Goal: Task Accomplishment & Management: Manage account settings

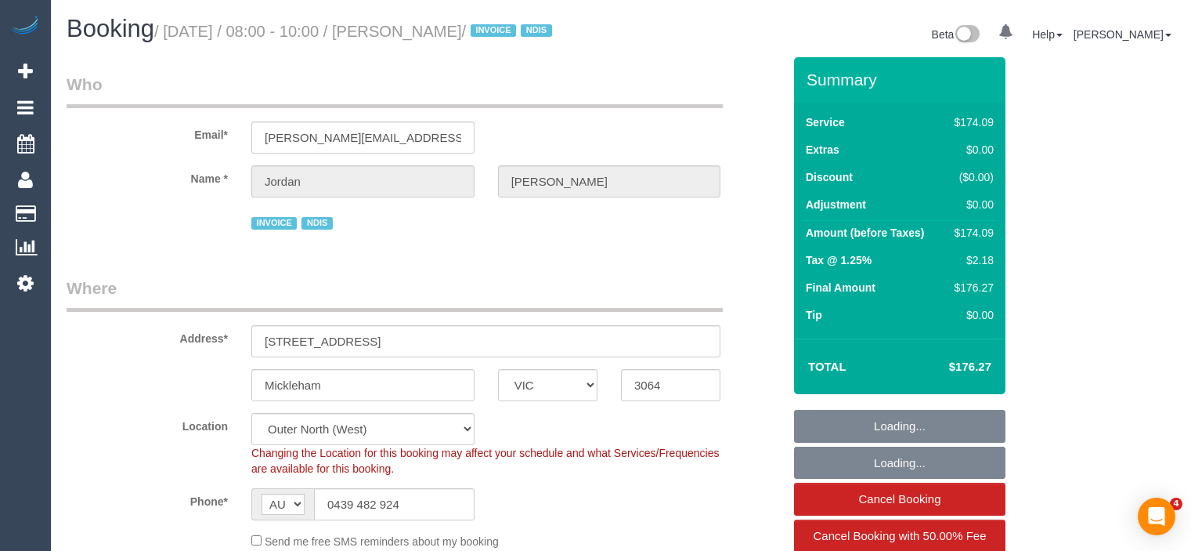
select select "VIC"
select select "180"
select select "spot1"
select select "number:27"
select select "number:14"
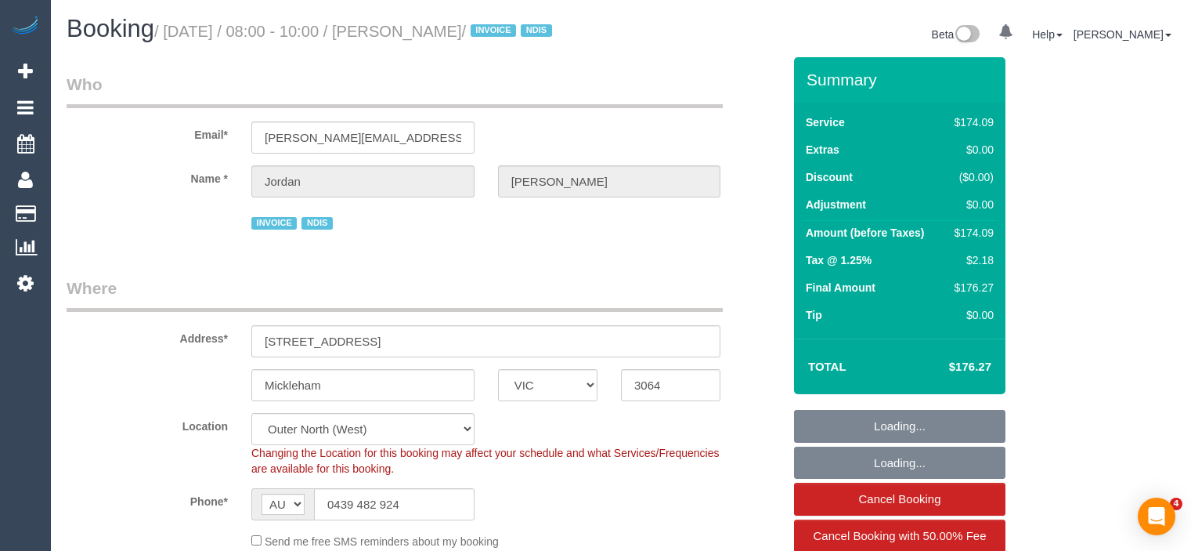
select select "number:19"
select select "number:36"
select select "number:33"
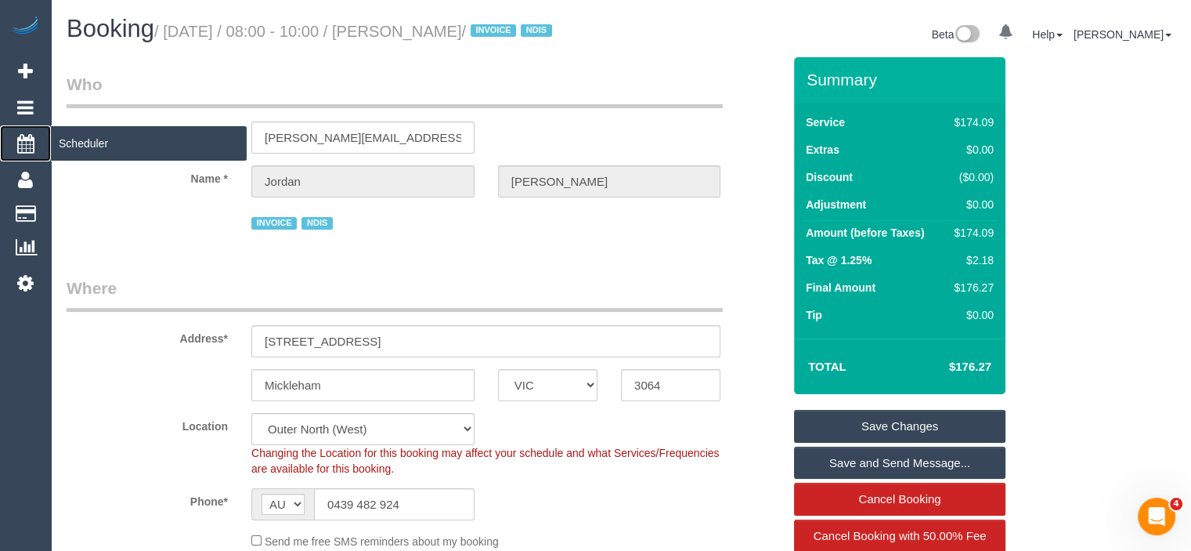
click at [85, 138] on span "Scheduler" at bounding box center [149, 143] width 196 height 36
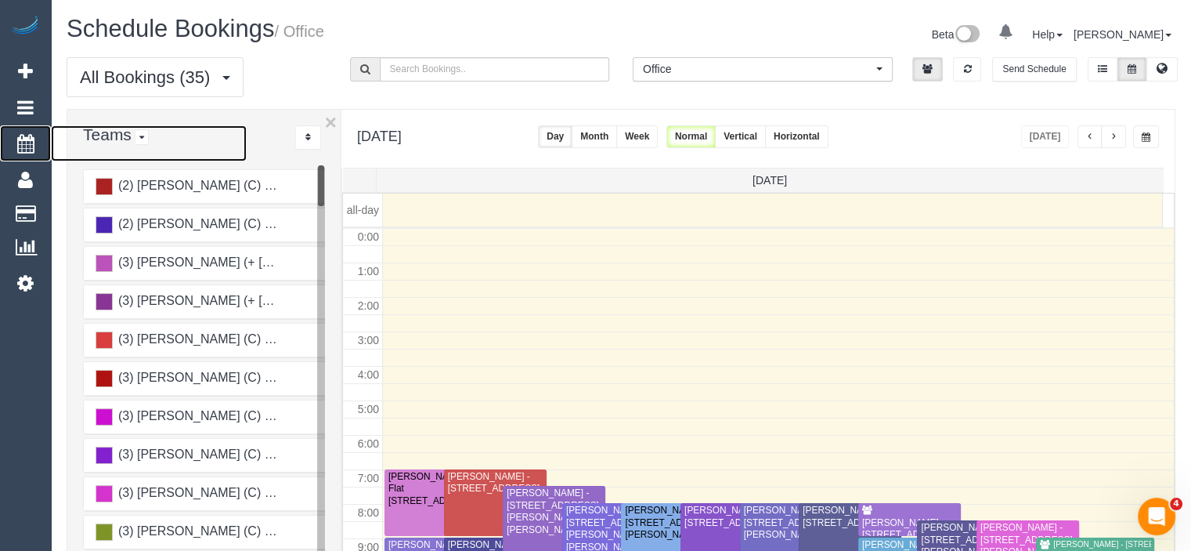
scroll to position [206, 0]
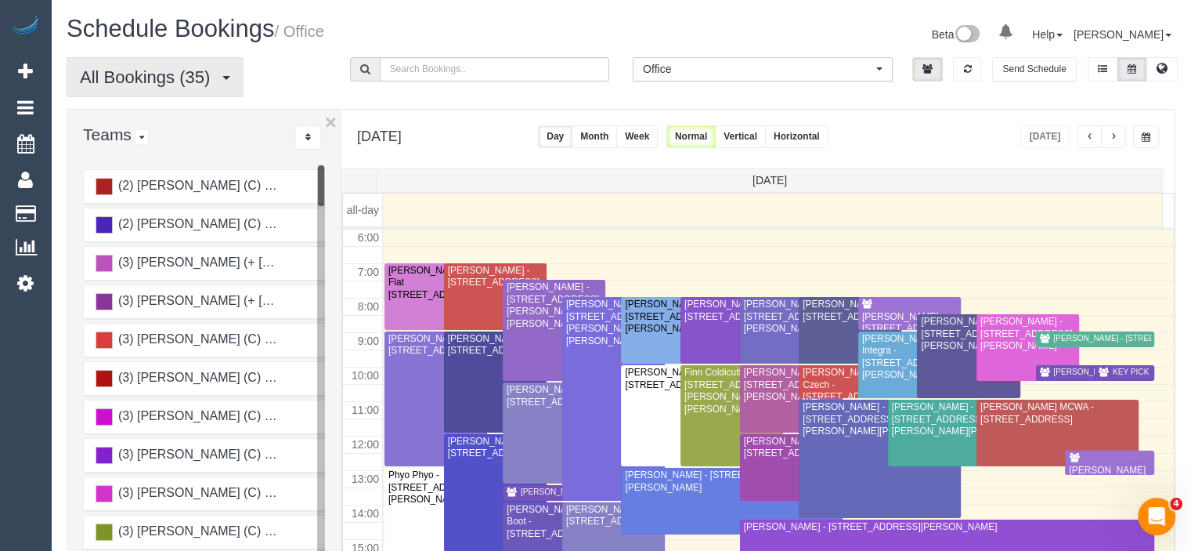
click at [182, 83] on span "All Bookings (35)" at bounding box center [149, 77] width 138 height 20
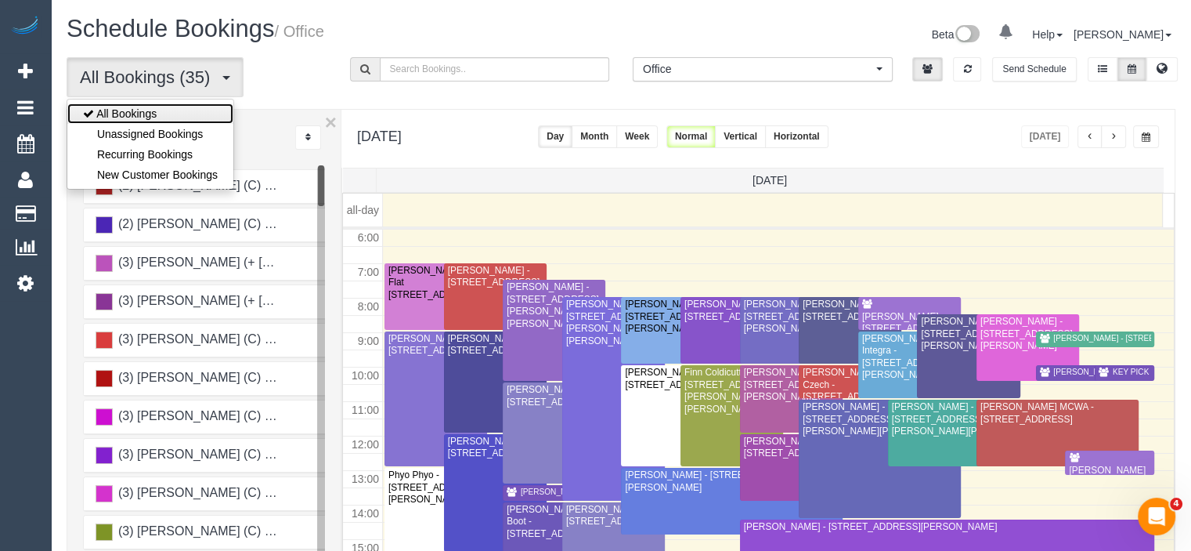
click at [168, 104] on link "All Bookings" at bounding box center [150, 113] width 166 height 20
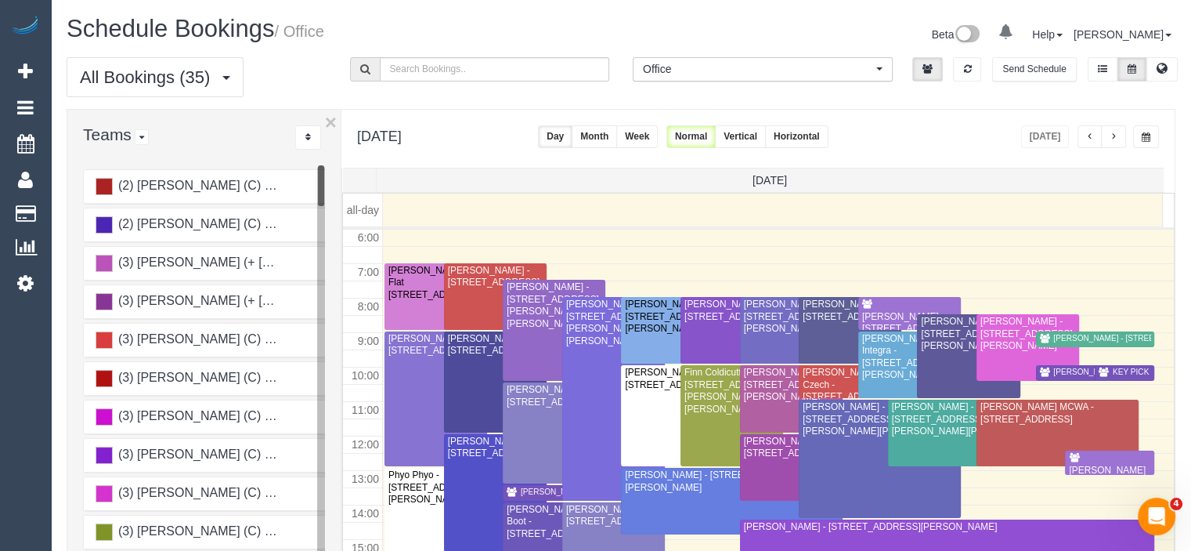
click at [727, 67] on span "Office" at bounding box center [757, 69] width 229 height 16
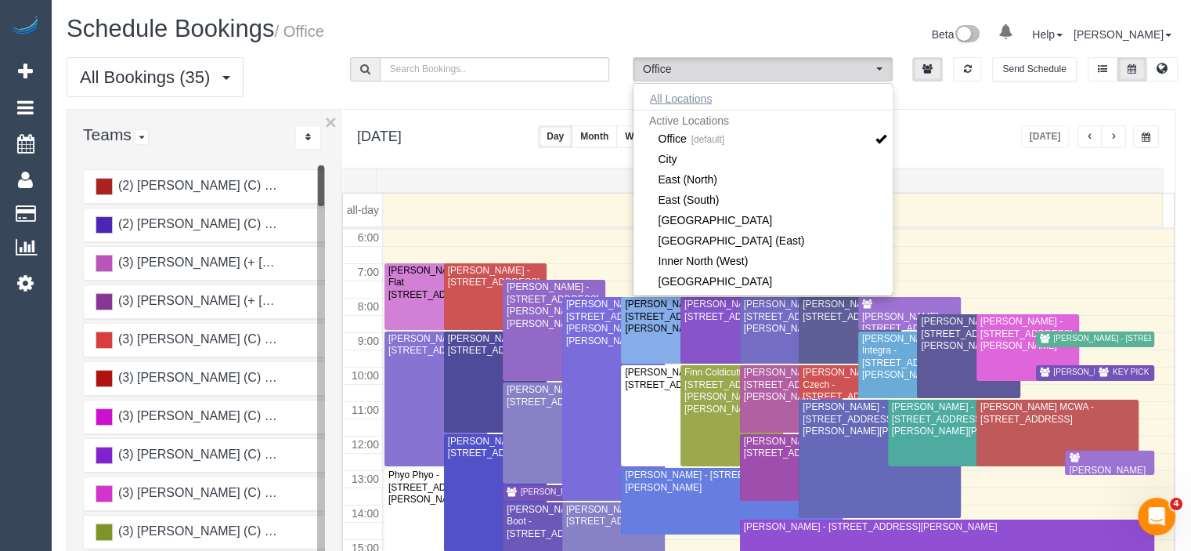
click at [684, 100] on button "All Locations" at bounding box center [681, 99] width 95 height 22
click at [962, 143] on div "Thursday, Sep 18, 2025 Today Day Month Week Normal Vertical Horizontal" at bounding box center [757, 139] width 833 height 58
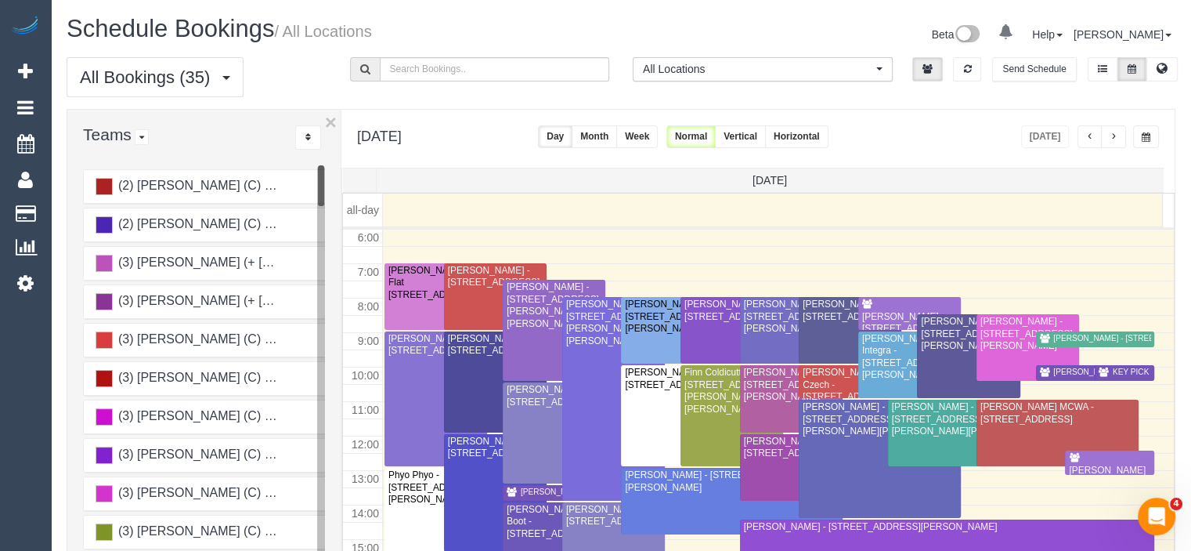
click at [962, 143] on div "Thursday, Sep 18, 2025 Today Day Month Week Normal Vertical Horizontal" at bounding box center [757, 139] width 833 height 58
click at [829, 138] on button "Horizontal" at bounding box center [796, 136] width 63 height 23
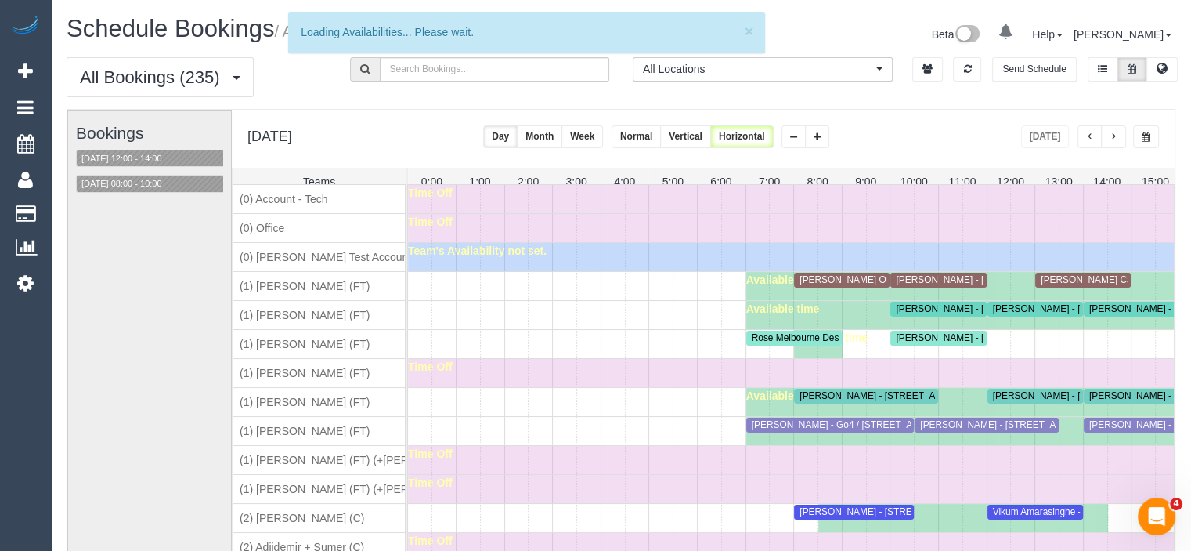
click at [63, 121] on button "×" at bounding box center [58, 122] width 12 height 20
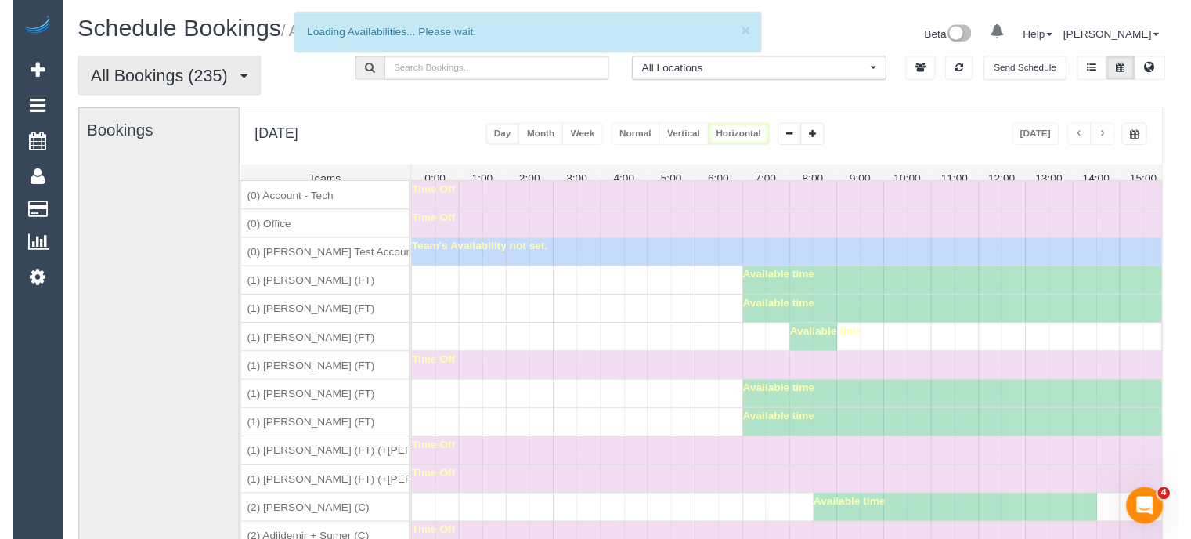
scroll to position [0, 0]
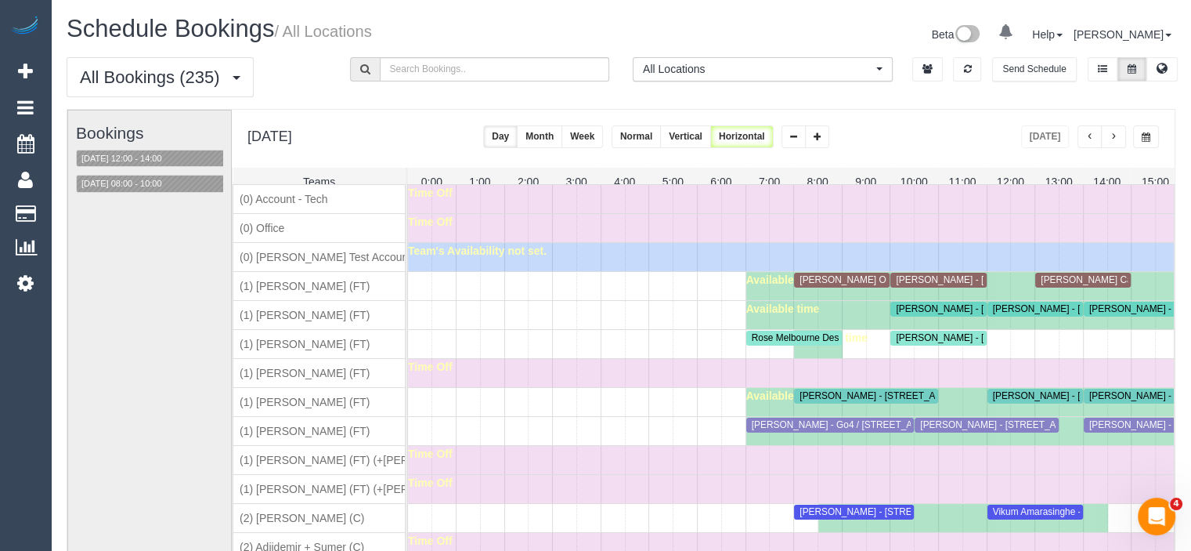
click at [1147, 135] on span "button" at bounding box center [1146, 136] width 9 height 9
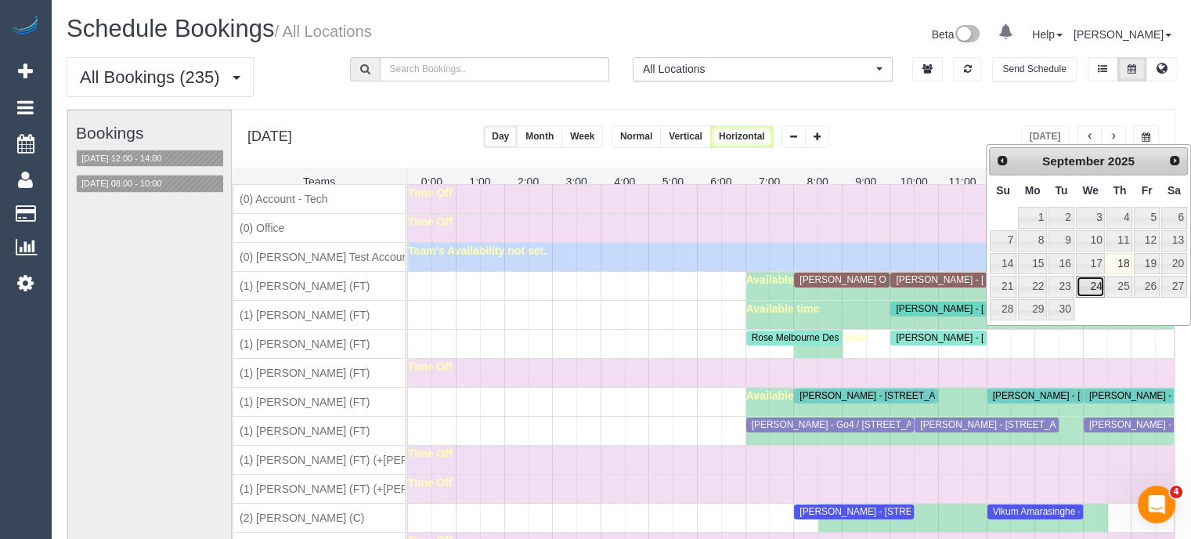
click at [1094, 283] on link "24" at bounding box center [1091, 286] width 30 height 21
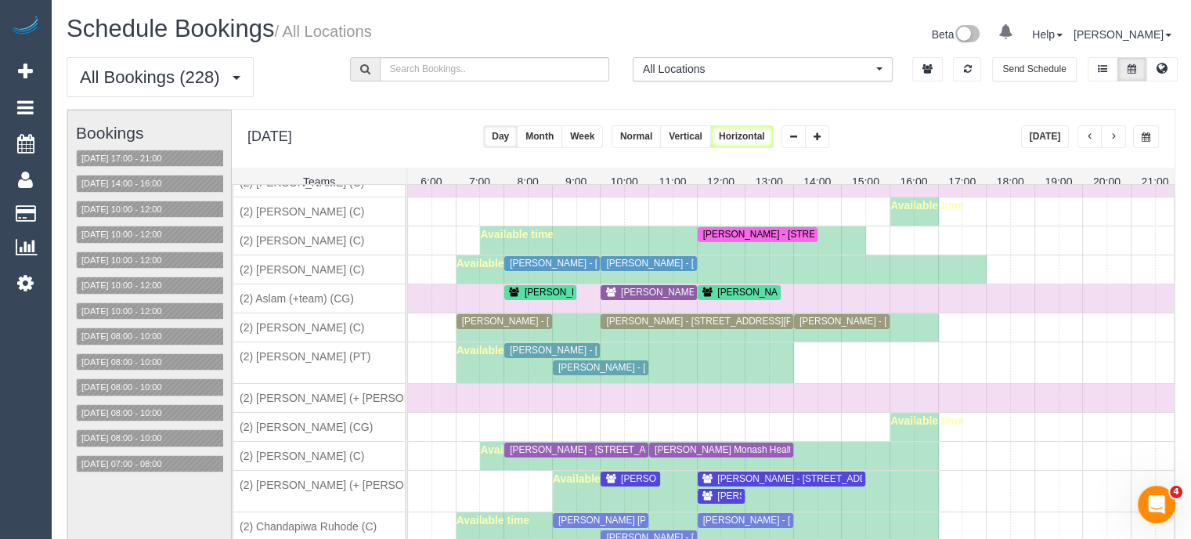
scroll to position [539, 0]
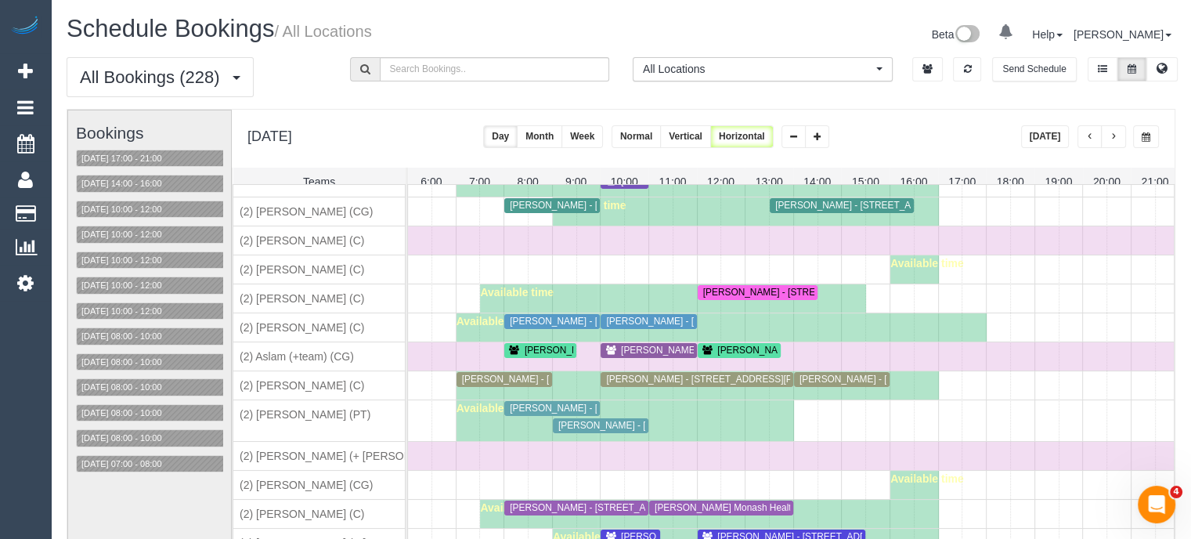
click at [1149, 138] on span "button" at bounding box center [1146, 136] width 9 height 9
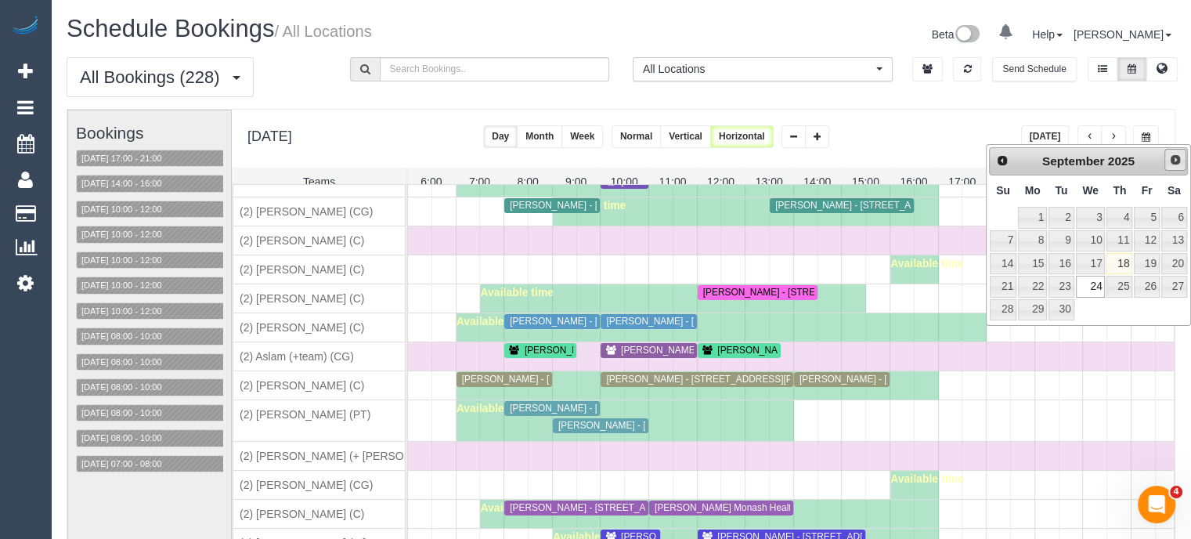
click at [1174, 161] on span "Next" at bounding box center [1175, 160] width 13 height 13
click at [1089, 213] on link "1" at bounding box center [1091, 217] width 30 height 21
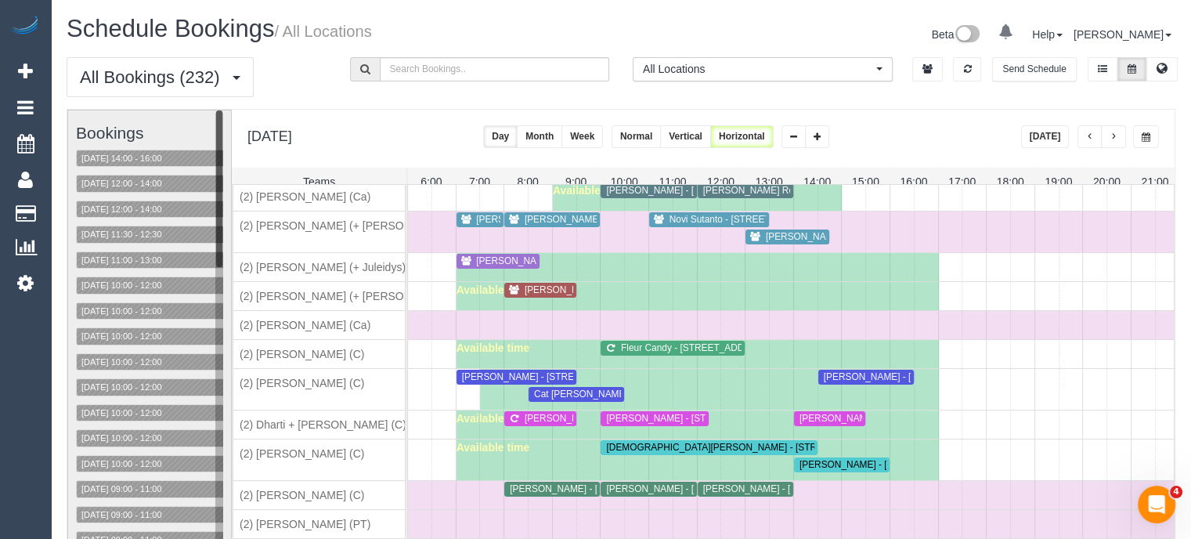
scroll to position [0, 0]
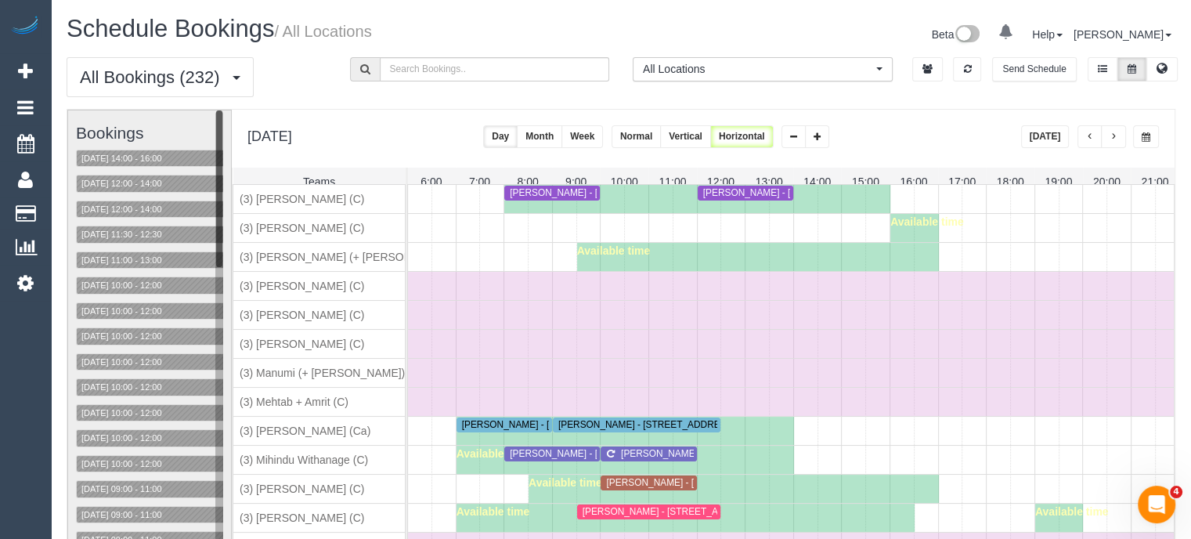
click at [1147, 132] on span "button" at bounding box center [1146, 136] width 9 height 9
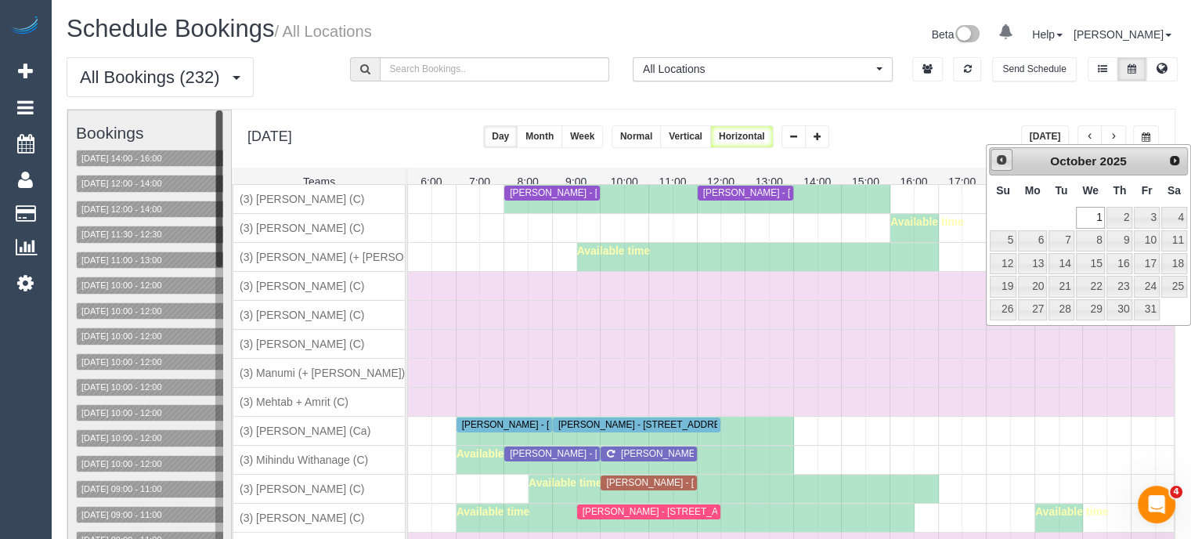
click at [1001, 160] on span "Prev" at bounding box center [1001, 160] width 13 height 13
click at [1150, 261] on link "19" at bounding box center [1146, 263] width 25 height 21
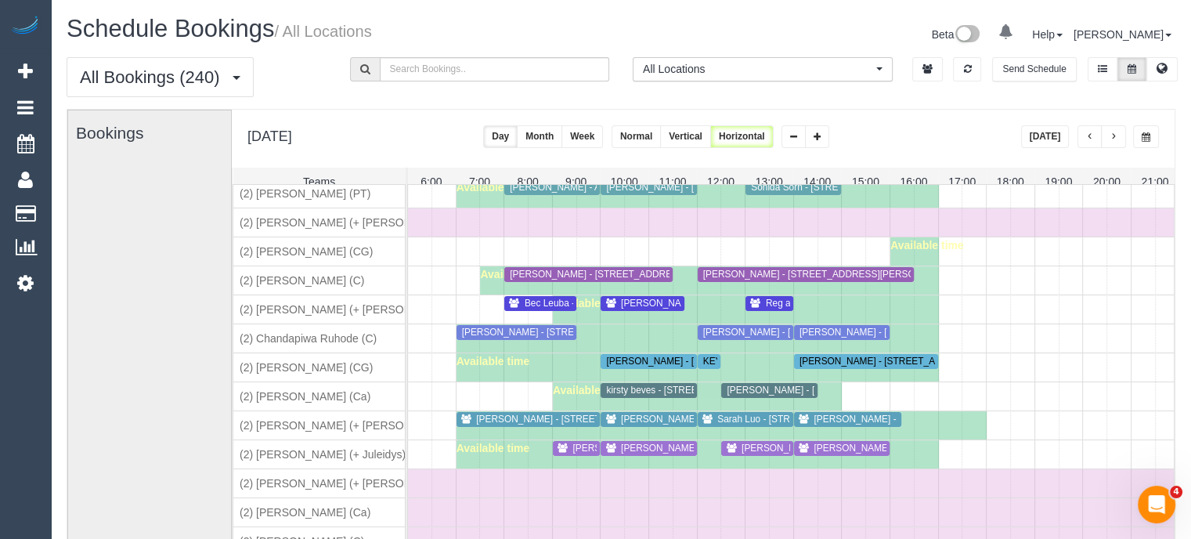
scroll to position [747, 0]
click at [715, 335] on span "Aleesha Harrison-Grace - 2/10 Marlborough Street, Fawkner, VIC 3060" at bounding box center [788, 332] width 186 height 11
click at [1144, 142] on button "button" at bounding box center [1146, 136] width 26 height 23
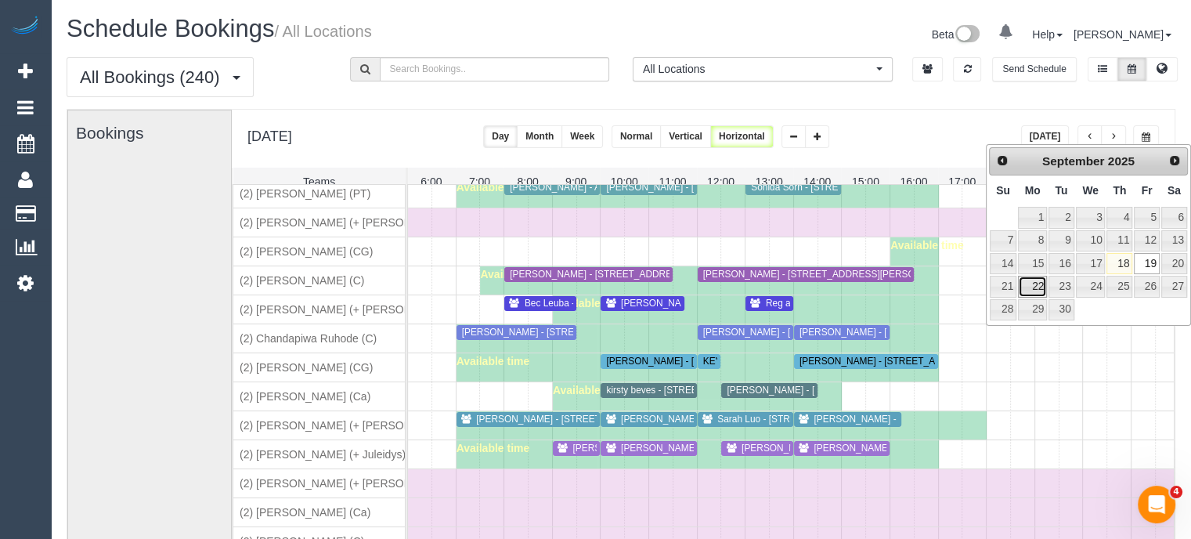
click at [1035, 278] on link "22" at bounding box center [1032, 286] width 29 height 21
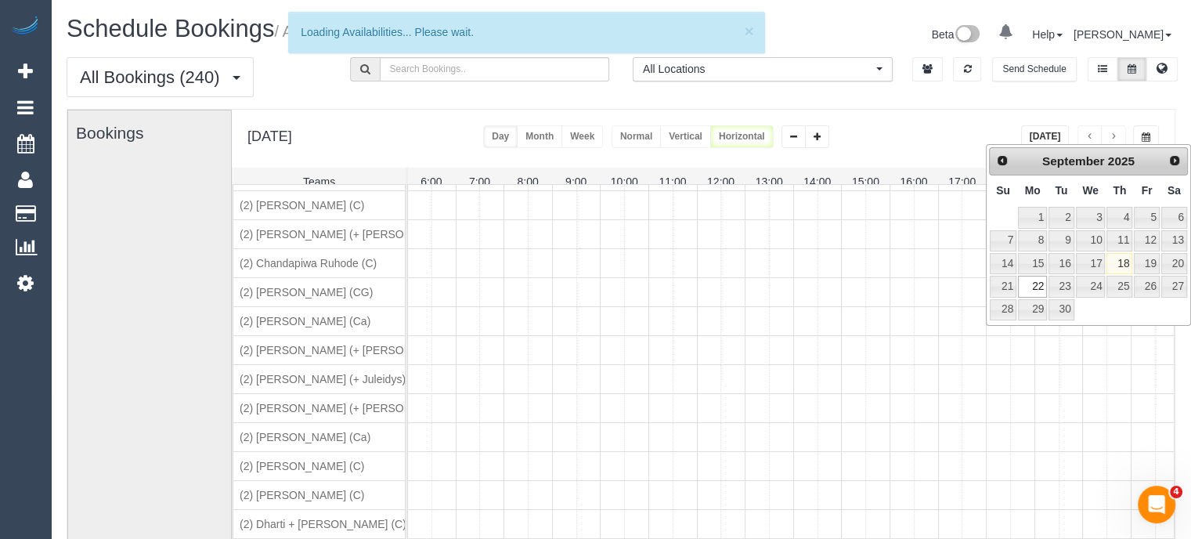
scroll to position [0, 0]
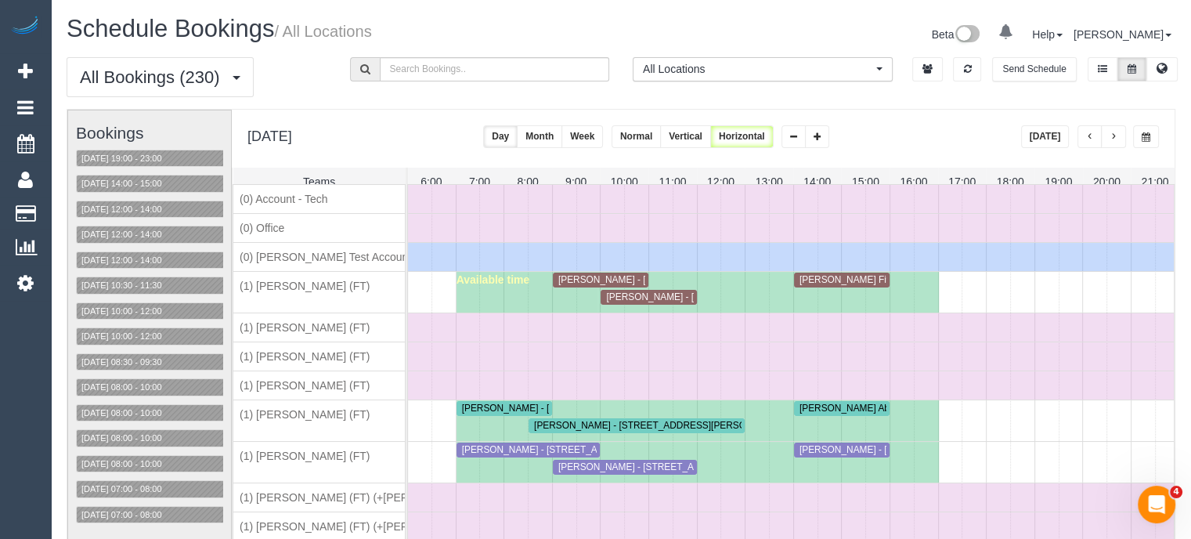
drag, startPoint x: 1169, startPoint y: 232, endPoint x: 783, endPoint y: 359, distance: 406.4
click at [783, 359] on div "Time Off" at bounding box center [697, 356] width 1158 height 28
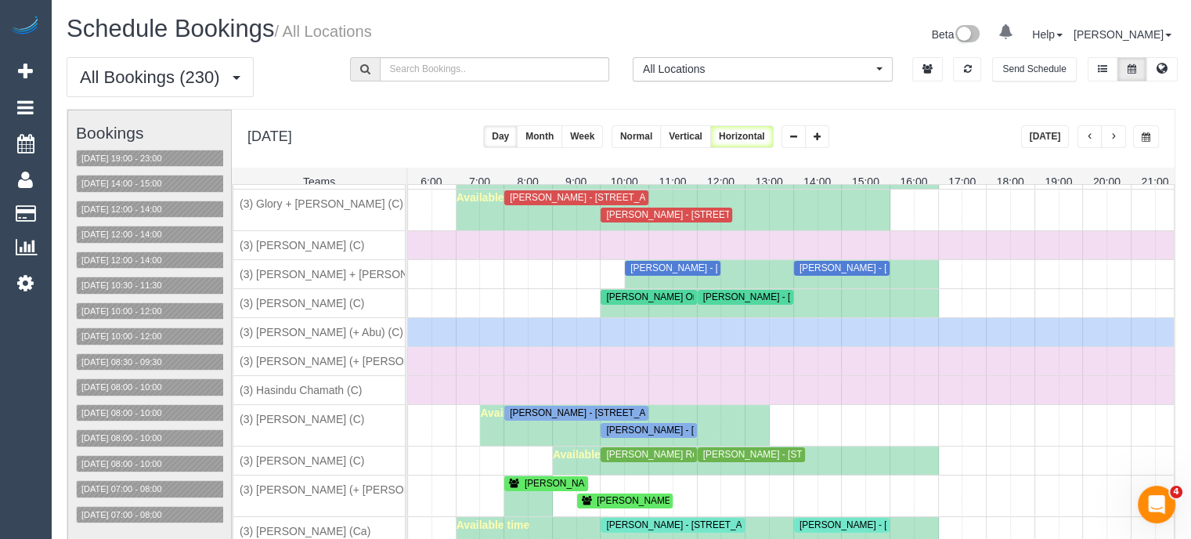
scroll to position [3820, 0]
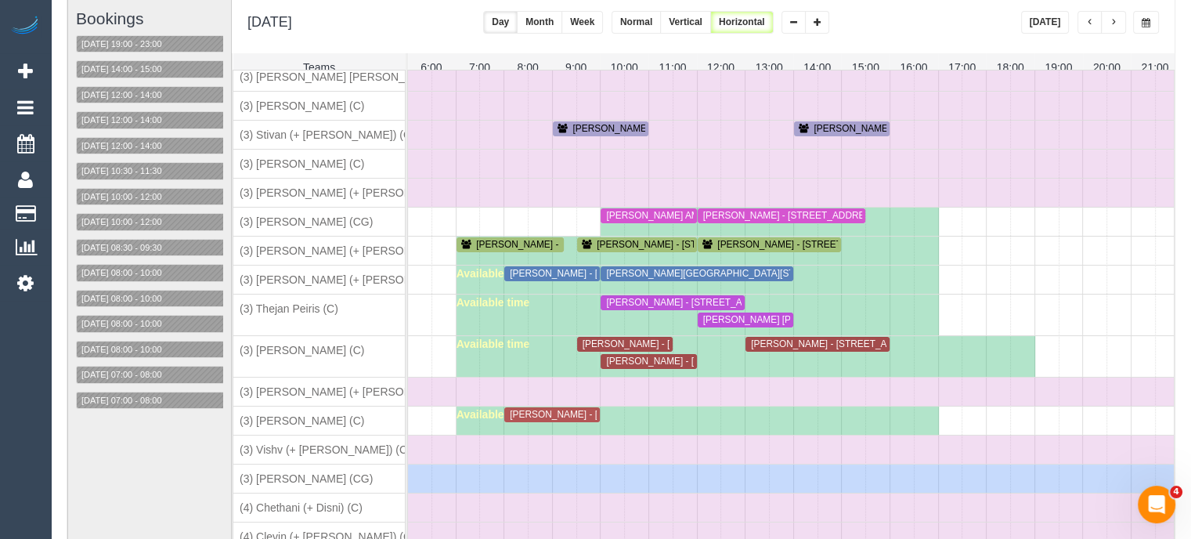
click at [580, 409] on span "Paul Lucas - 18 Viola Avenue, Unit 3, Brooklyn, VIC 3012" at bounding box center [633, 414] width 262 height 11
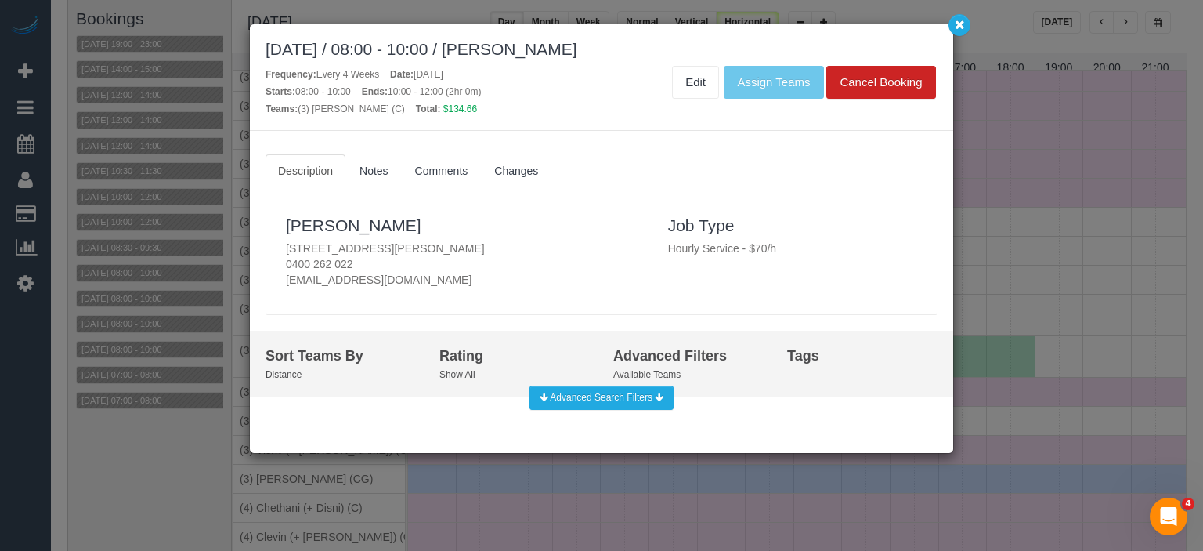
click at [489, 463] on div "September 22, 2025 / 08:00 - 10:00 / Paul Lucas Frequency: Every 4 Weeks Date: …" at bounding box center [601, 275] width 1203 height 551
click at [983, 362] on div "September 22, 2025 / 08:00 - 10:00 / Paul Lucas Frequency: Every 4 Weeks Date: …" at bounding box center [601, 275] width 1203 height 551
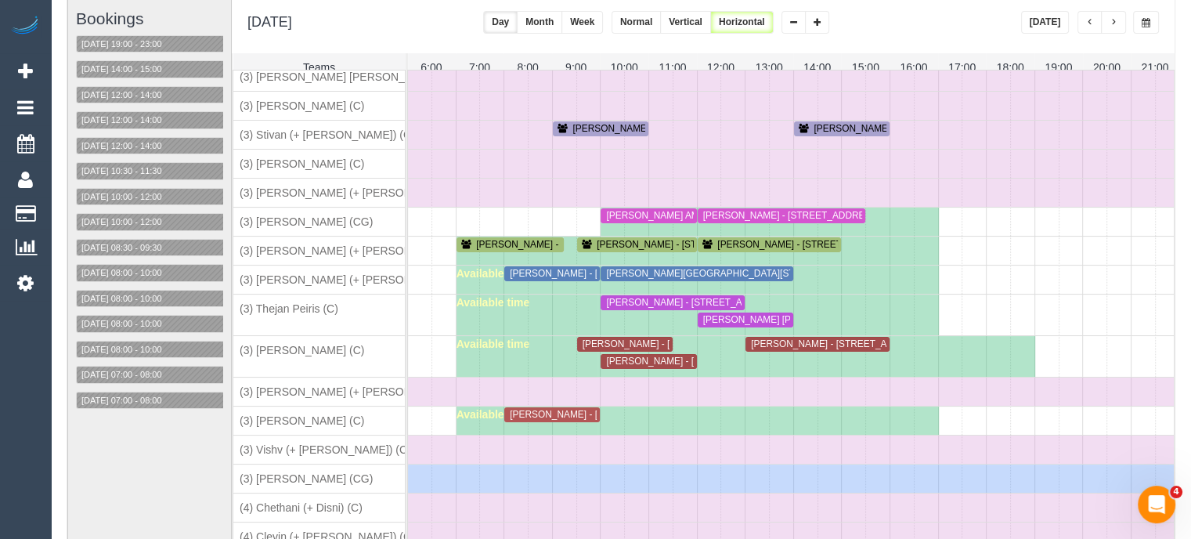
click at [1140, 28] on button "button" at bounding box center [1146, 22] width 26 height 23
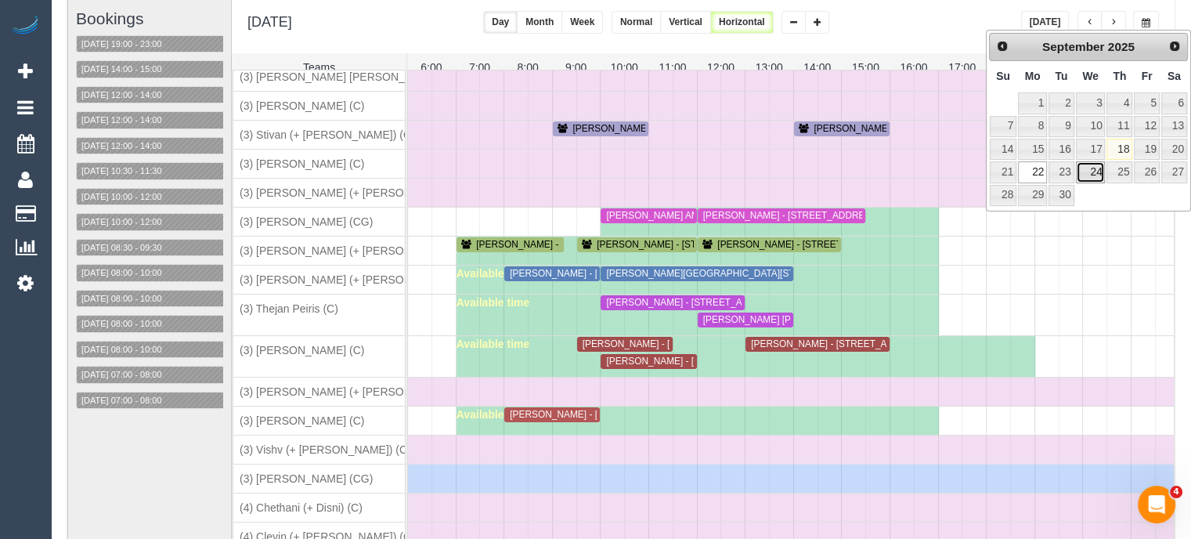
click at [1093, 167] on link "24" at bounding box center [1091, 171] width 30 height 21
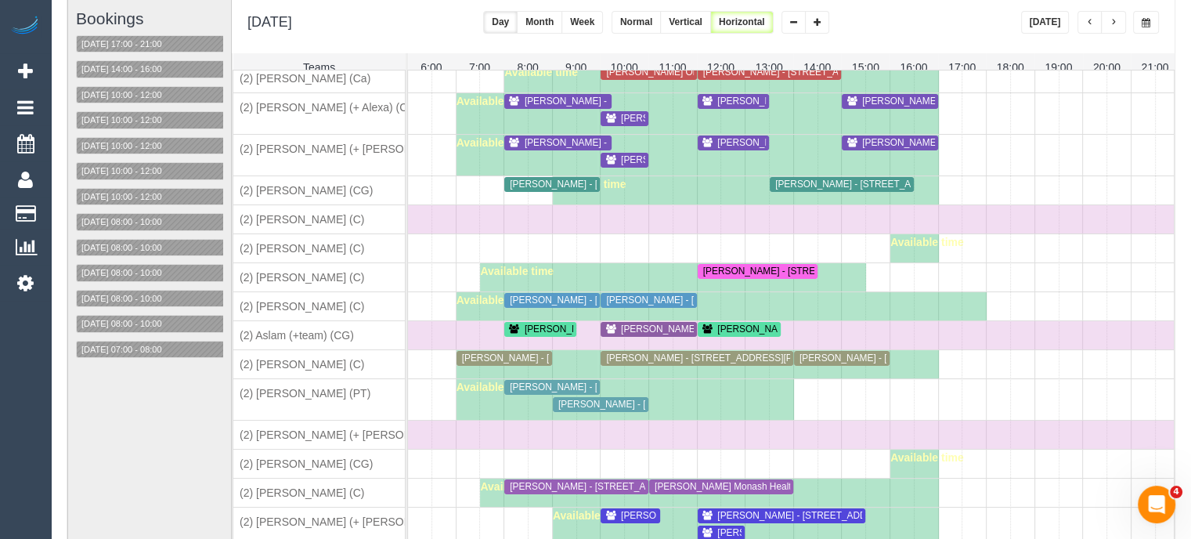
scroll to position [447, 0]
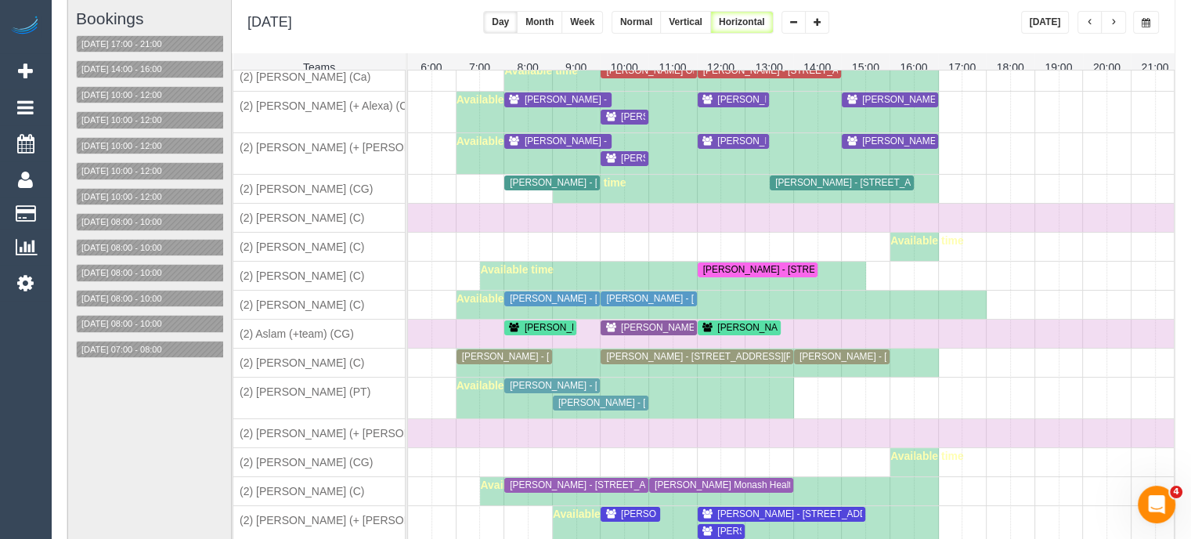
click at [1146, 21] on span "button" at bounding box center [1146, 22] width 9 height 9
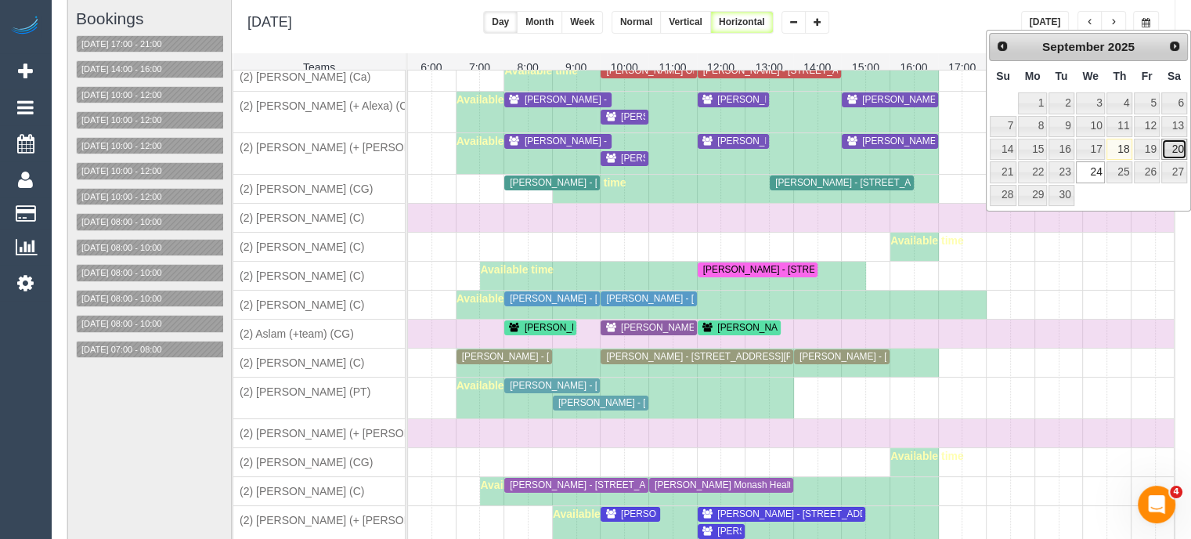
click at [1173, 140] on link "20" at bounding box center [1174, 149] width 26 height 21
type input "**********"
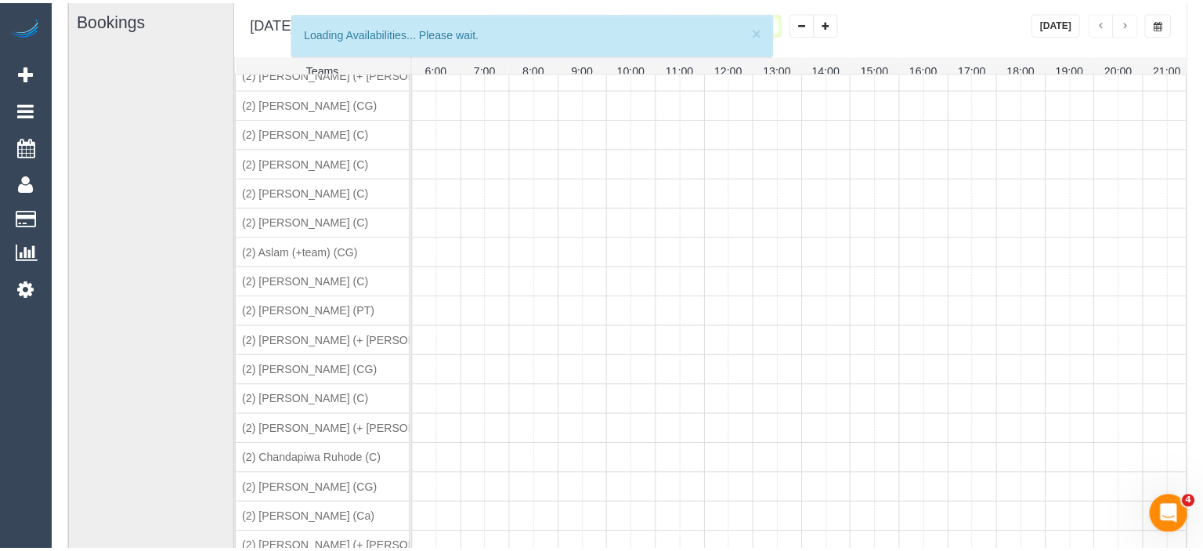
scroll to position [0, 0]
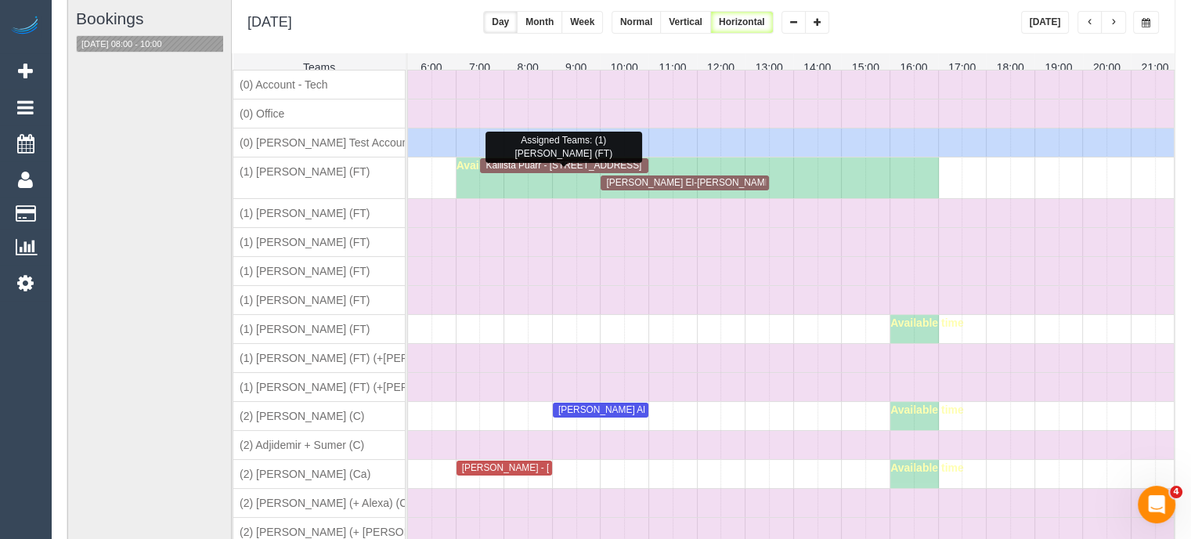
click at [589, 171] on span "Kallista Puarr - 2/66-68 Brunswick Road, Brunswick, VIC 3056" at bounding box center [560, 165] width 164 height 11
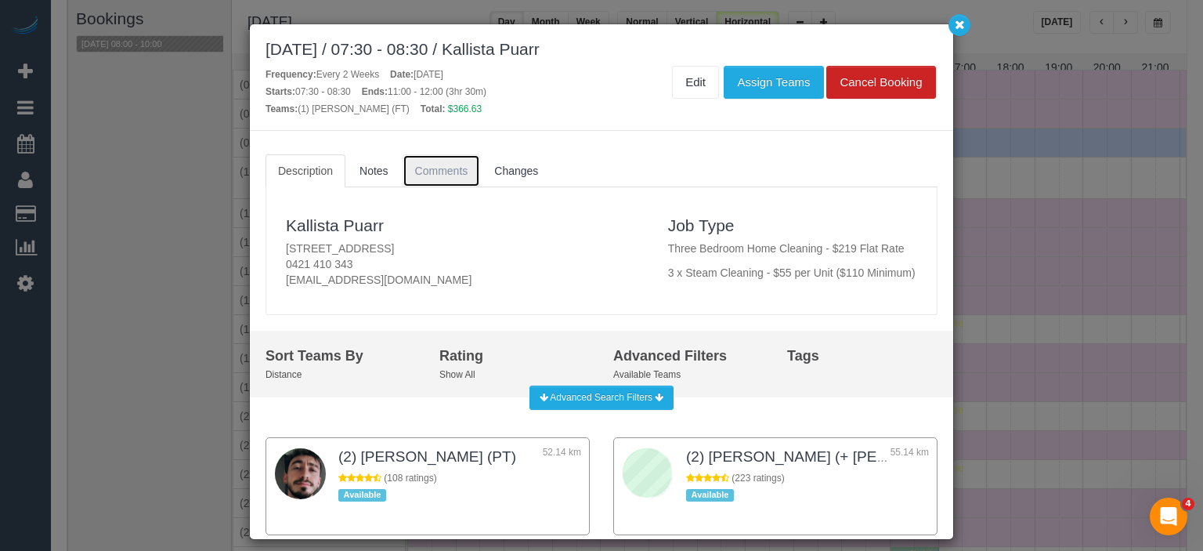
click at [412, 165] on link "Comments" at bounding box center [442, 170] width 78 height 33
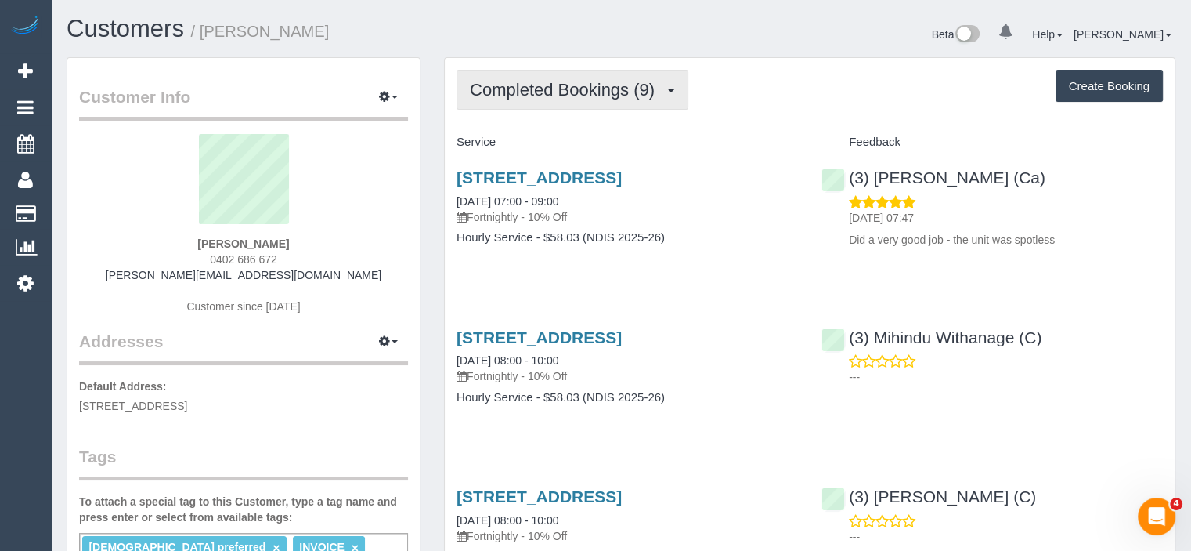
click at [638, 99] on button "Completed Bookings (9)" at bounding box center [573, 90] width 232 height 40
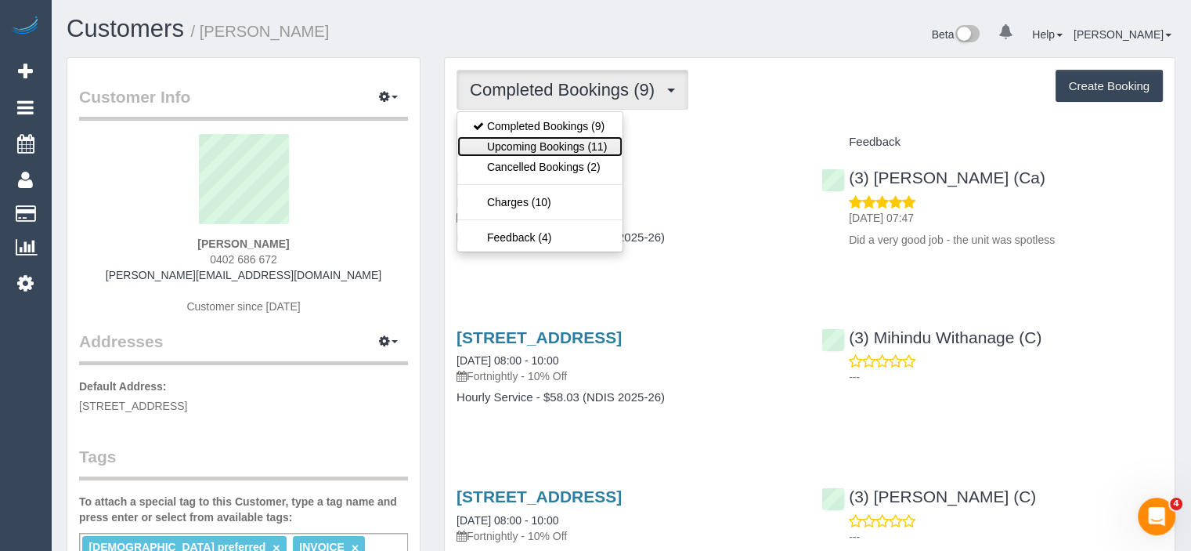
click at [594, 143] on link "Upcoming Bookings (11)" at bounding box center [539, 146] width 165 height 20
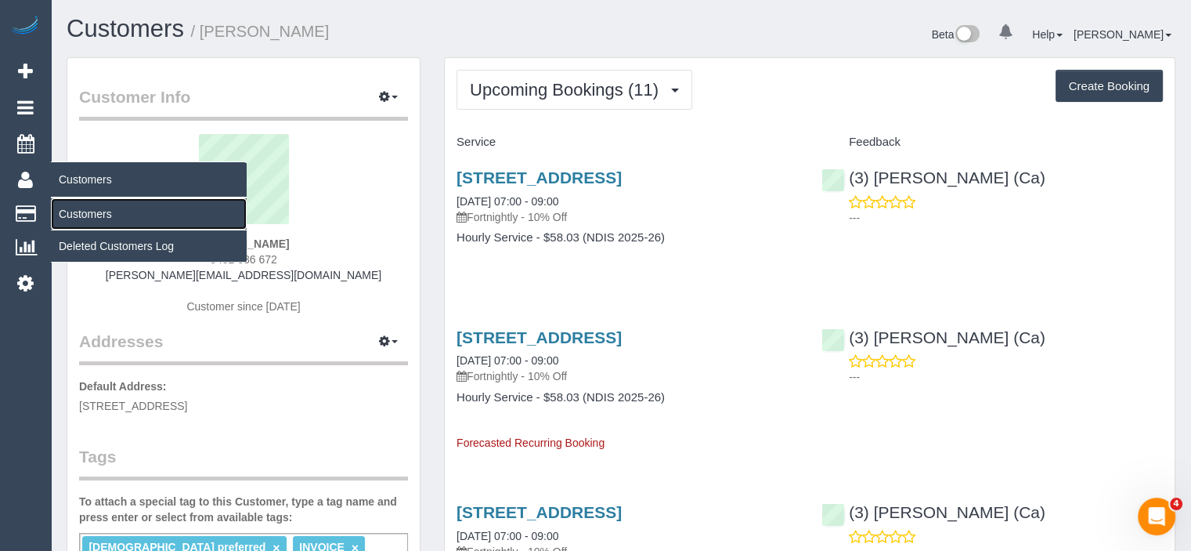
click at [85, 218] on link "Customers" at bounding box center [149, 213] width 196 height 31
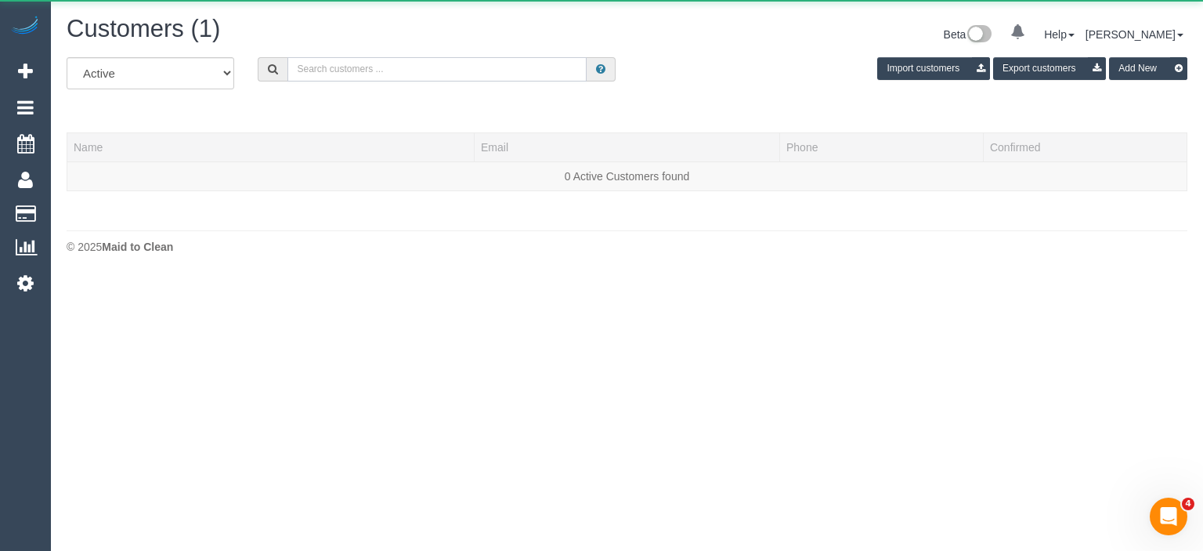
click at [382, 70] on input "text" at bounding box center [436, 69] width 299 height 24
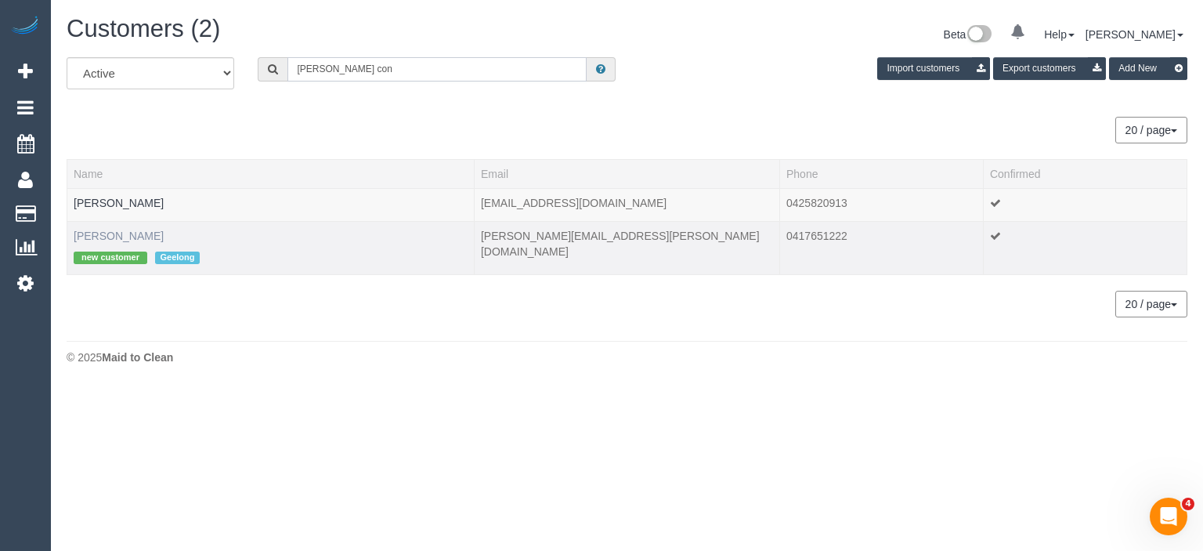
type input "jess con"
click at [114, 229] on link "Jess Conway" at bounding box center [119, 235] width 90 height 13
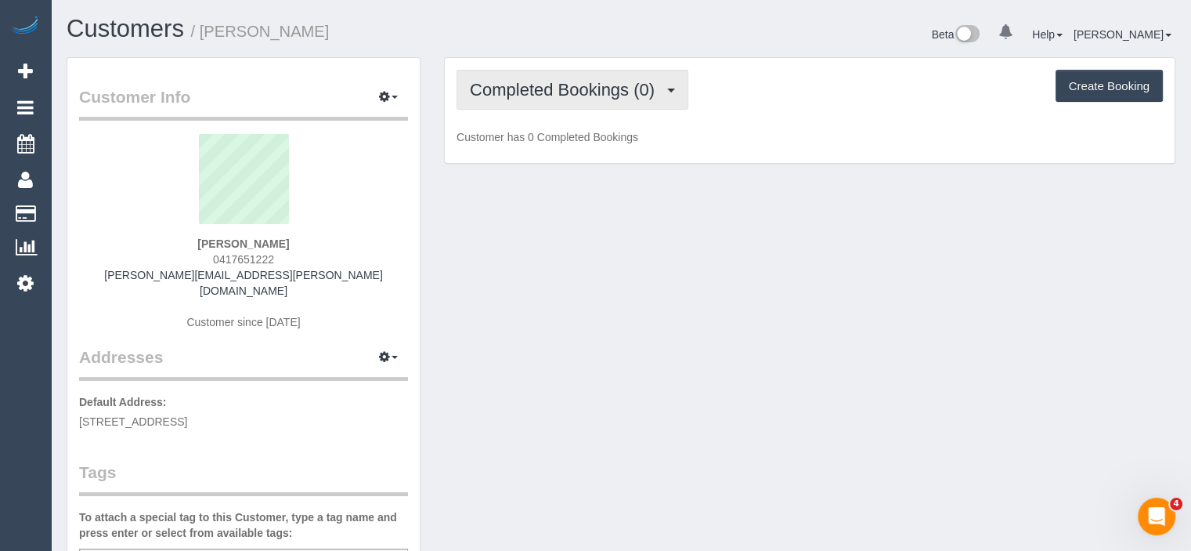
click at [652, 103] on button "Completed Bookings (0)" at bounding box center [573, 90] width 232 height 40
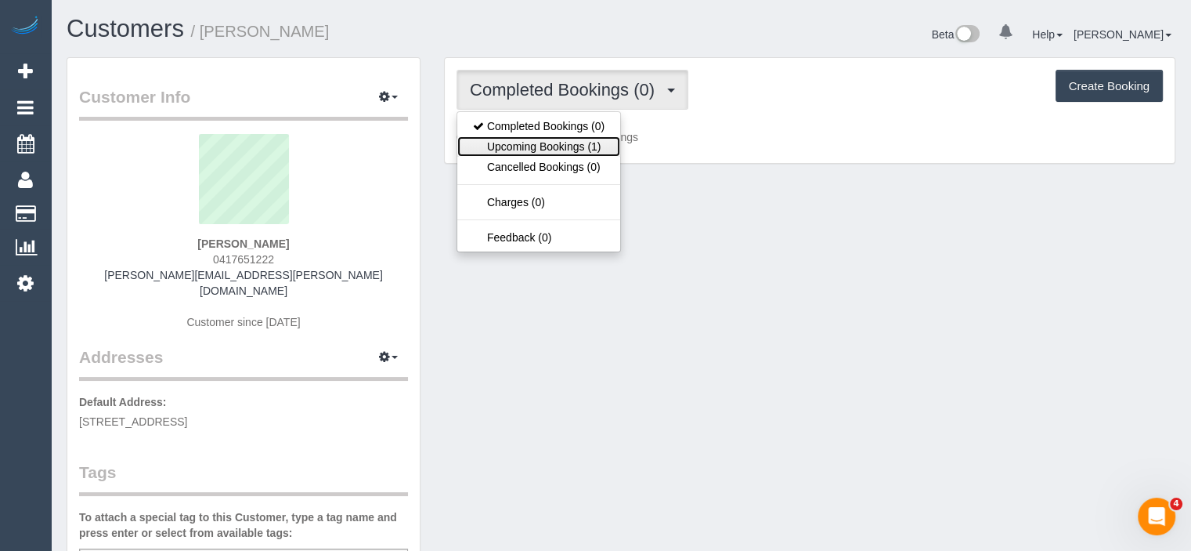
click at [608, 150] on link "Upcoming Bookings (1)" at bounding box center [538, 146] width 163 height 20
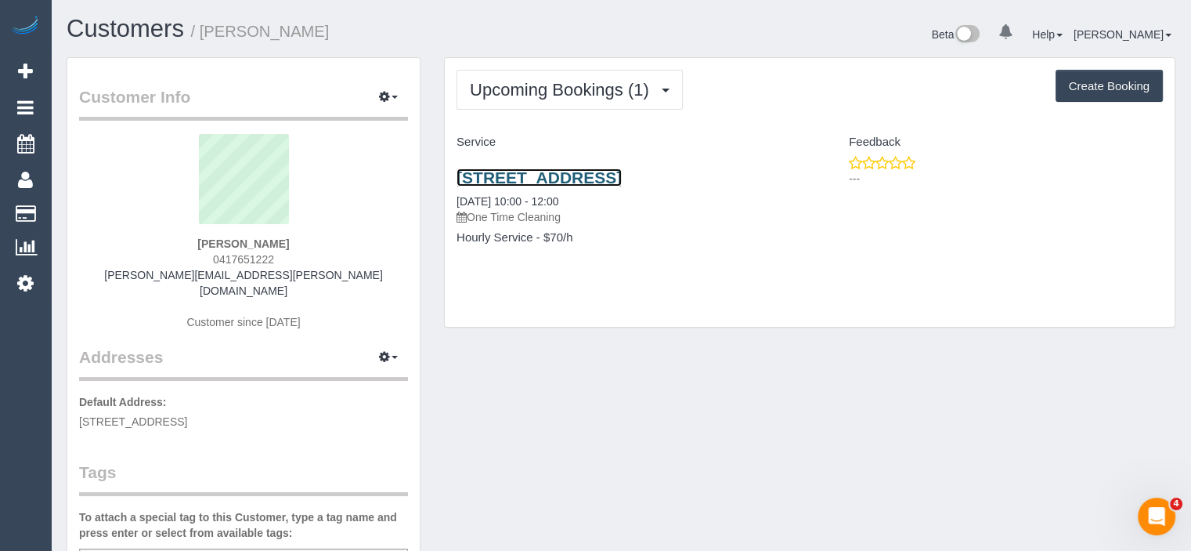
click at [622, 180] on link "5 Seagrass Street, Leopold, VIC 3224" at bounding box center [539, 177] width 165 height 18
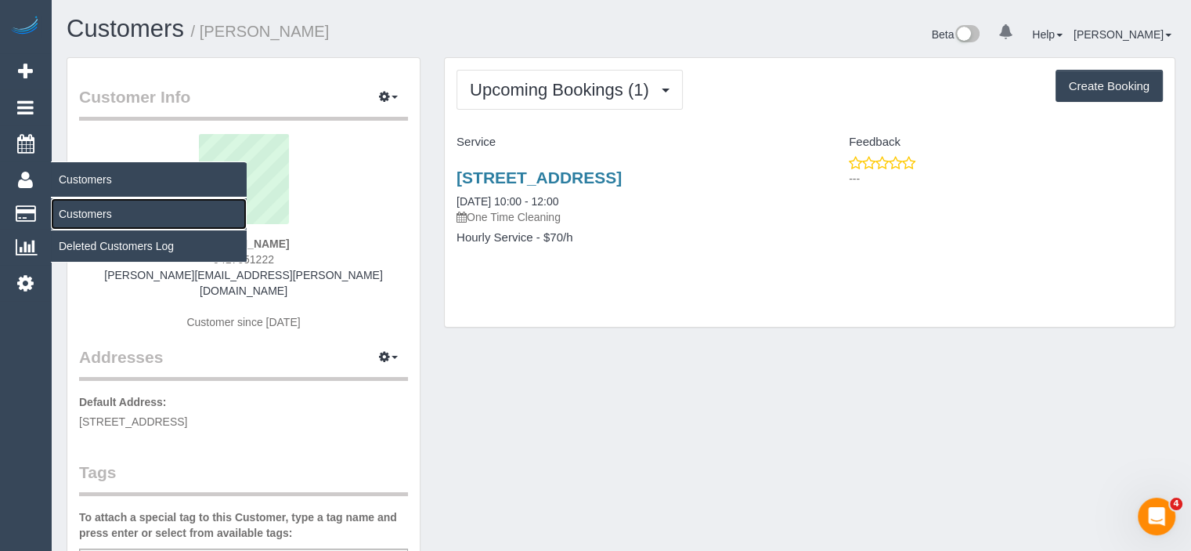
click at [74, 212] on link "Customers" at bounding box center [149, 213] width 196 height 31
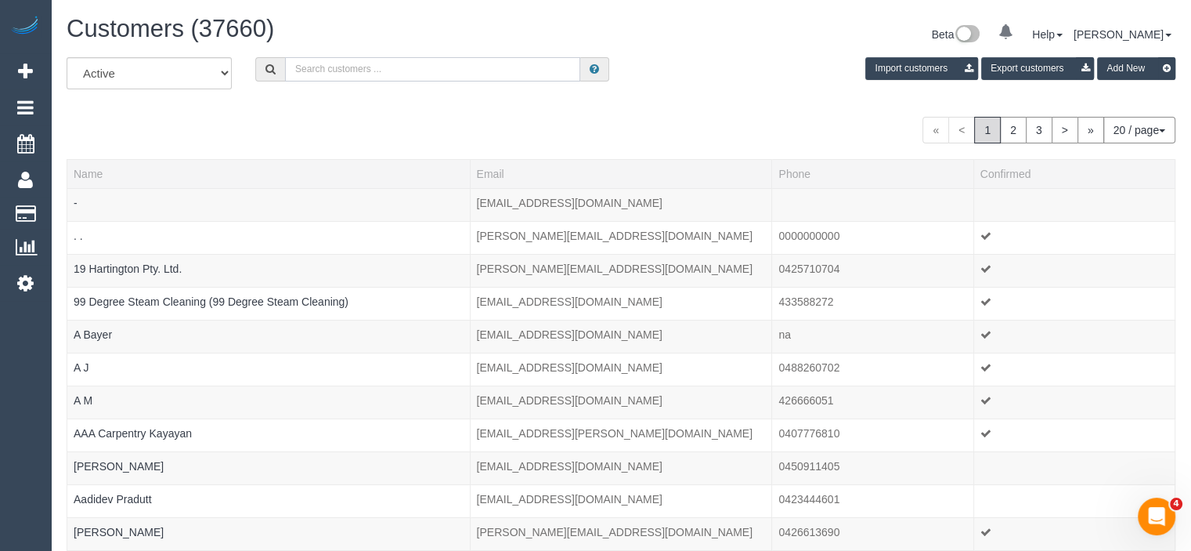
click at [323, 74] on input "text" at bounding box center [432, 69] width 295 height 24
paste input "ashteyzx@gmail.com"
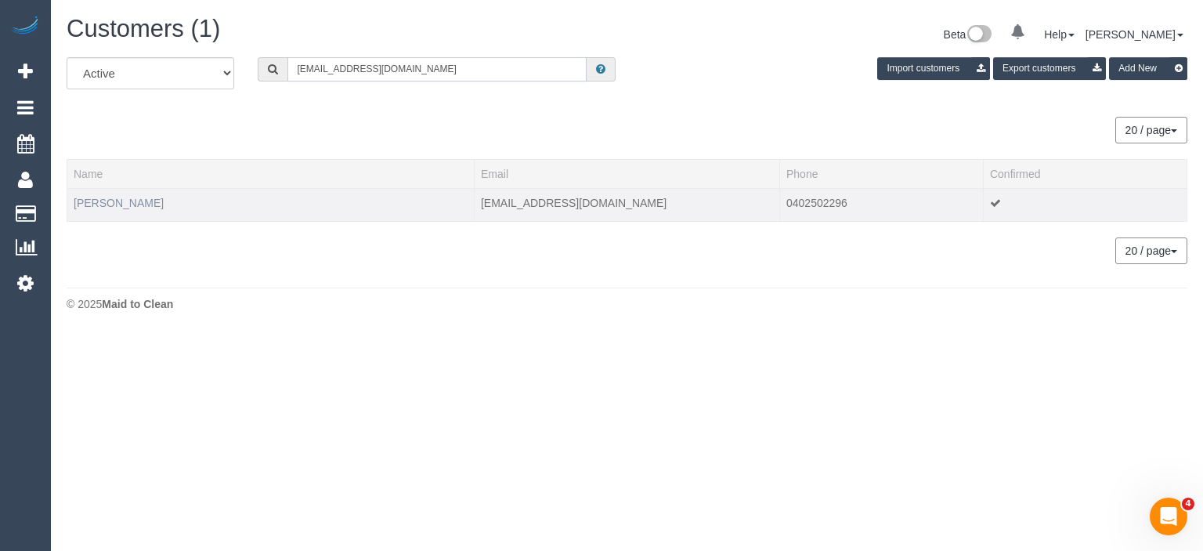
type input "ashteyzx@gmail.com"
click at [88, 200] on link "Ashley Liew" at bounding box center [119, 203] width 90 height 13
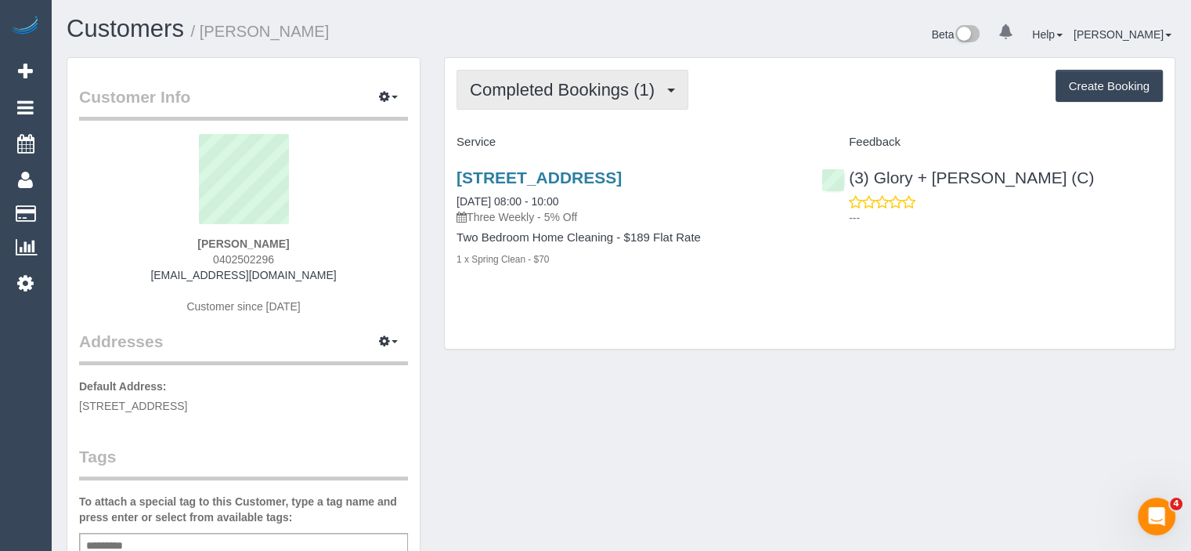
click at [655, 94] on span "Completed Bookings (1)" at bounding box center [566, 90] width 193 height 20
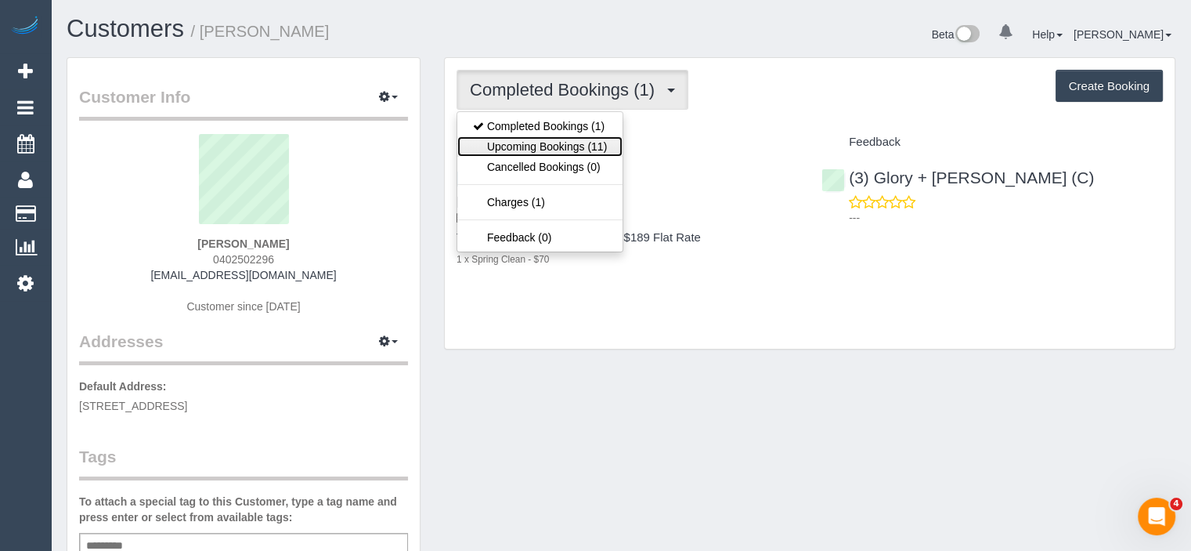
click at [572, 153] on link "Upcoming Bookings (11)" at bounding box center [539, 146] width 165 height 20
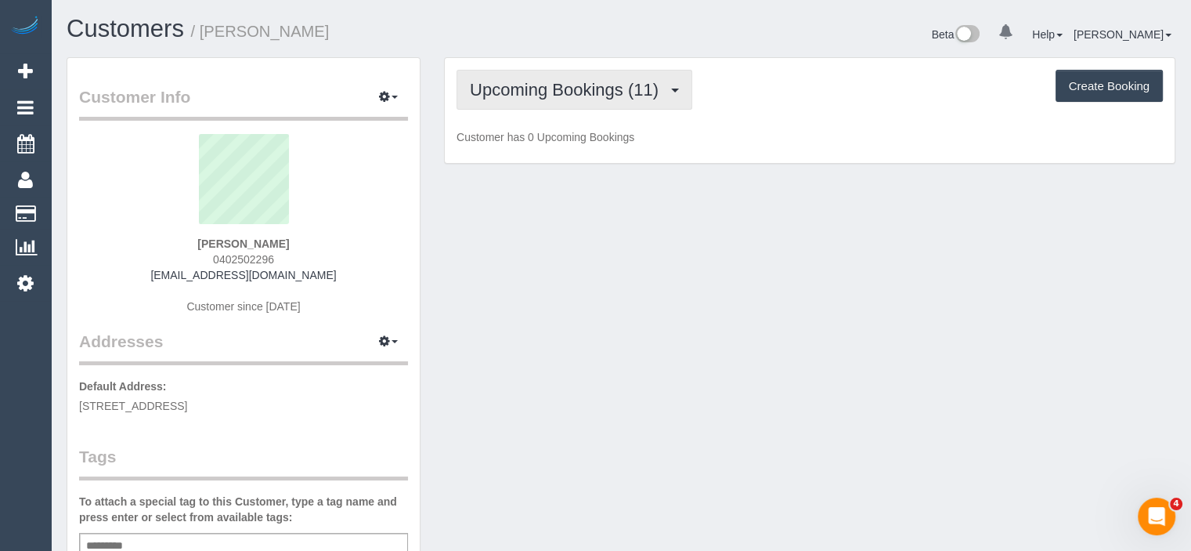
click at [627, 88] on span "Upcoming Bookings (11)" at bounding box center [568, 90] width 197 height 20
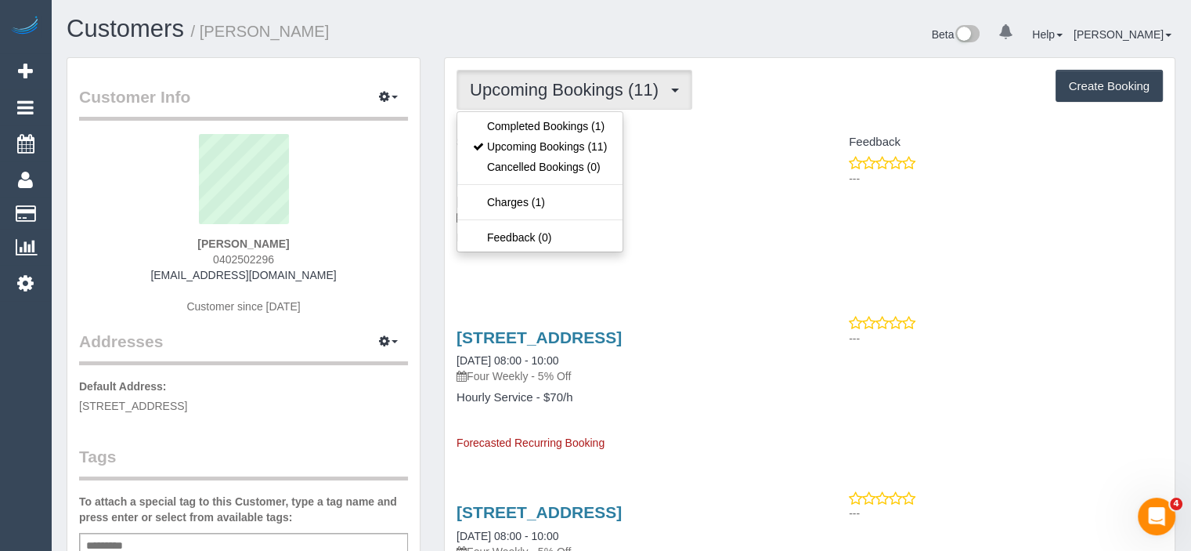
click at [713, 229] on div "286 Highett Rd, Unit 217, Highett, VIC 3190 18/10/2025 08:00 - 10:00 Four Weekl…" at bounding box center [627, 215] width 365 height 121
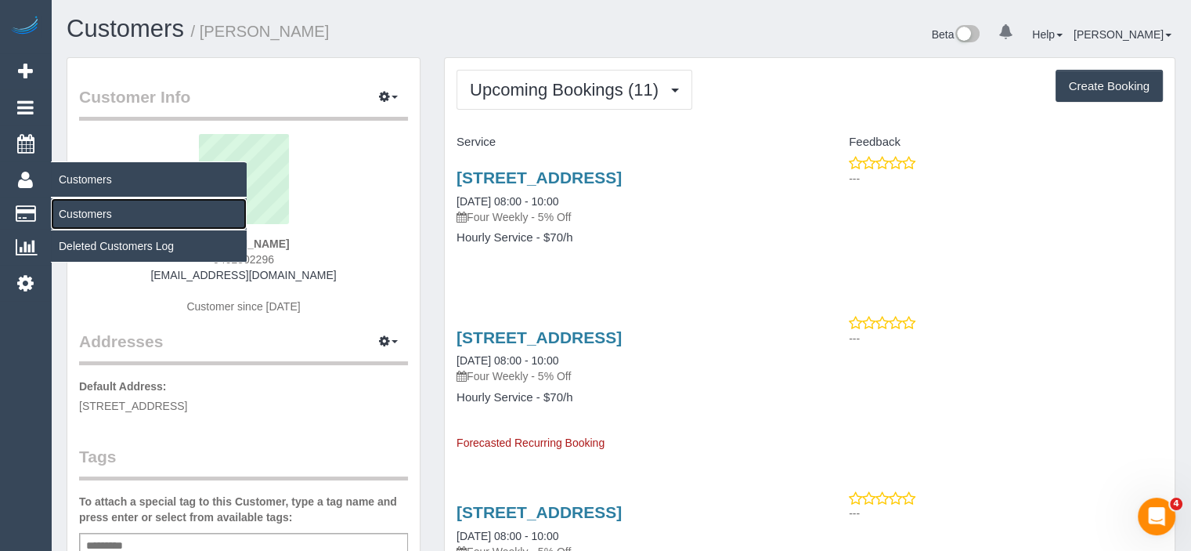
click at [78, 216] on link "Customers" at bounding box center [149, 213] width 196 height 31
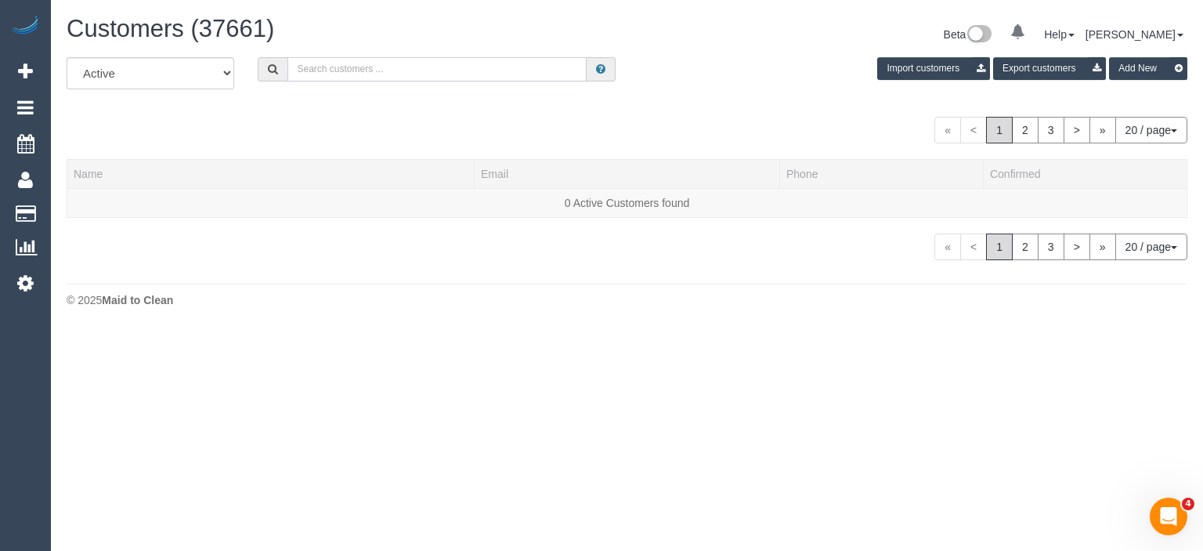
click at [308, 68] on input "text" at bounding box center [436, 69] width 299 height 24
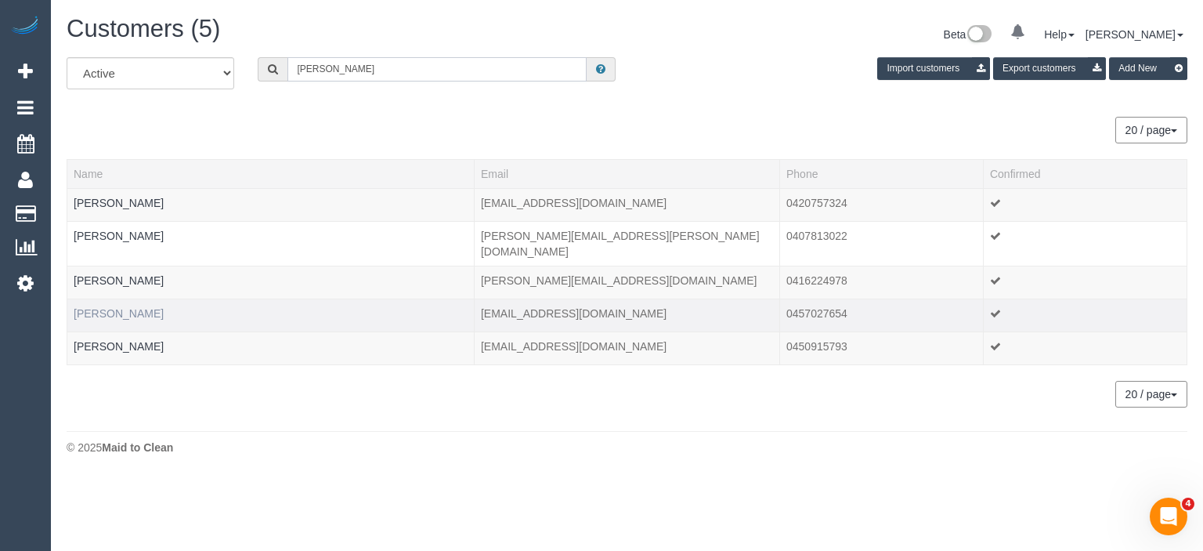
type input "Samantha k"
click at [127, 307] on link "Samantha Knyvett" at bounding box center [119, 313] width 90 height 13
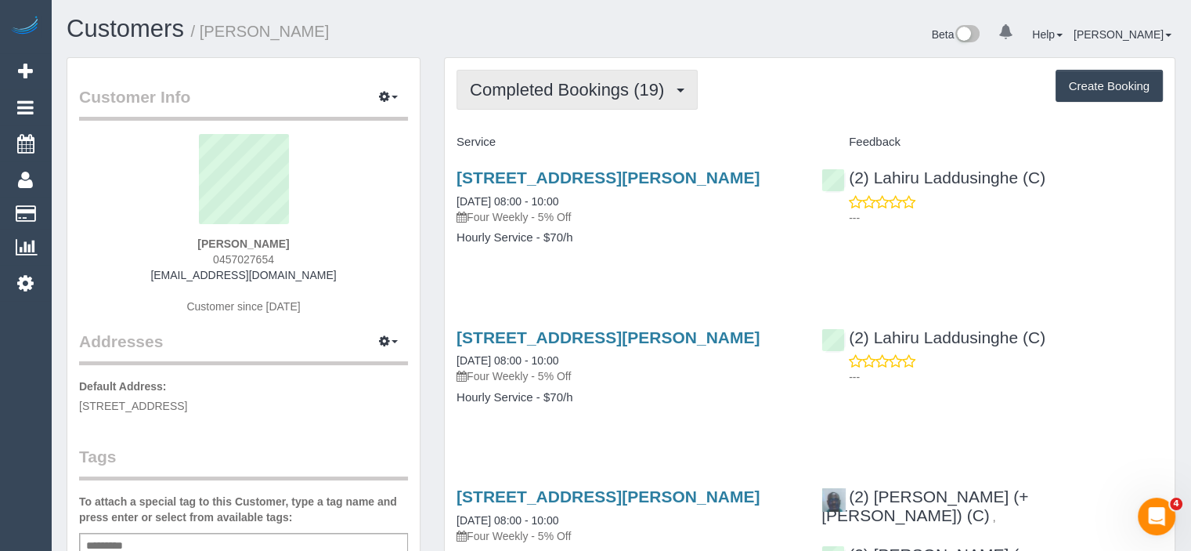
click at [549, 75] on button "Completed Bookings (19)" at bounding box center [577, 90] width 241 height 40
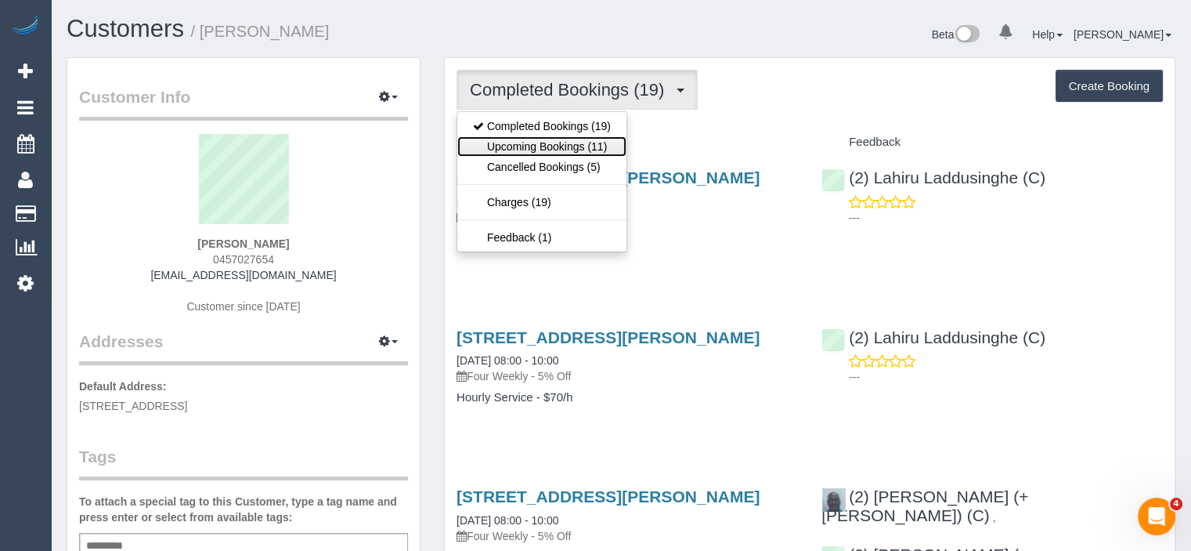
click at [539, 139] on link "Upcoming Bookings (11)" at bounding box center [541, 146] width 169 height 20
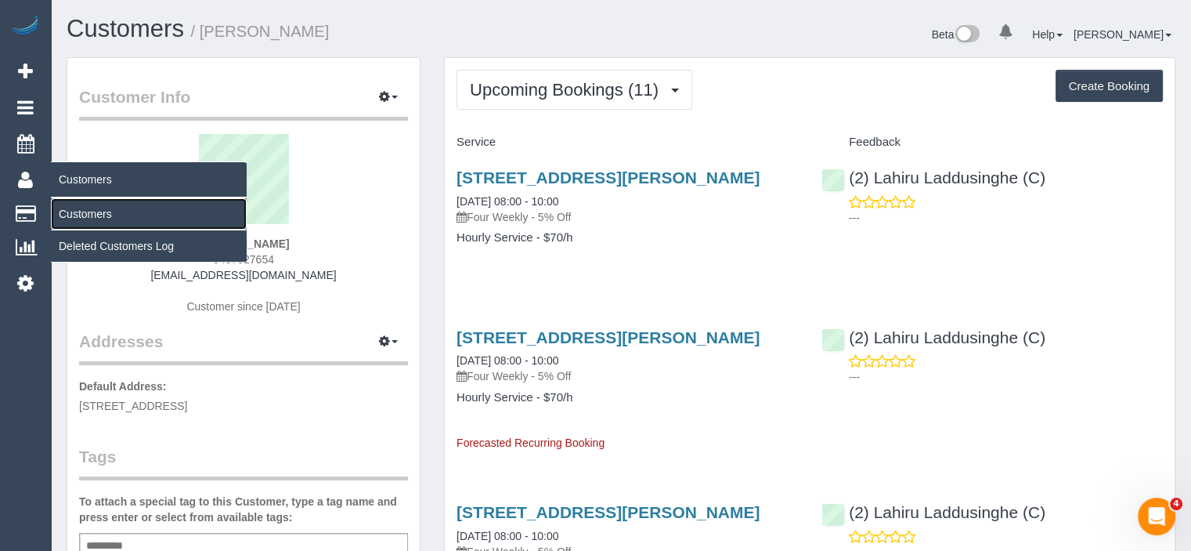
click at [86, 213] on link "Customers" at bounding box center [149, 213] width 196 height 31
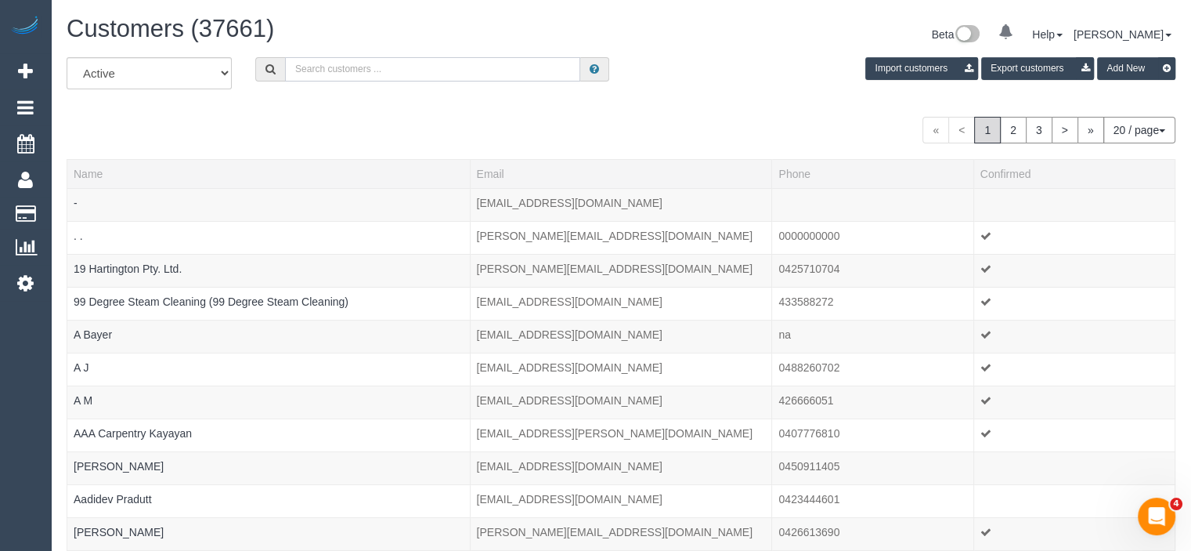
click at [338, 60] on input "text" at bounding box center [432, 69] width 295 height 24
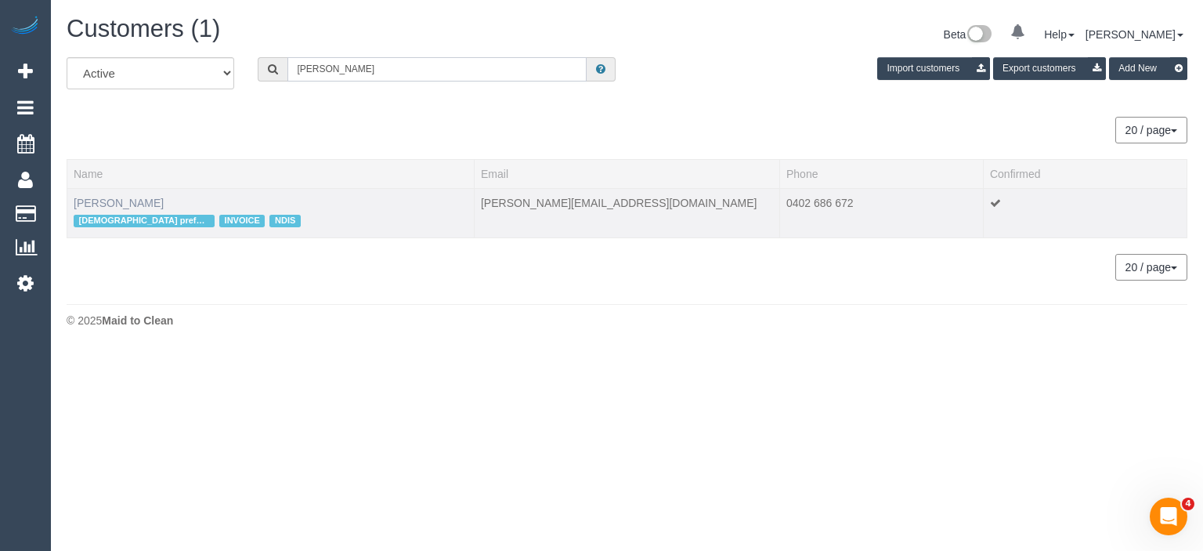
type input "lauren blas"
click at [120, 203] on link "Lauren Blasic" at bounding box center [119, 203] width 90 height 13
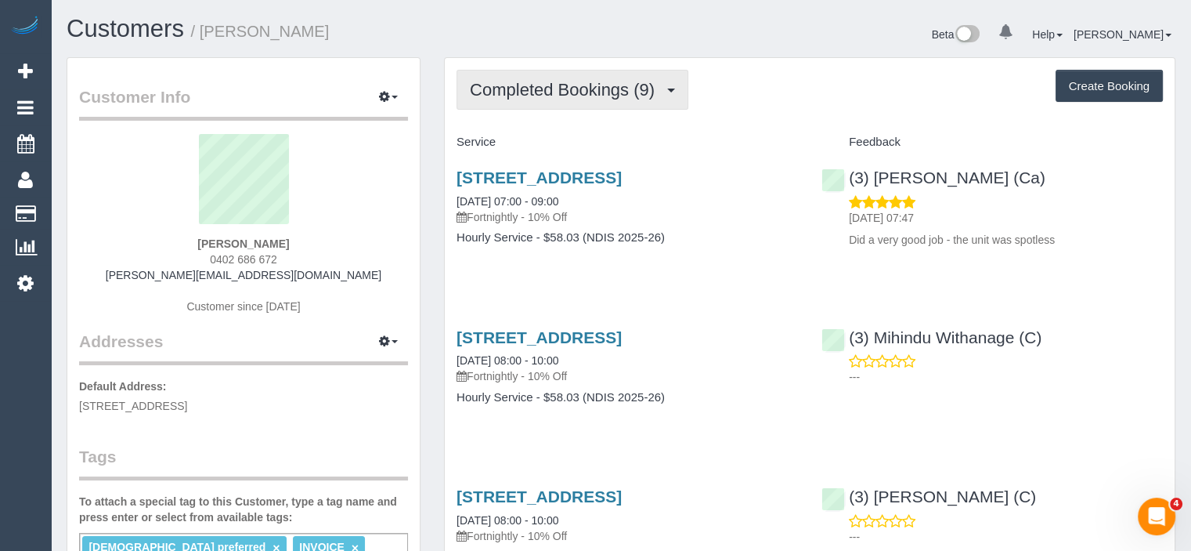
click at [656, 87] on span "Completed Bookings (9)" at bounding box center [566, 90] width 193 height 20
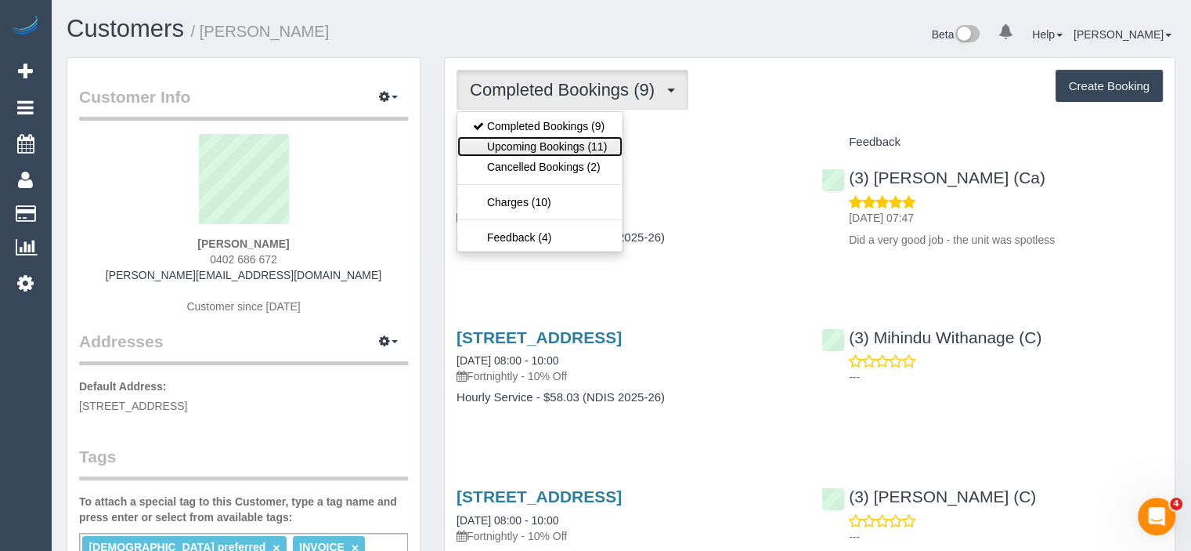
click at [597, 147] on link "Upcoming Bookings (11)" at bounding box center [539, 146] width 165 height 20
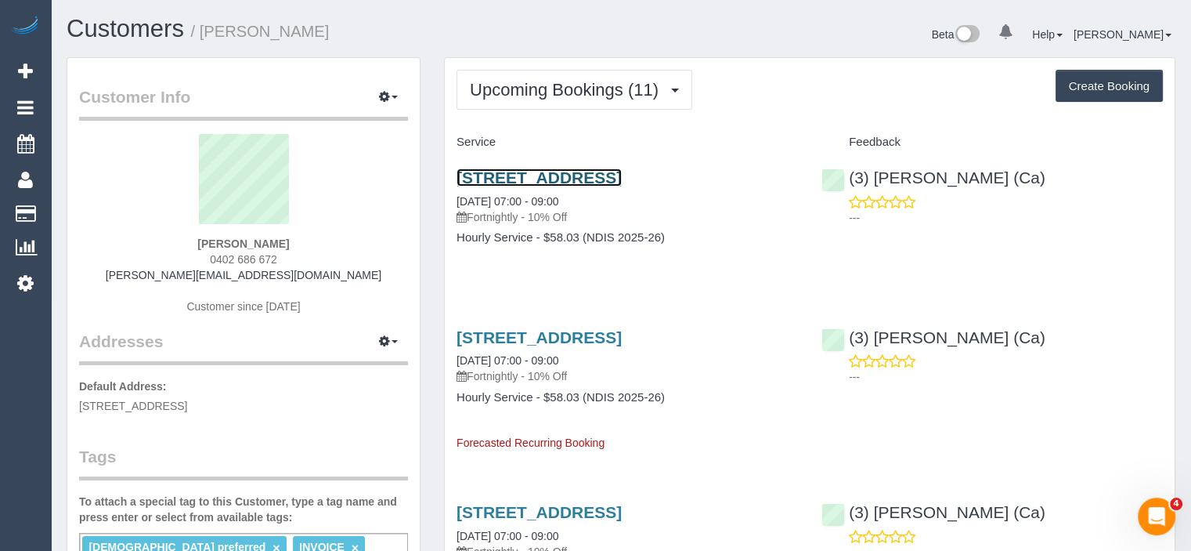
click at [589, 182] on link "15 Argyle Street, 2, Fawkner, VIC 3060" at bounding box center [539, 177] width 165 height 18
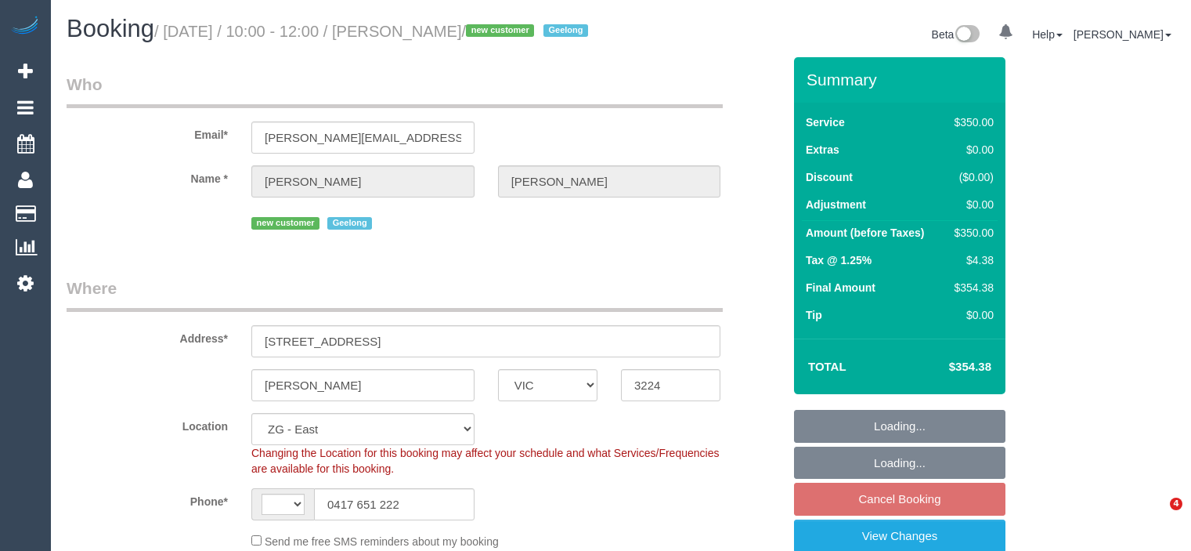
select select "VIC"
select select "string:AU"
select select "object:744"
select select "string:stripe-pm_1S7Z1u2GScqysDRVbdmgQ10w"
select select "spot4"
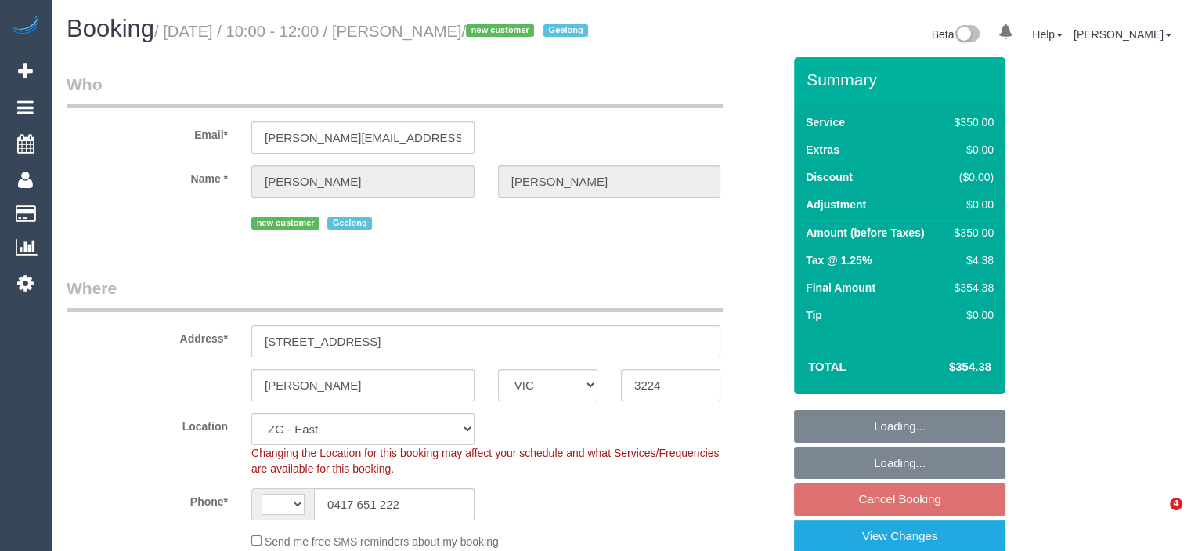
select select "number:28"
select select "number:14"
select select "number:19"
select select "number:36"
select select "number:12"
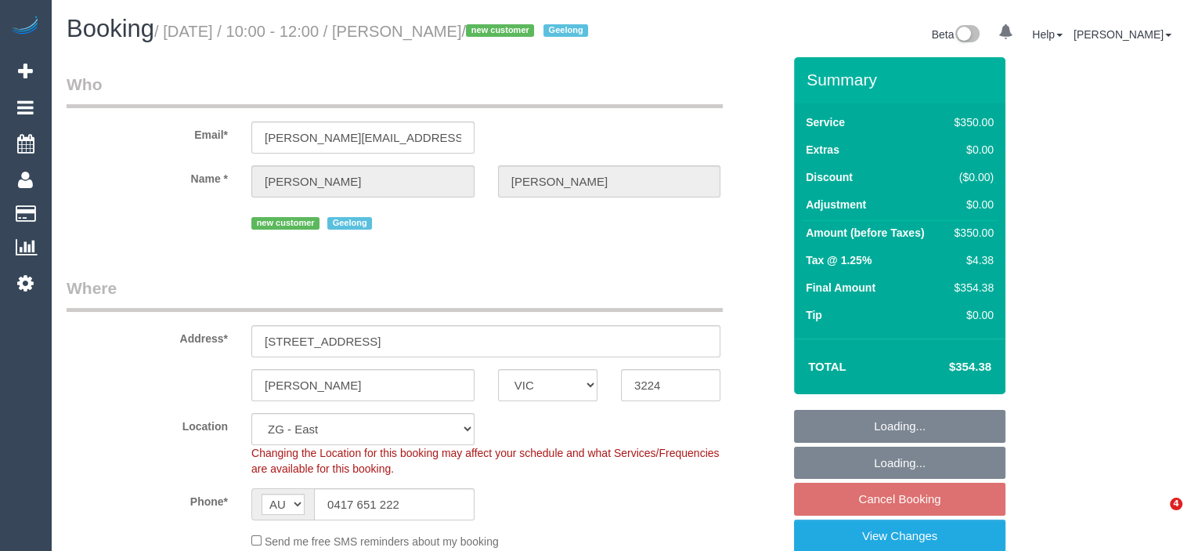
select select "object:754"
select select "300"
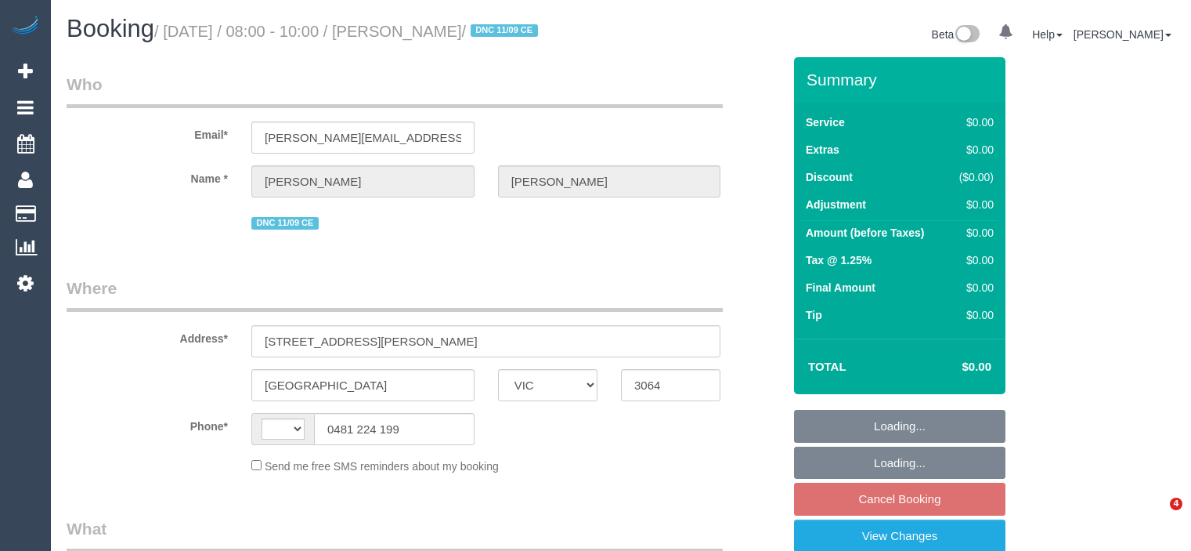
select select "VIC"
select select "string:stripe-pm_1S3jzj2GScqysDRVQrqXYaJb"
select select "object:323"
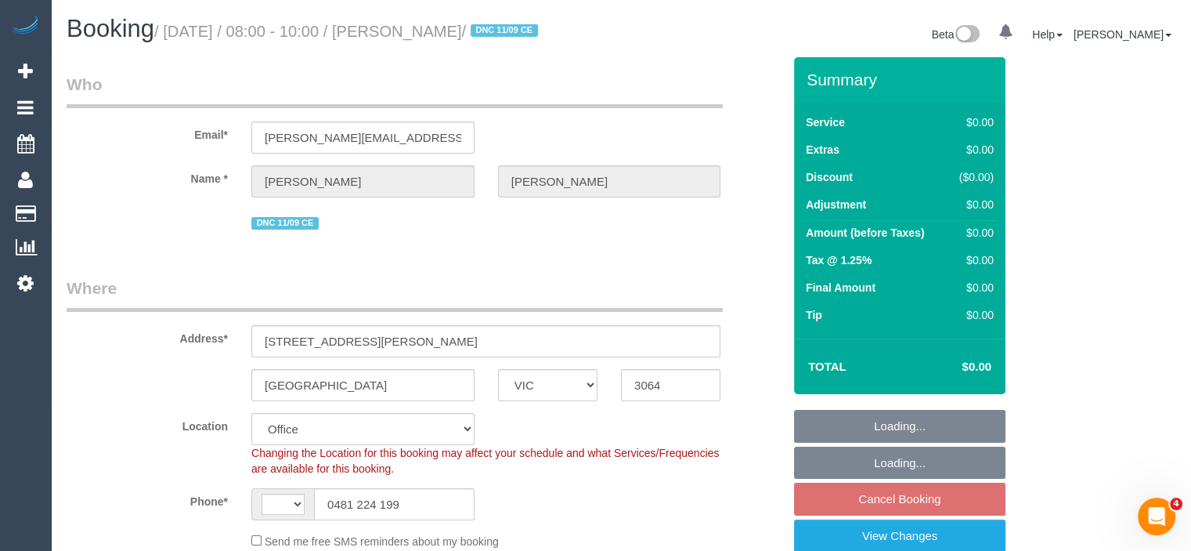
select select "number:30"
select select "number:15"
select select "number:19"
select select "number:24"
select select "number:33"
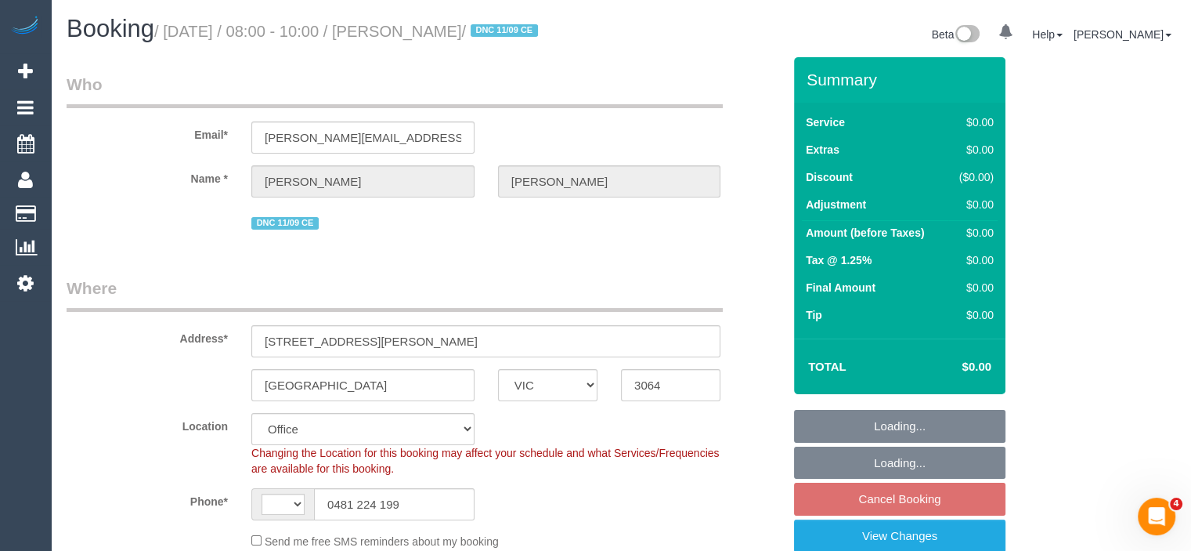
select select "number:26"
select select "string:AU"
select select "object:1843"
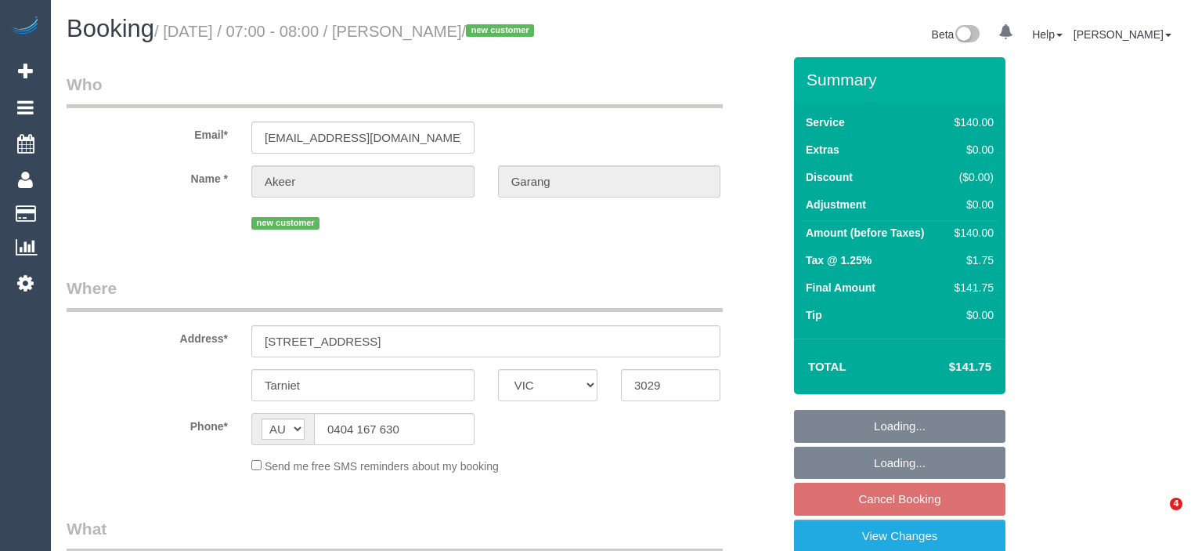
select select "VIC"
select select "object:531"
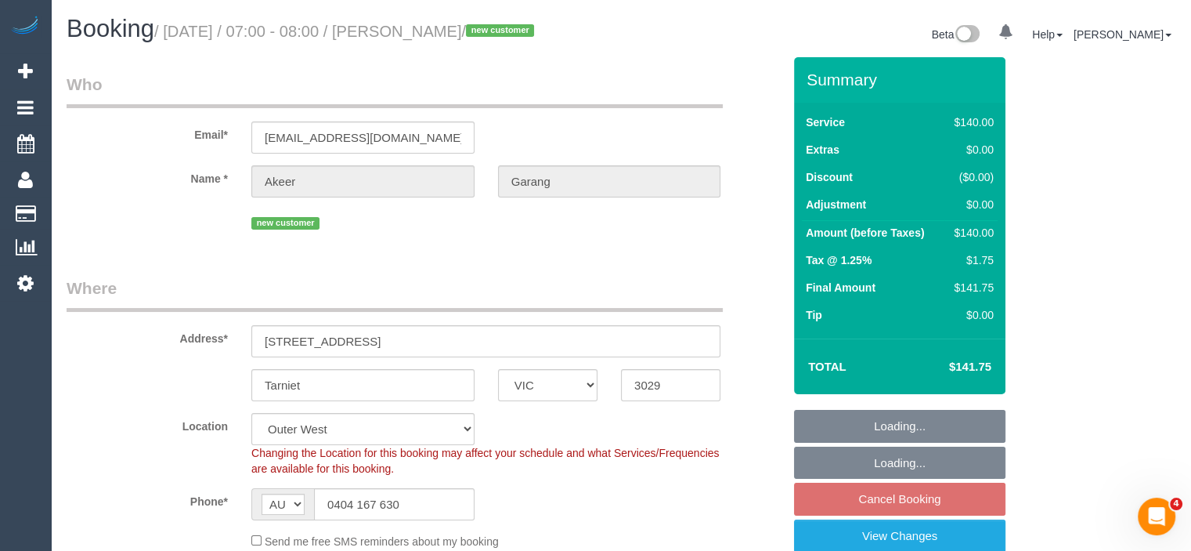
select select "string:stripe-pm_1S8IJm2GScqysDRV7zkXrc26"
select select "number:30"
select select "number:14"
select select "number:18"
select select "number:36"
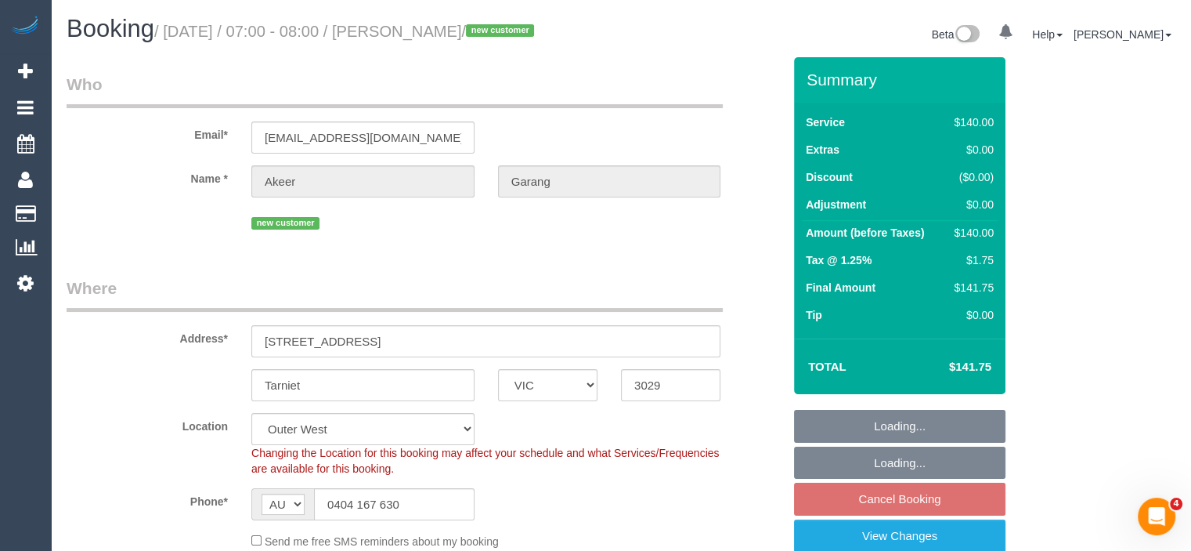
select select "number:35"
select select "number:13"
select select "object:1078"
select select "spot1"
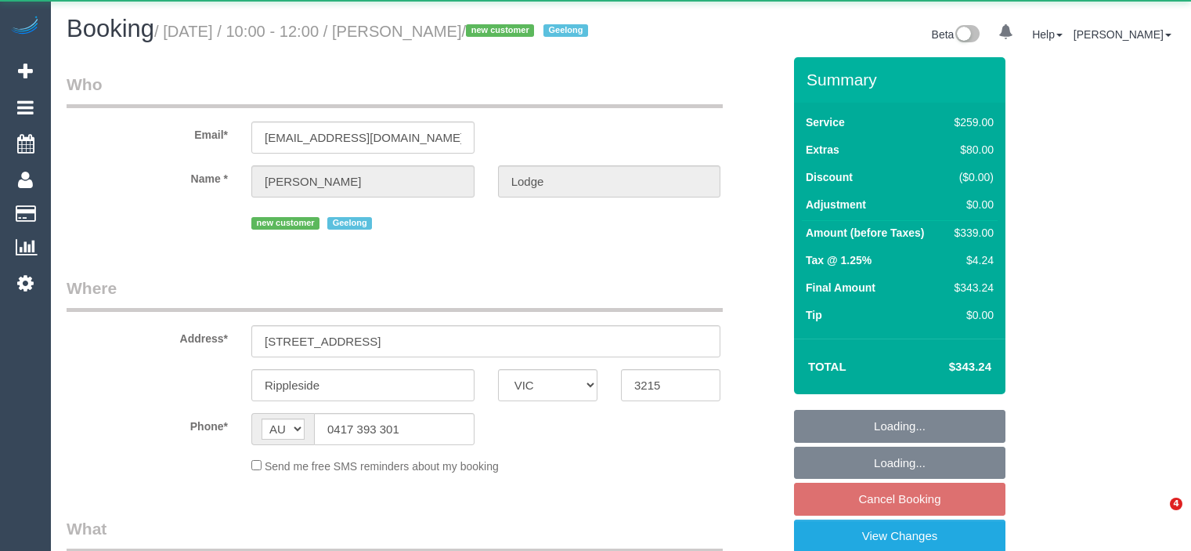
select select "VIC"
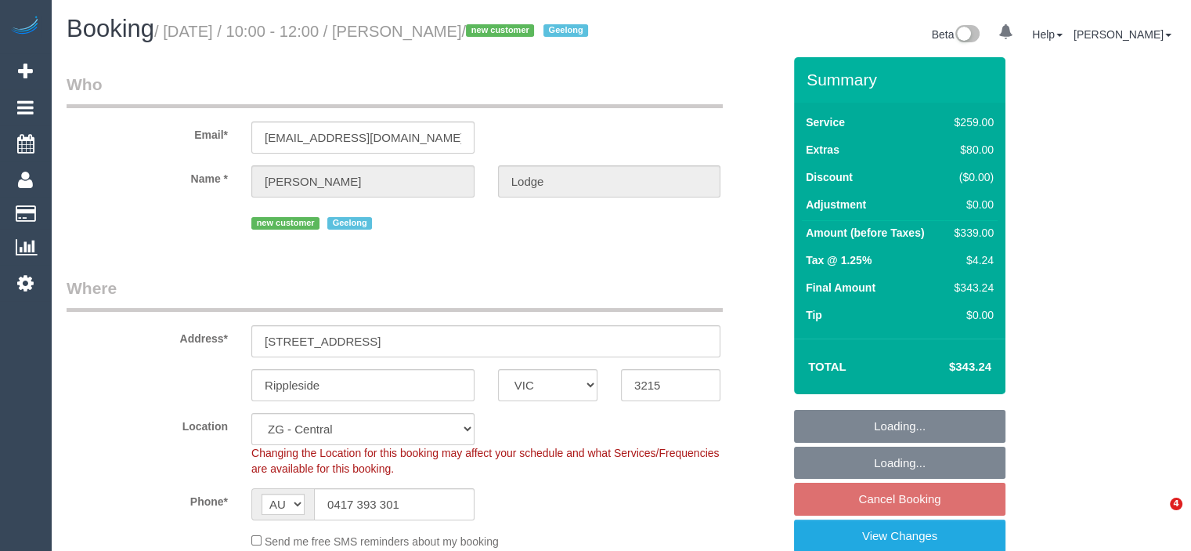
select select "object:729"
select select "string:stripe-pm_1S79tW2GScqysDRV57QK7RlV"
select select "number:28"
select select "number:14"
select select "number:19"
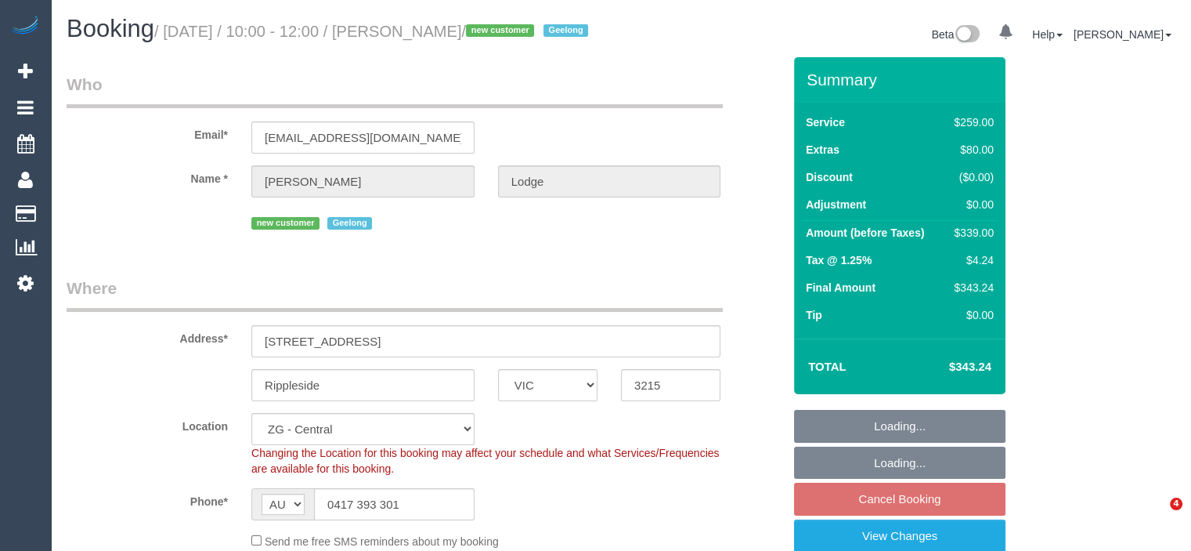
select select "number:22"
select select "number:13"
select select "object:880"
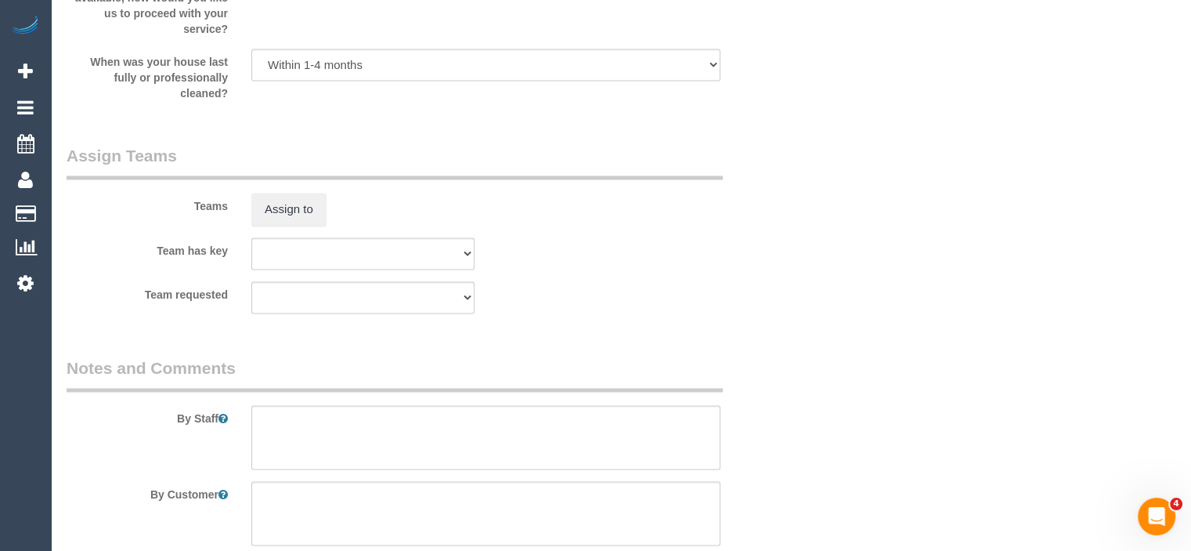
scroll to position [2789, 0]
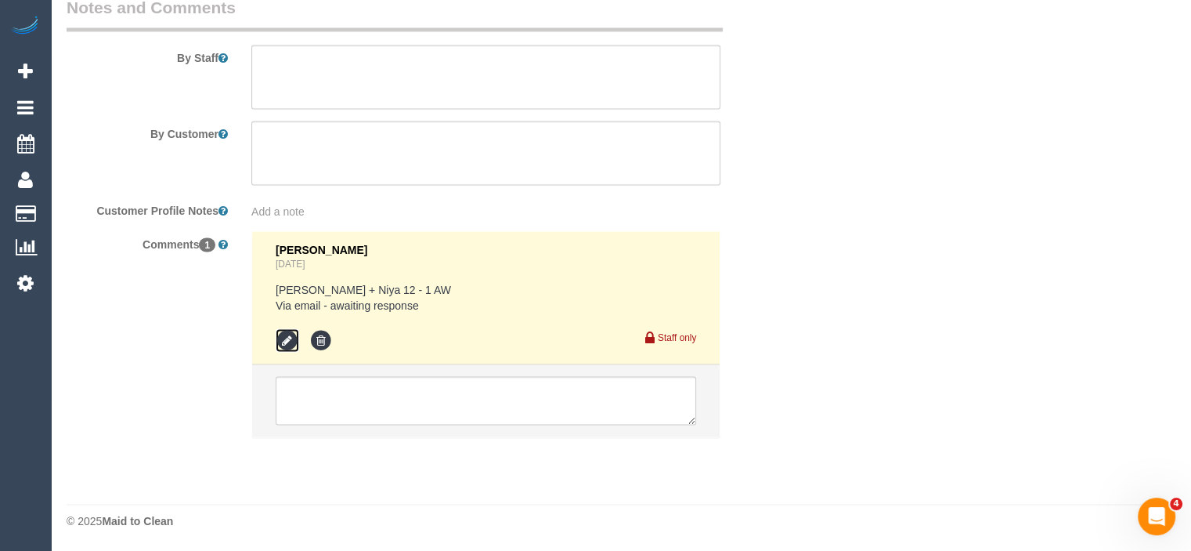
click at [289, 341] on icon at bounding box center [287, 339] width 23 height 23
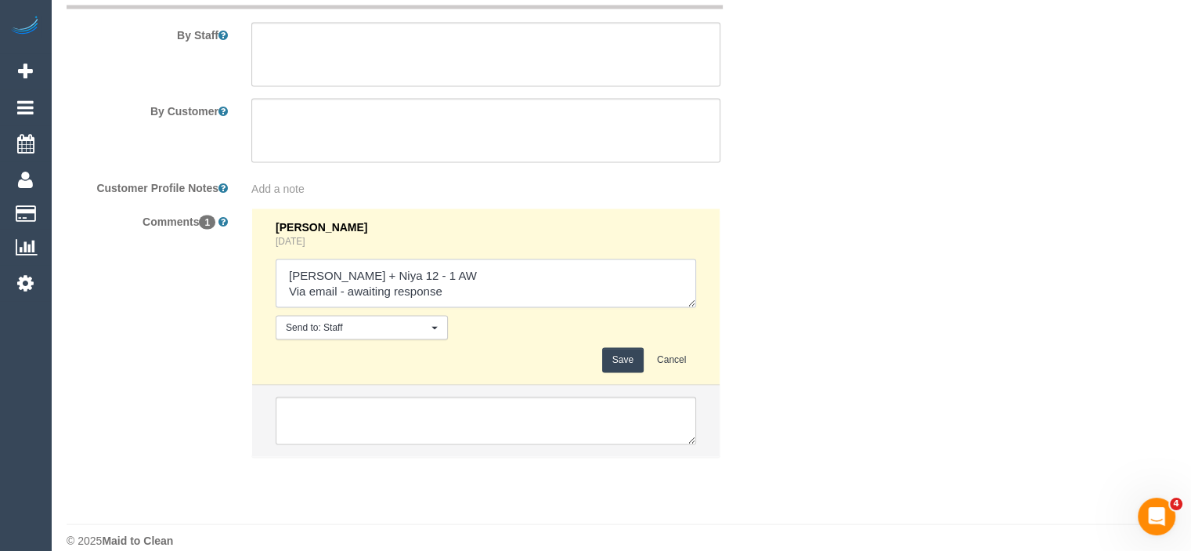
click at [442, 292] on textarea at bounding box center [486, 282] width 421 height 49
click at [480, 307] on textarea at bounding box center [486, 282] width 421 height 49
type textarea "Suneeth + Niya 12 - 1 AW Via email - awaiting response // confirmed"
click at [637, 371] on button "Save" at bounding box center [623, 359] width 42 height 24
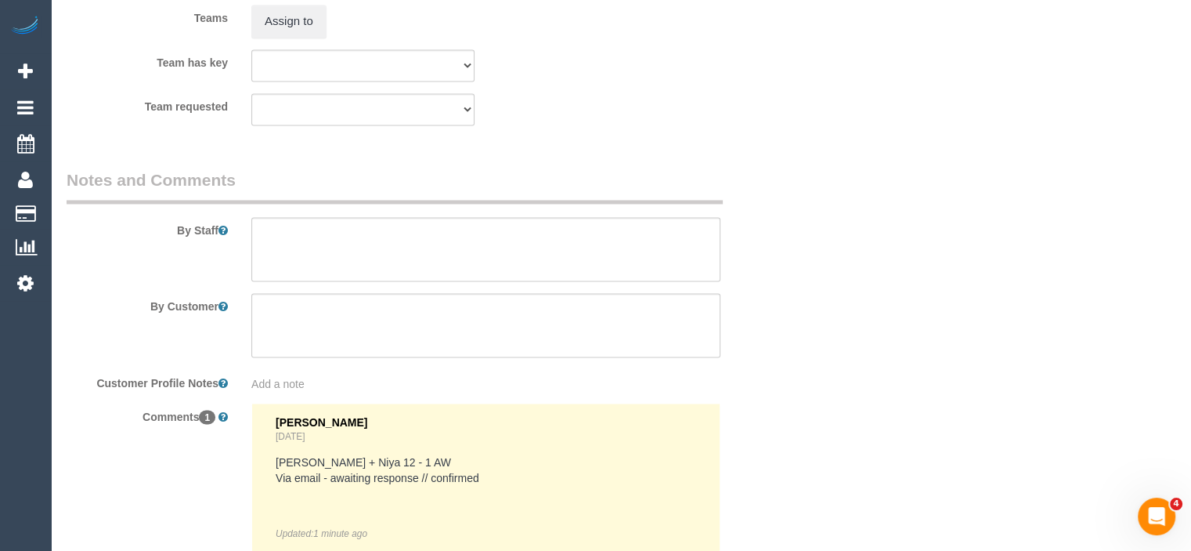
scroll to position [2595, 0]
click at [345, 280] on textarea at bounding box center [485, 248] width 469 height 64
type textarea "Est 4.5 - 6.5 hours"
click at [317, 37] on button "Assign to" at bounding box center [288, 20] width 75 height 33
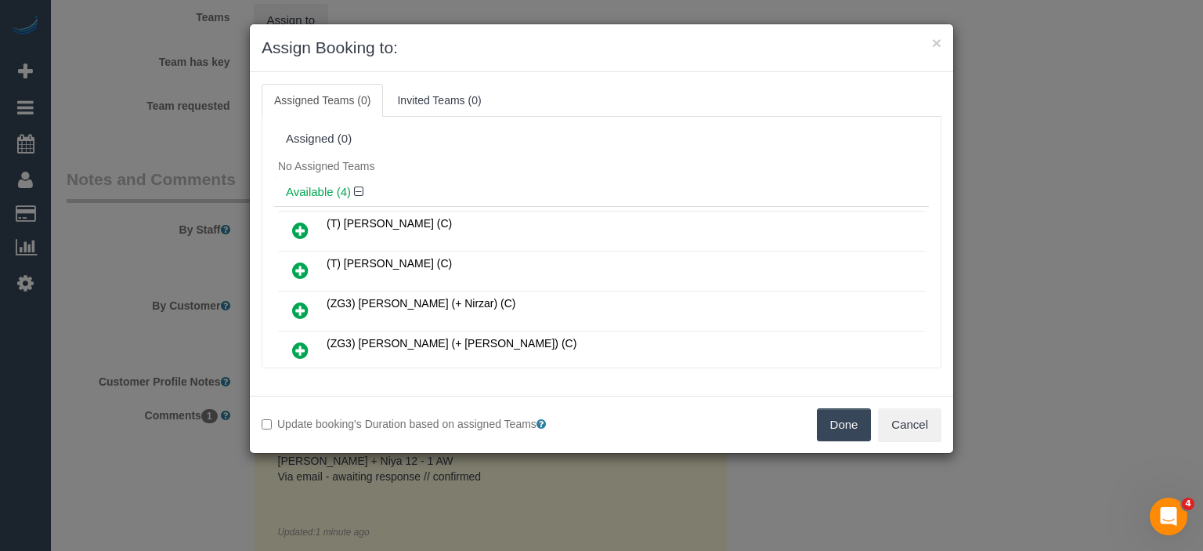
scroll to position [73, 0]
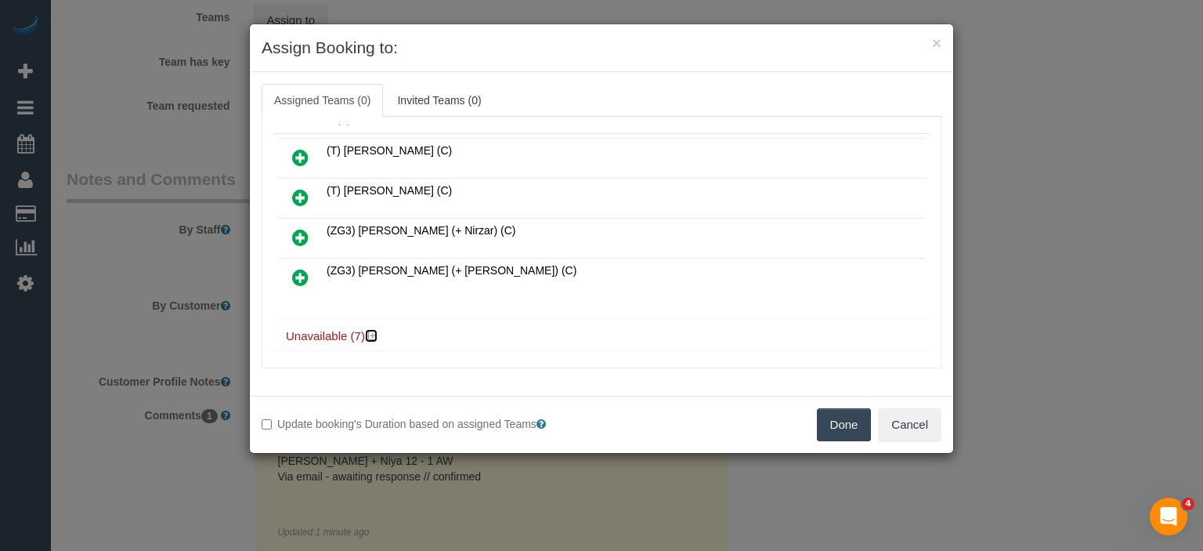
click at [372, 330] on icon at bounding box center [372, 336] width 9 height 12
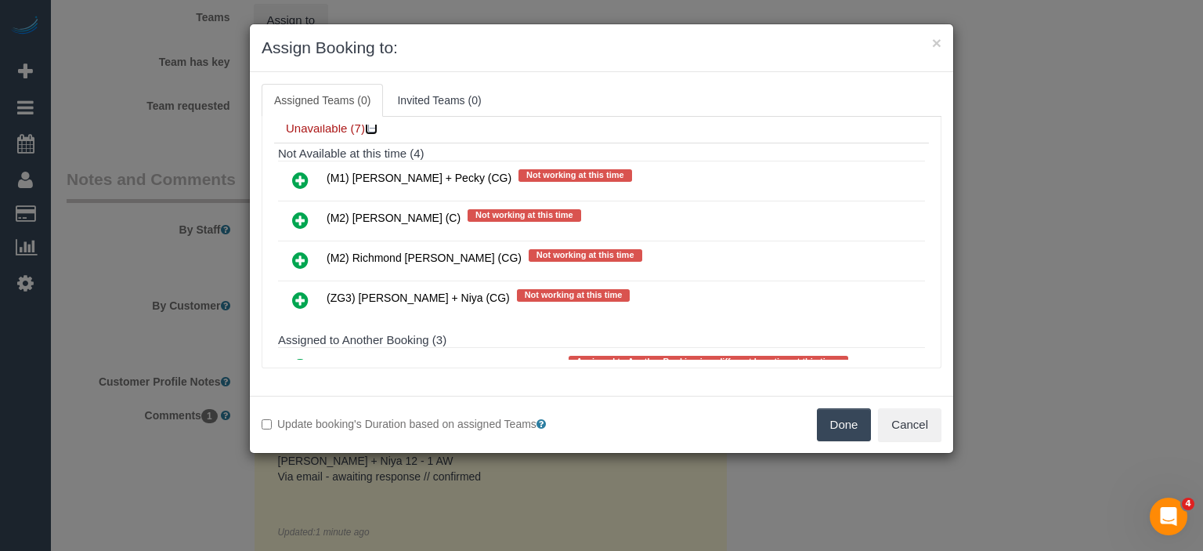
scroll to position [281, 0]
click at [305, 290] on icon at bounding box center [300, 299] width 16 height 19
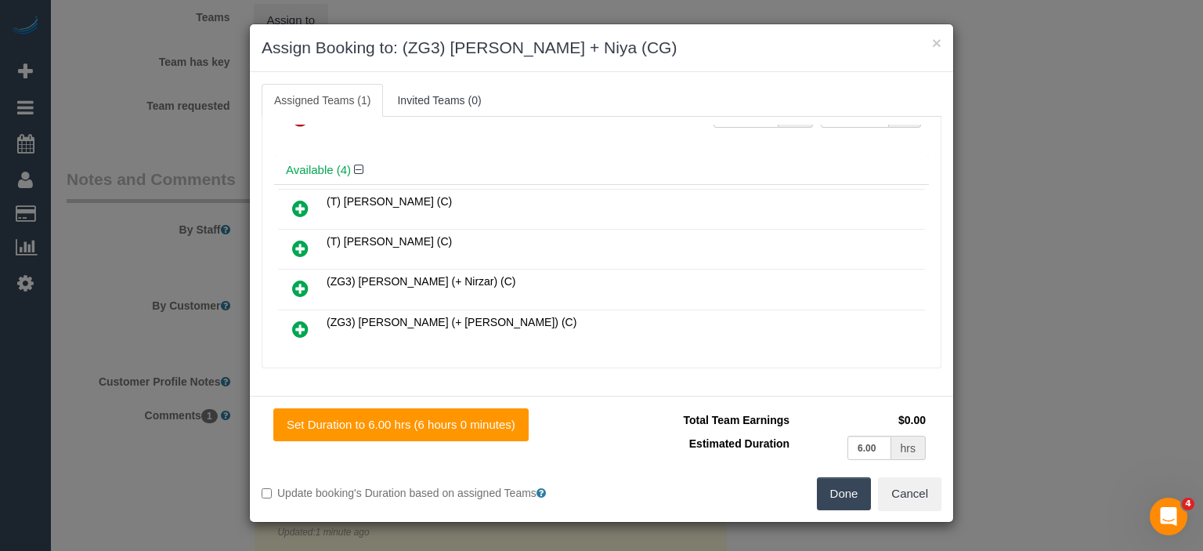
scroll to position [0, 0]
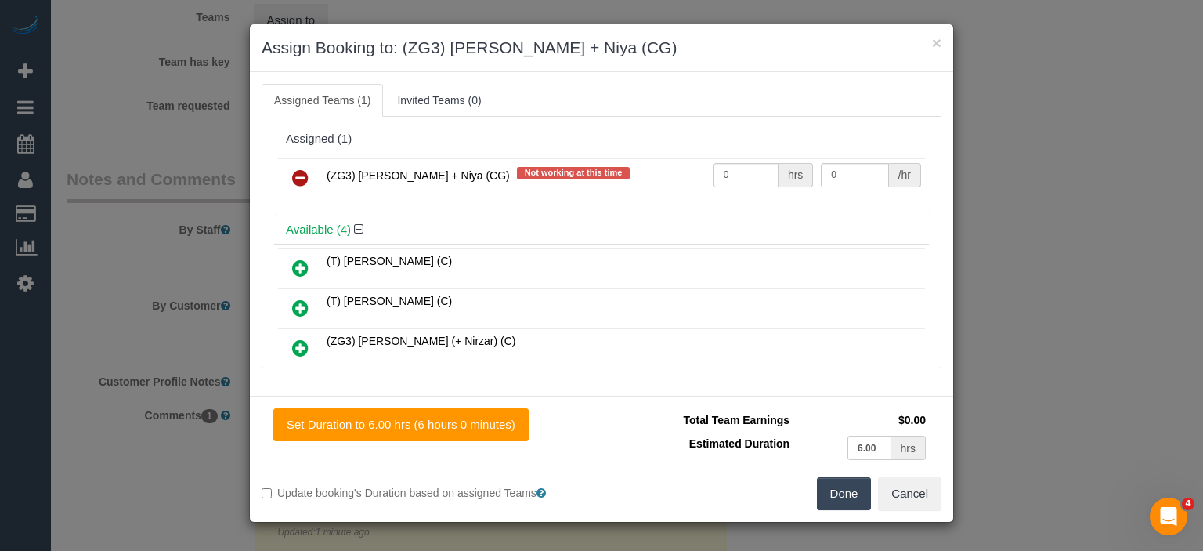
click at [596, 189] on td "(ZG3) Suneeth + Niya (CG) Not working at this time" at bounding box center [516, 178] width 387 height 40
drag, startPoint x: 725, startPoint y: 175, endPoint x: 666, endPoint y: 179, distance: 59.7
click at [666, 179] on tr "(ZG3) Suneeth + Niya (CG) Not working at this time 0 hrs 0 /hr" at bounding box center [601, 178] width 647 height 40
type input "1"
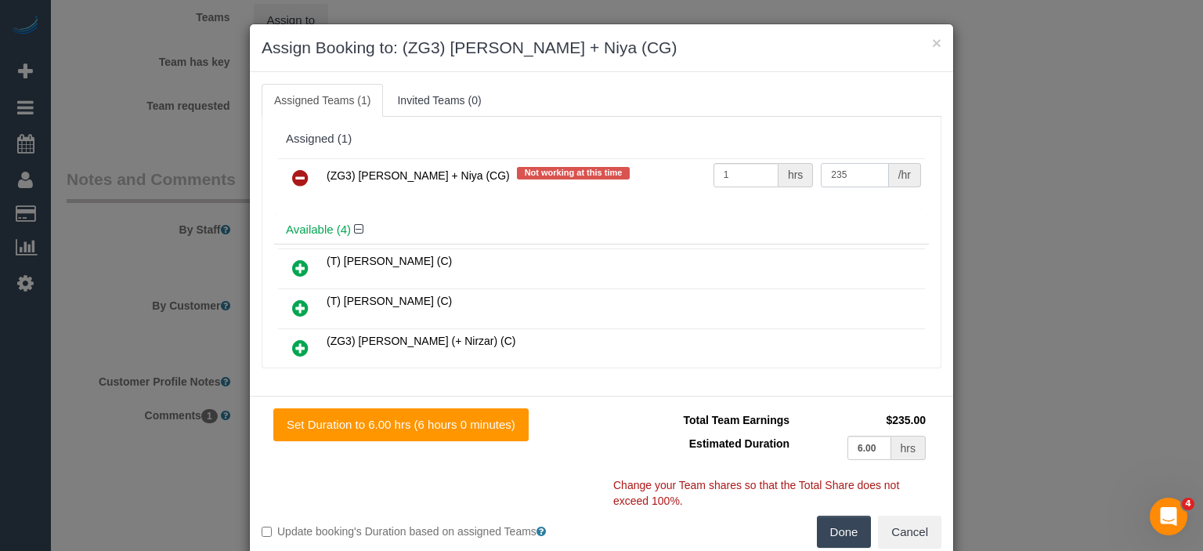
type input "235"
click at [835, 526] on button "Done" at bounding box center [844, 531] width 55 height 33
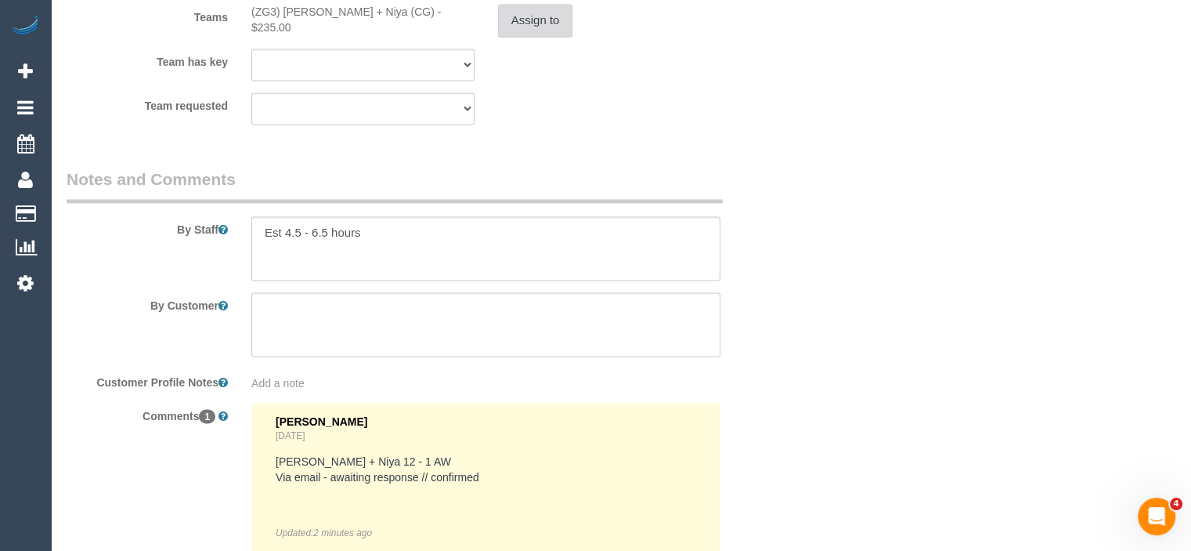
scroll to position [2588, 0]
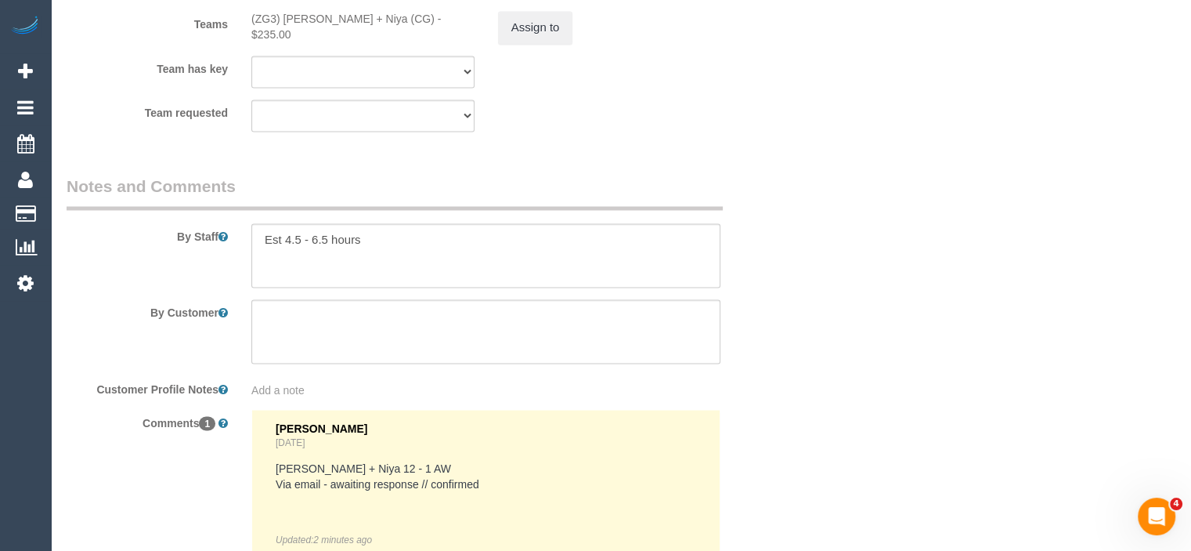
drag, startPoint x: 1194, startPoint y: 475, endPoint x: 906, endPoint y: 75, distance: 493.2
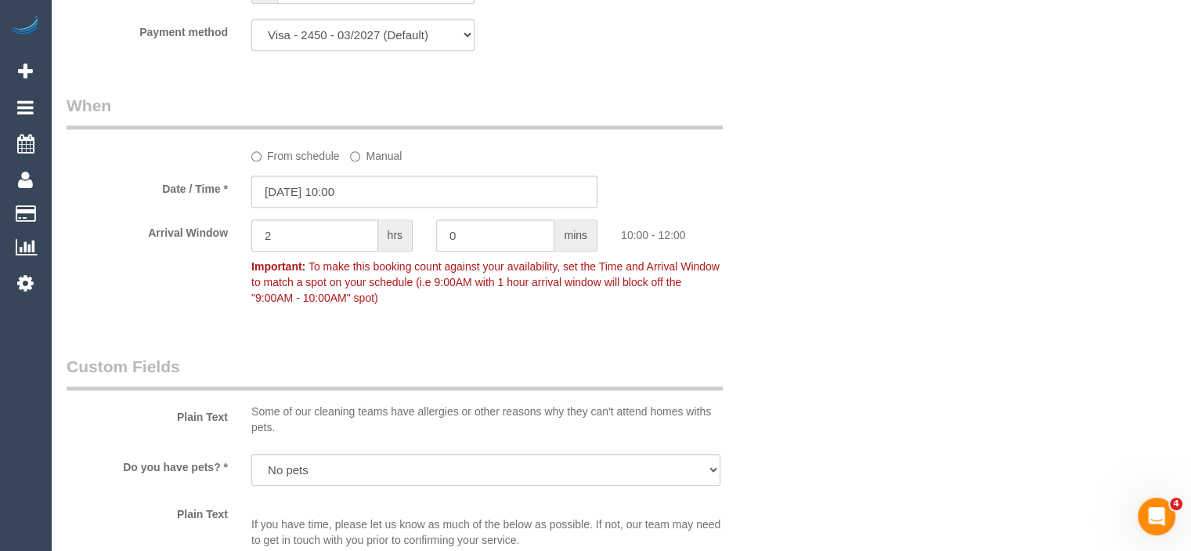
scroll to position [1656, 0]
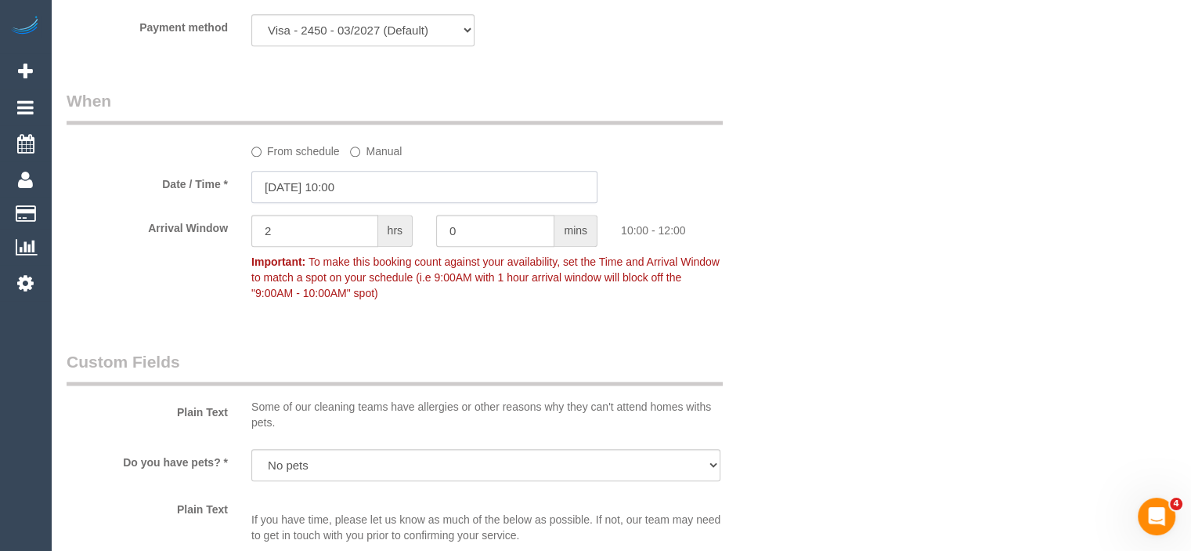
click at [375, 203] on input "23/09/2025 10:00" at bounding box center [424, 187] width 346 height 32
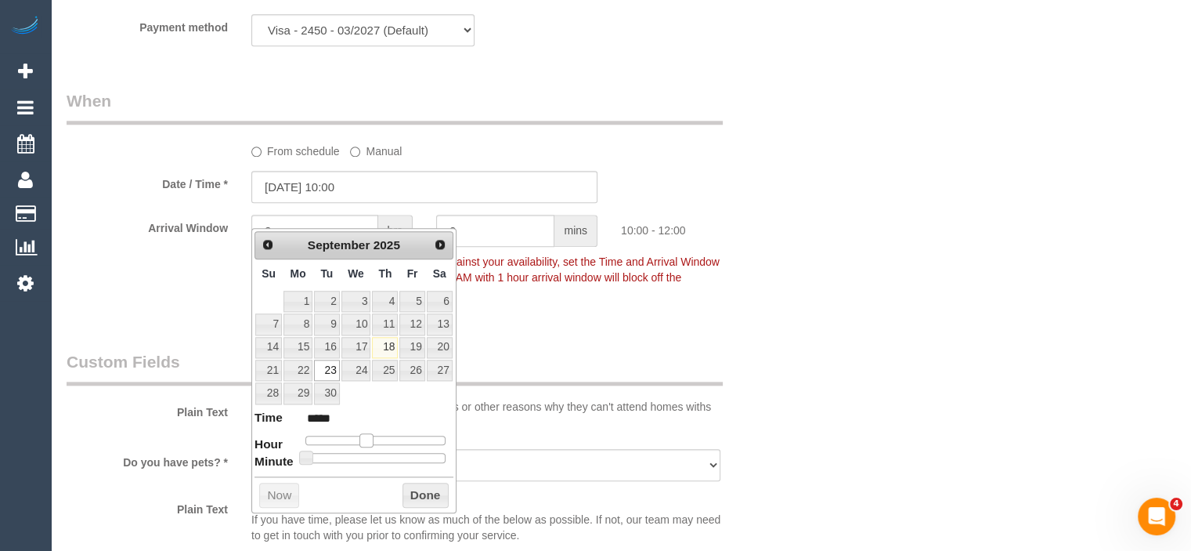
type input "23/09/2025 11:00"
type input "*****"
type input "23/09/2025 12:00"
type input "*****"
drag, startPoint x: 365, startPoint y: 441, endPoint x: 379, endPoint y: 441, distance: 14.1
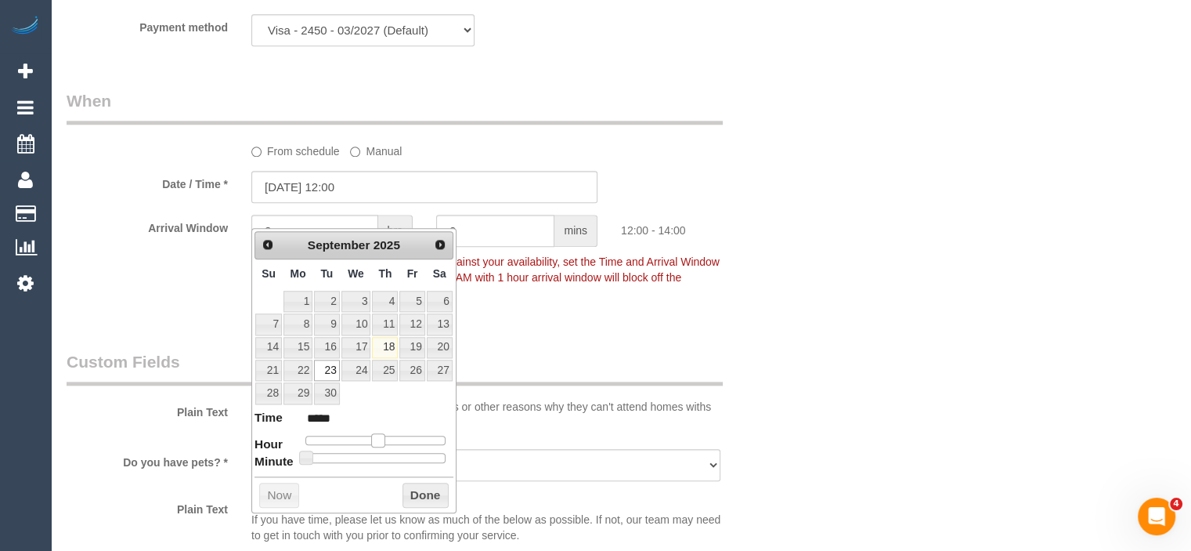
click at [379, 441] on span at bounding box center [378, 440] width 14 height 14
click at [414, 497] on button "Done" at bounding box center [426, 494] width 46 height 25
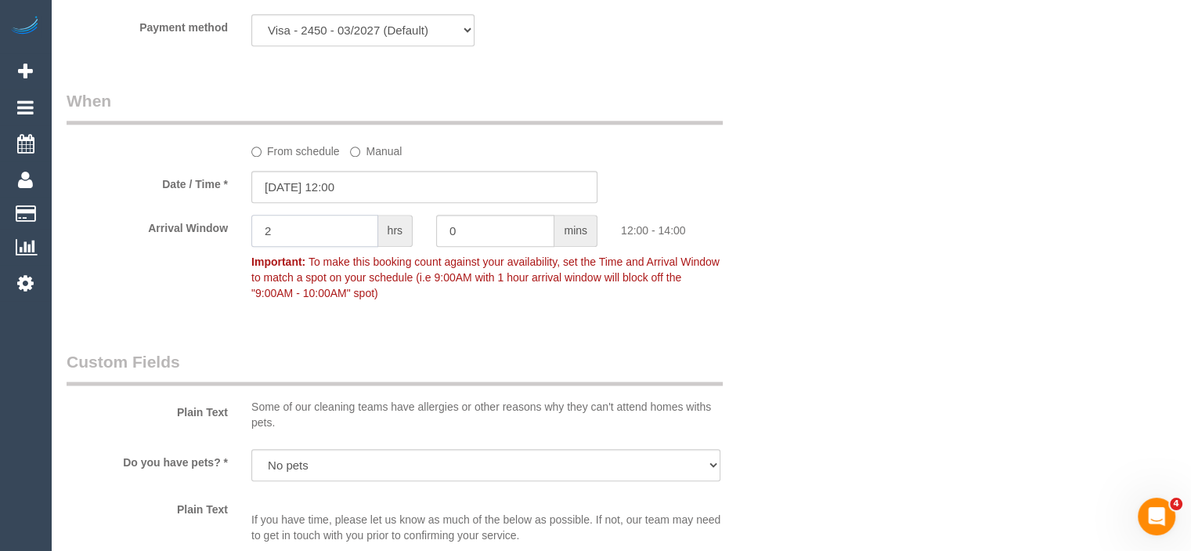
drag, startPoint x: 284, startPoint y: 261, endPoint x: 198, endPoint y: 261, distance: 86.1
click at [198, 261] on div "Arrival Window 2 hrs 0 mins 12:00 - 14:00 Important: To make this booking count…" at bounding box center [424, 261] width 739 height 93
type input "1"
click at [865, 303] on div "Who Email* heather.m.lodge@gmail.com Name * Heather Lodge new customer Geelong …" at bounding box center [621, 32] width 1109 height 3260
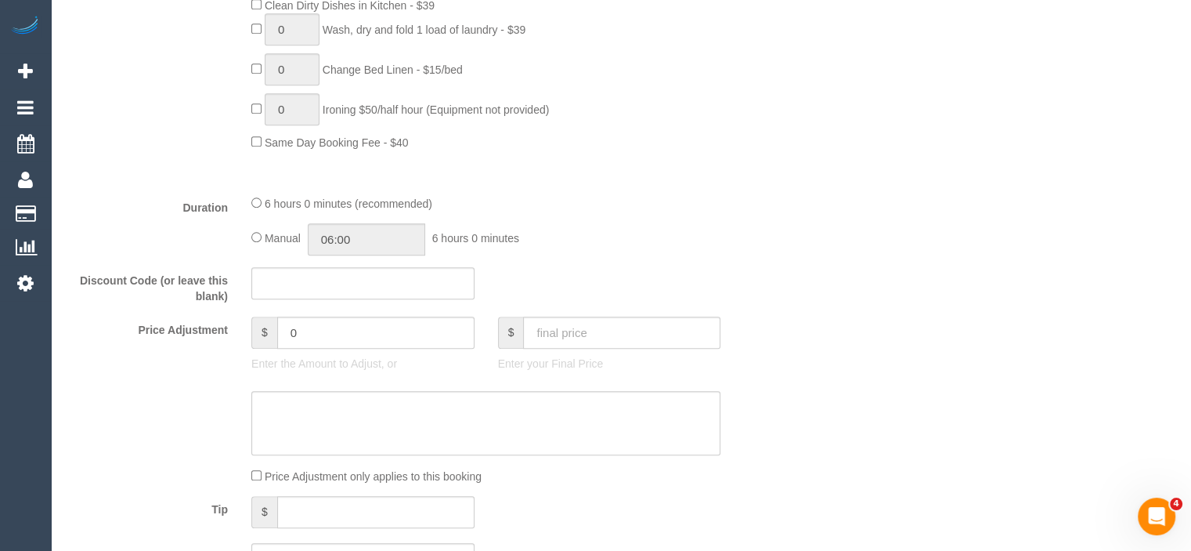
scroll to position [1131, 0]
click at [378, 251] on input "06:00" at bounding box center [366, 235] width 117 height 32
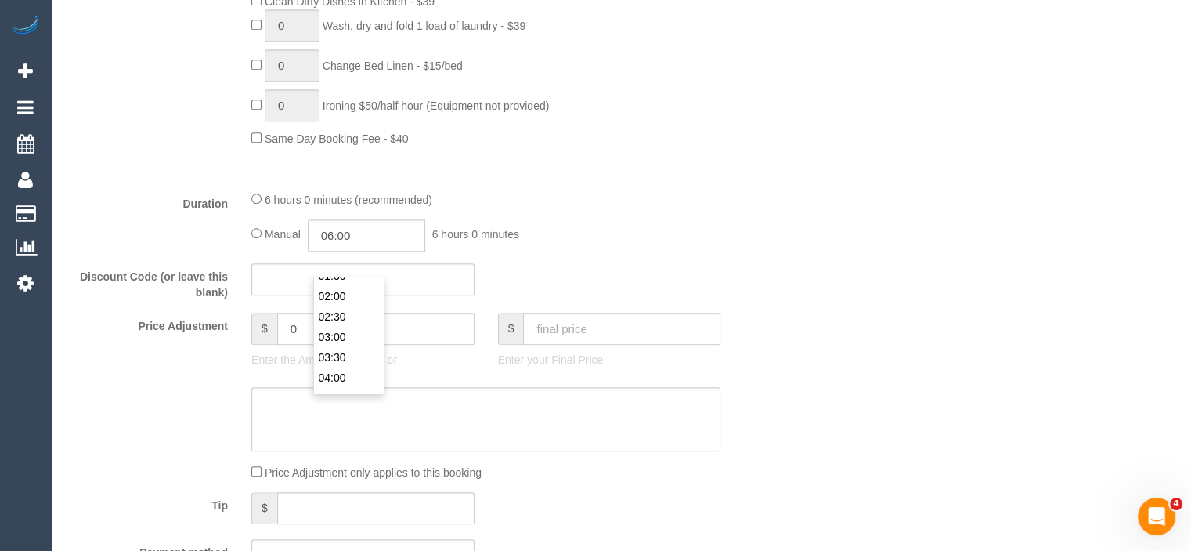
scroll to position [67, 0]
click at [347, 338] on li "03:00" at bounding box center [349, 342] width 70 height 20
click at [364, 251] on input "03:00" at bounding box center [366, 235] width 117 height 32
type input "03:15"
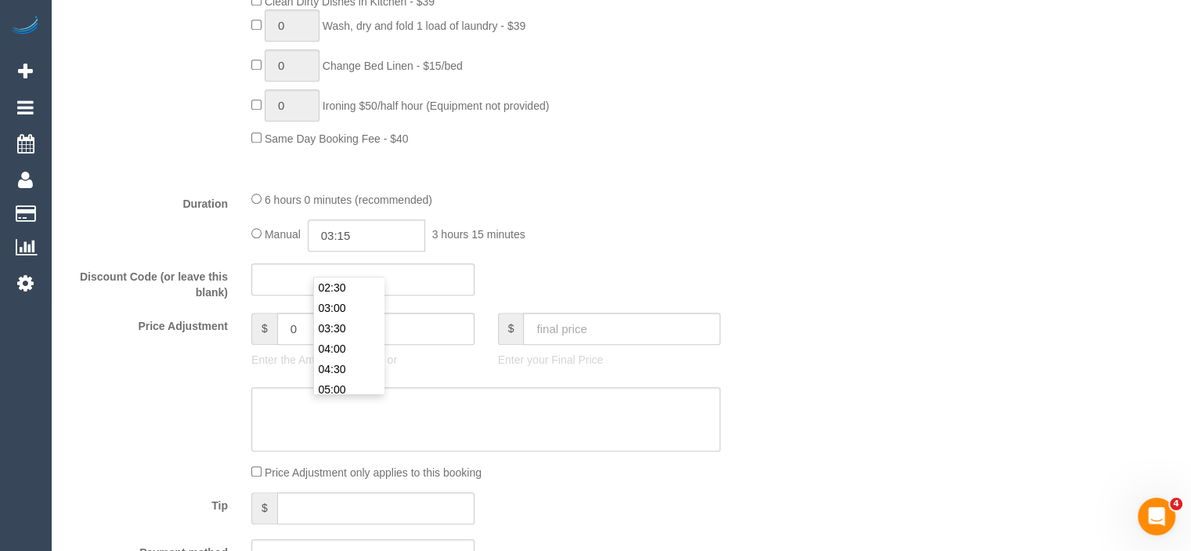
click at [673, 251] on div "Manual 03:15 3 hours 15 minutes" at bounding box center [485, 235] width 469 height 32
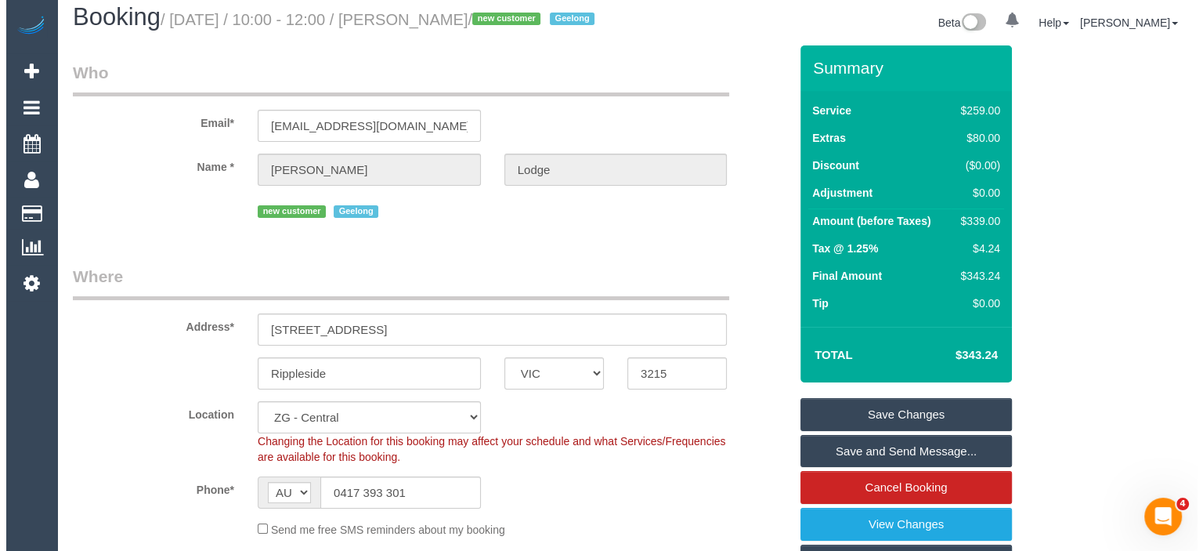
scroll to position [0, 0]
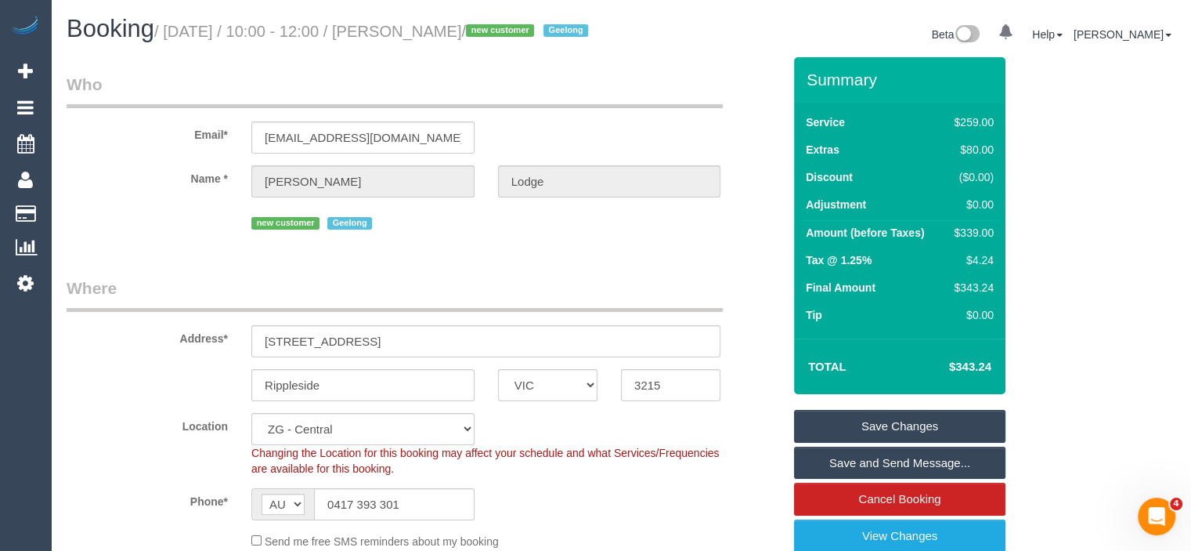
click at [965, 479] on link "Save and Send Message..." at bounding box center [899, 462] width 211 height 33
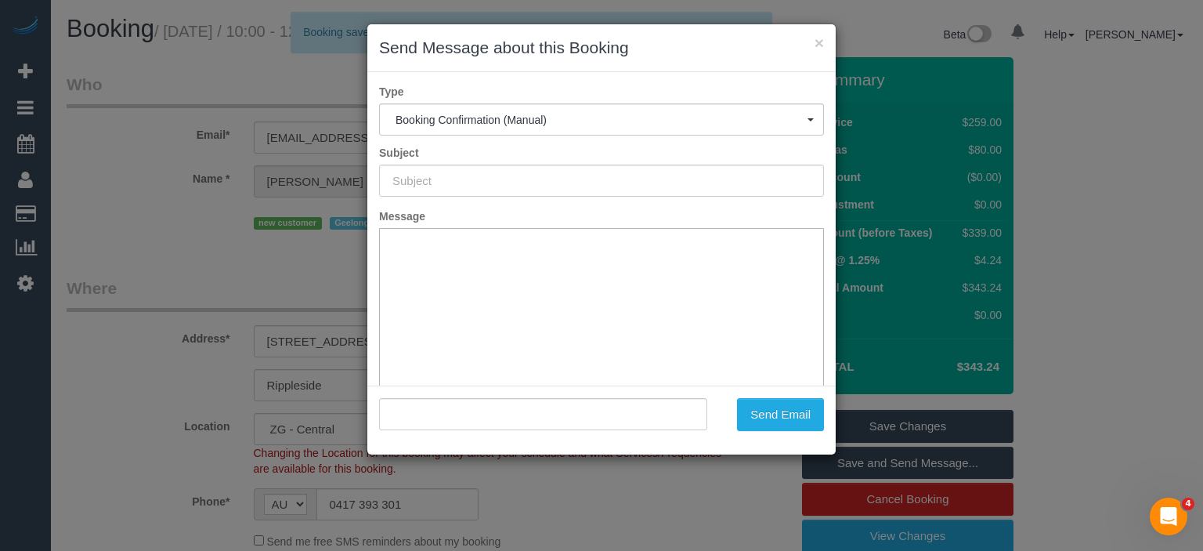
type input "Booking Confirmed"
type input ""Heather Lodge" <heather.m.lodge@gmail.com>"
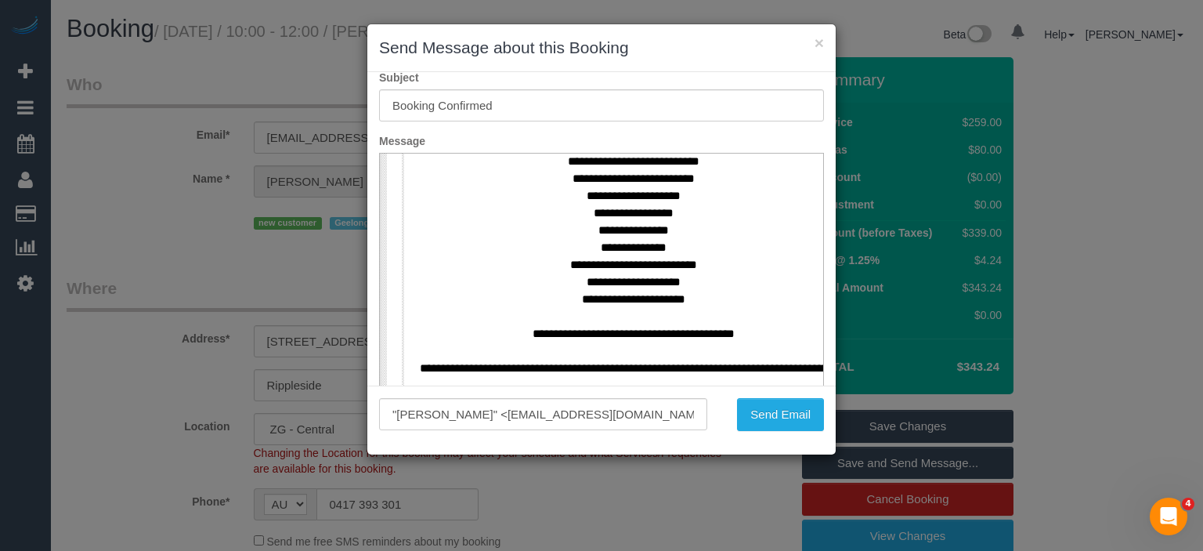
scroll to position [827, 0]
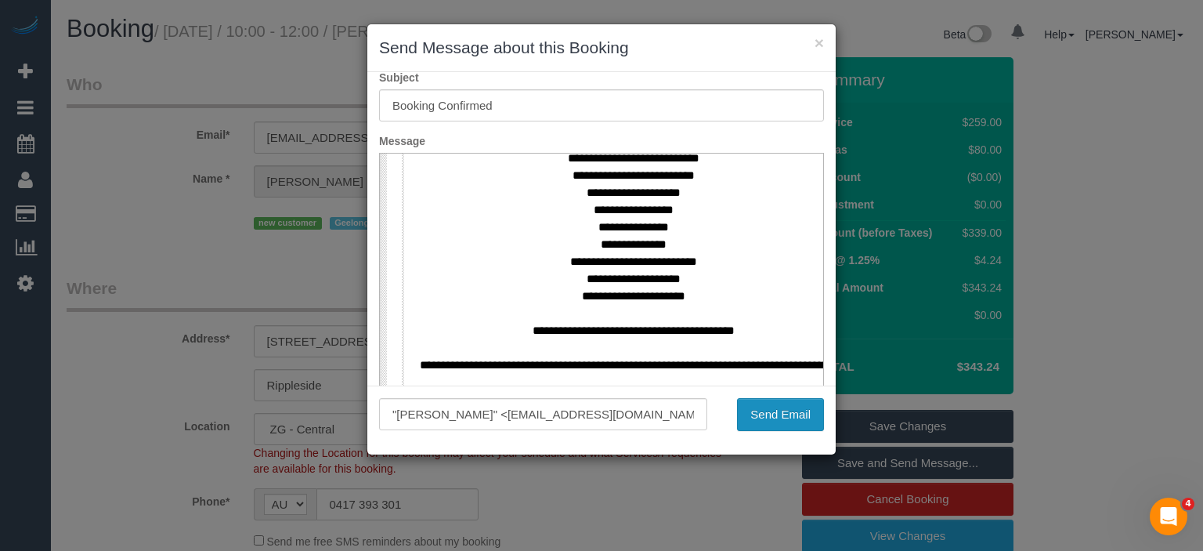
click at [791, 410] on button "Send Email" at bounding box center [780, 414] width 87 height 33
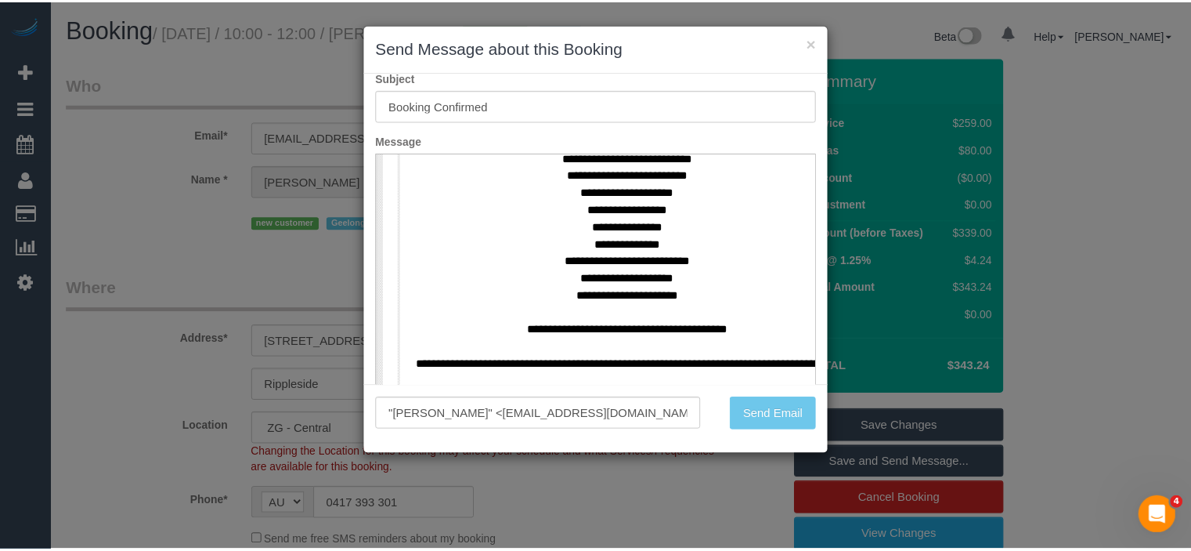
scroll to position [2, 0]
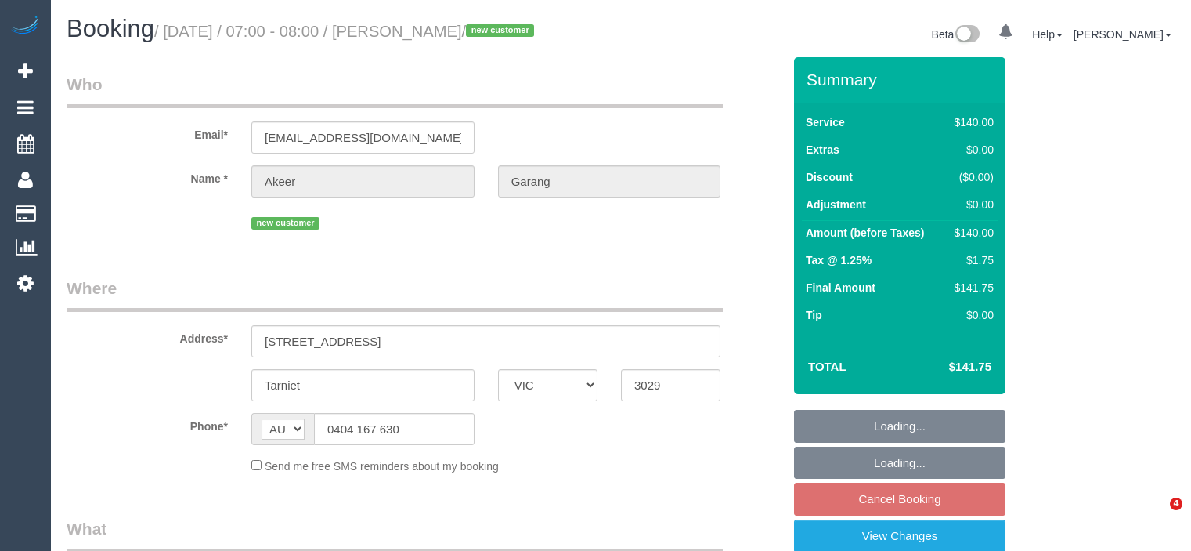
select select "VIC"
select select "string:stripe-pm_1S8IJm2GScqysDRV7zkXrc26"
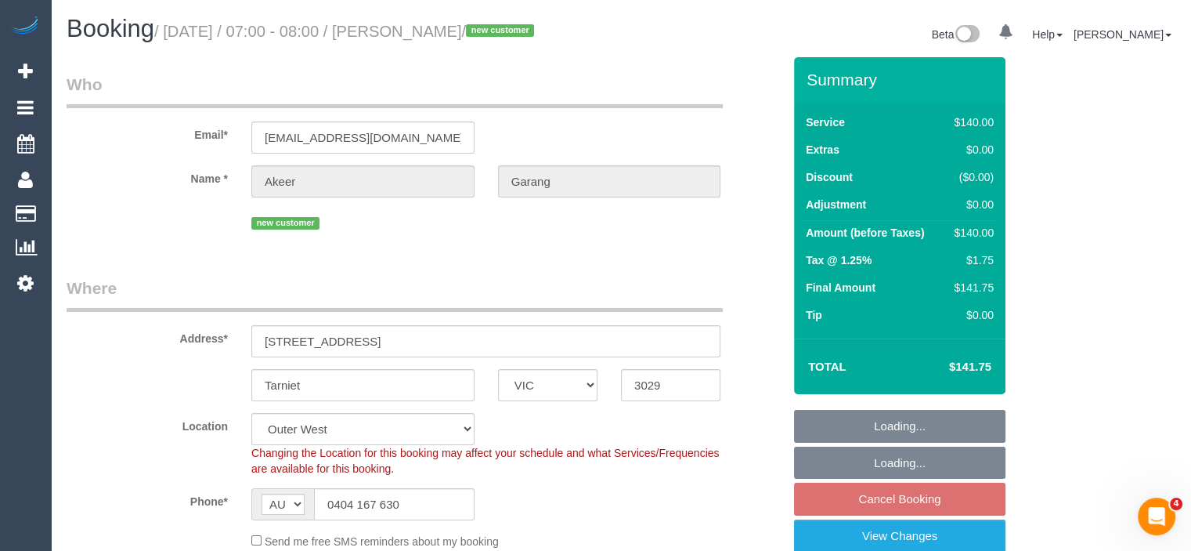
select select "object:702"
select select "number:30"
select select "number:14"
select select "number:18"
select select "number:36"
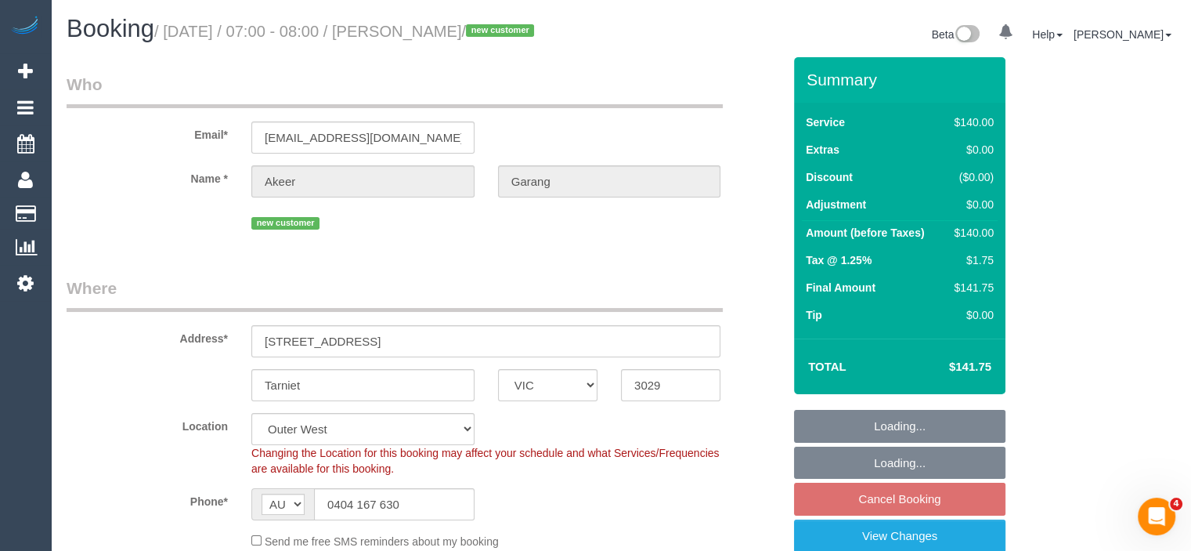
select select "number:35"
select select "number:13"
select select "spot1"
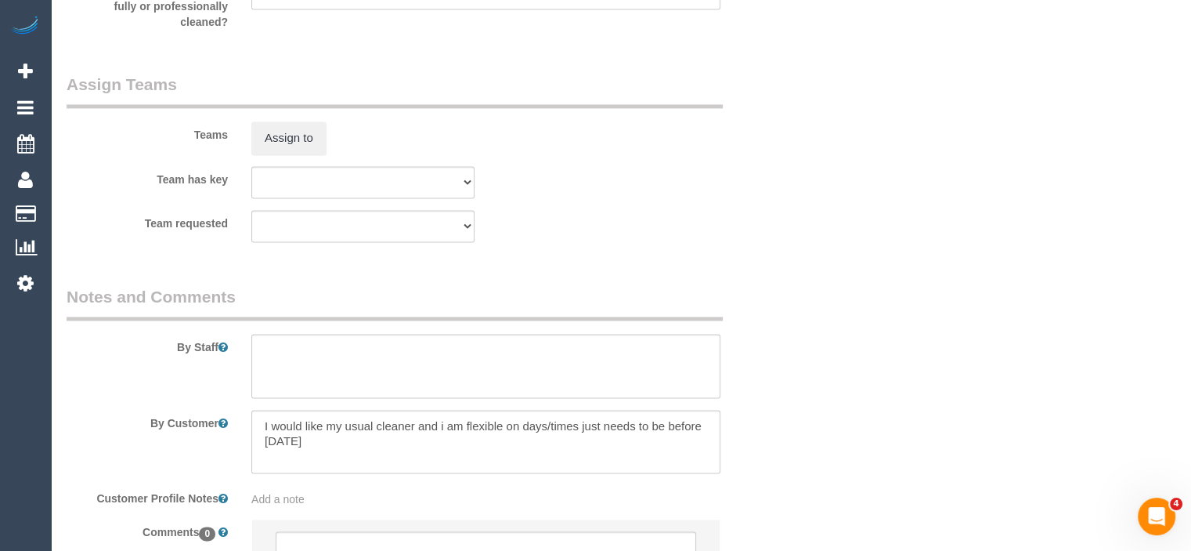
scroll to position [2509, 0]
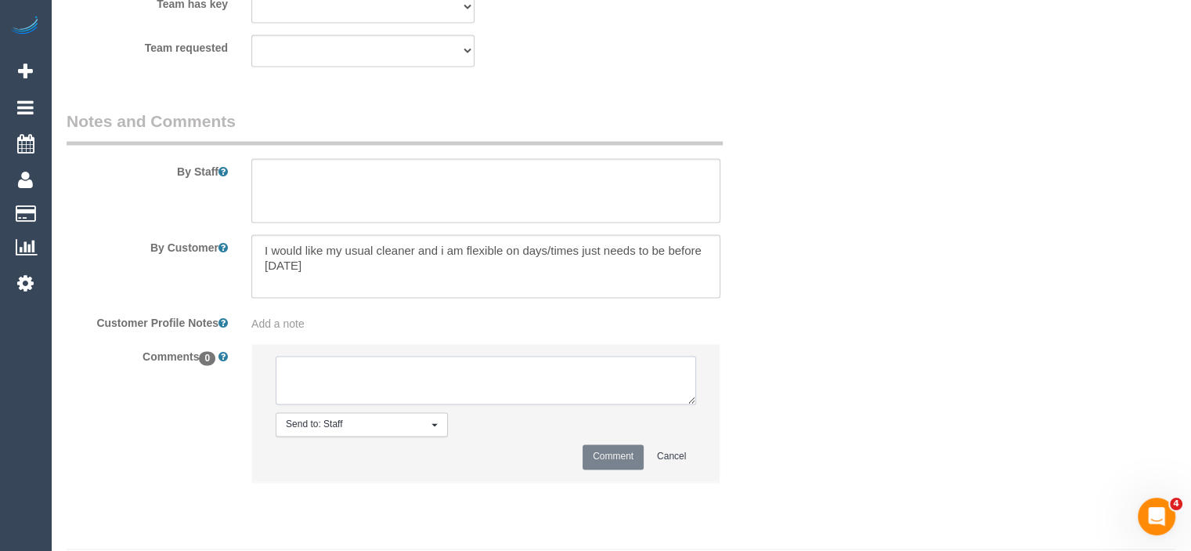
click at [428, 404] on textarea at bounding box center [486, 380] width 421 height 49
type textarea "Assigned pending 10 - 12 AW 22/9 - via email Approved by SC"
click at [615, 468] on button "Comment" at bounding box center [613, 456] width 61 height 24
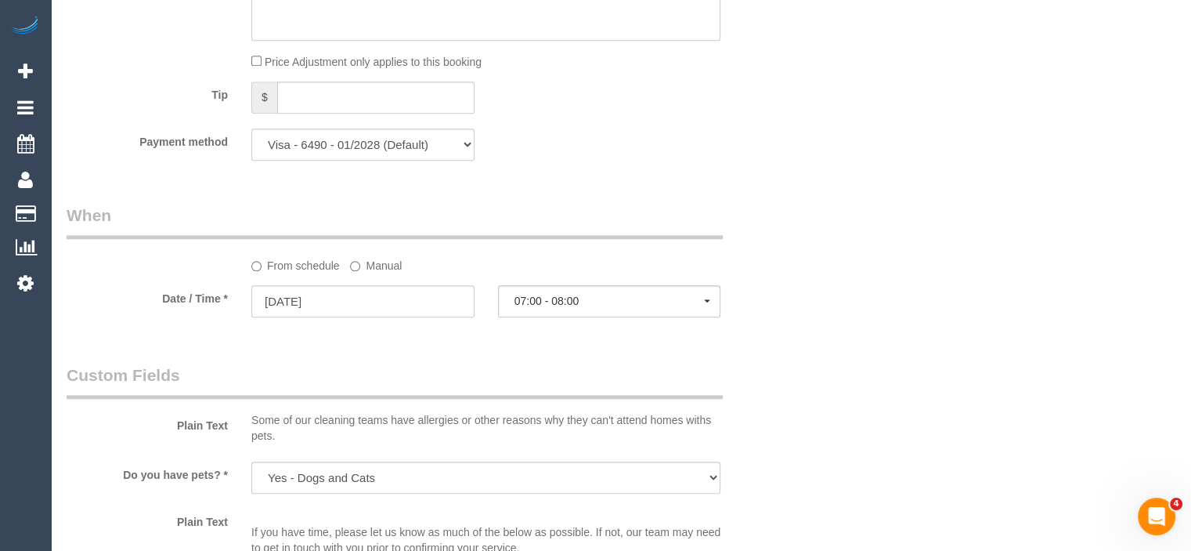
scroll to position [1491, 0]
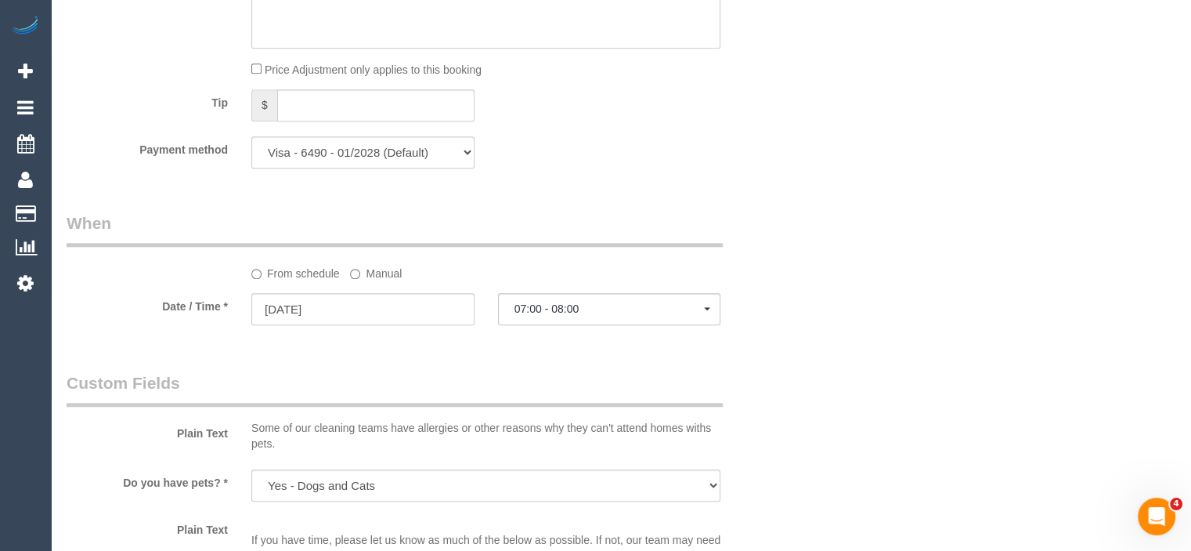
click at [361, 281] on label "Manual" at bounding box center [376, 270] width 52 height 21
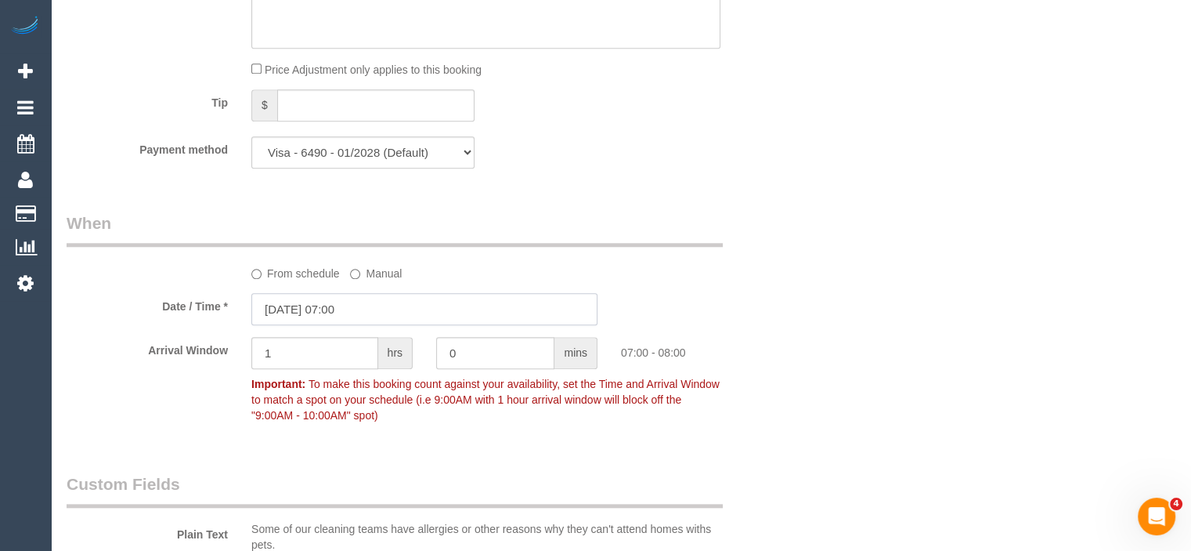
click at [374, 325] on input "20/09/2025 07:00" at bounding box center [424, 309] width 346 height 32
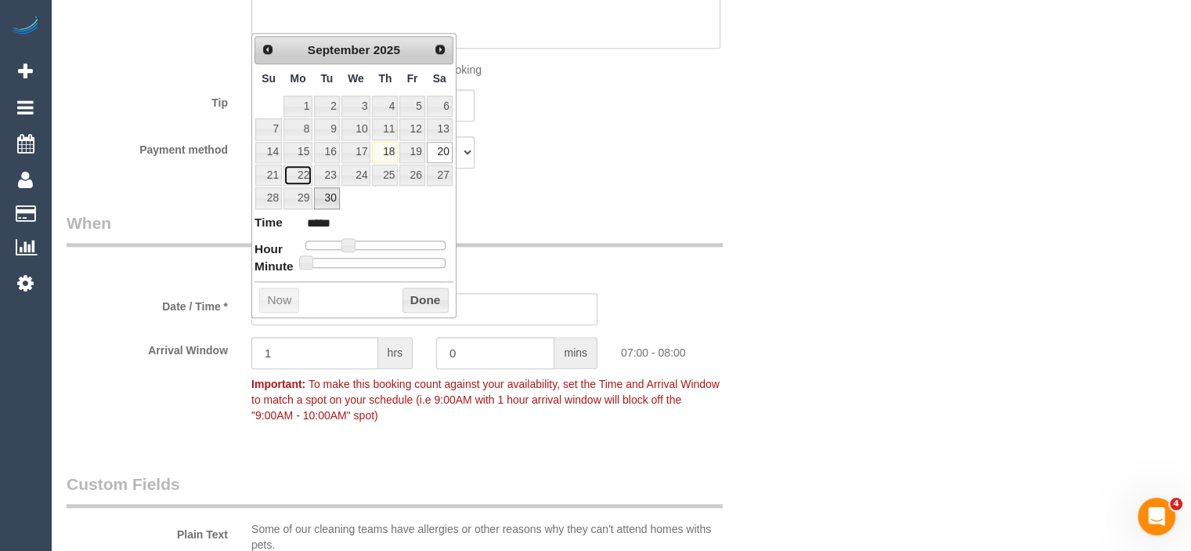
click at [302, 166] on link "22" at bounding box center [298, 174] width 29 height 21
type input "22/09/2025 08:00"
type input "*****"
type input "22/09/2025 09:00"
type input "*****"
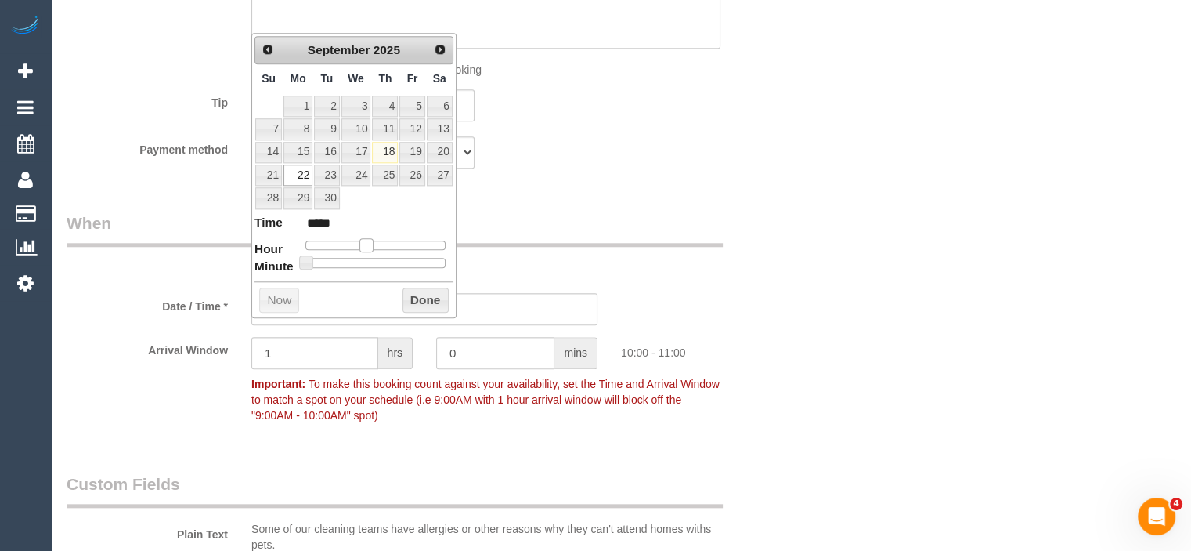
type input "22/09/2025 10:00"
type input "*****"
drag, startPoint x: 350, startPoint y: 236, endPoint x: 371, endPoint y: 244, distance: 22.5
click at [371, 244] on span at bounding box center [366, 245] width 14 height 14
click at [420, 298] on button "Done" at bounding box center [426, 299] width 46 height 25
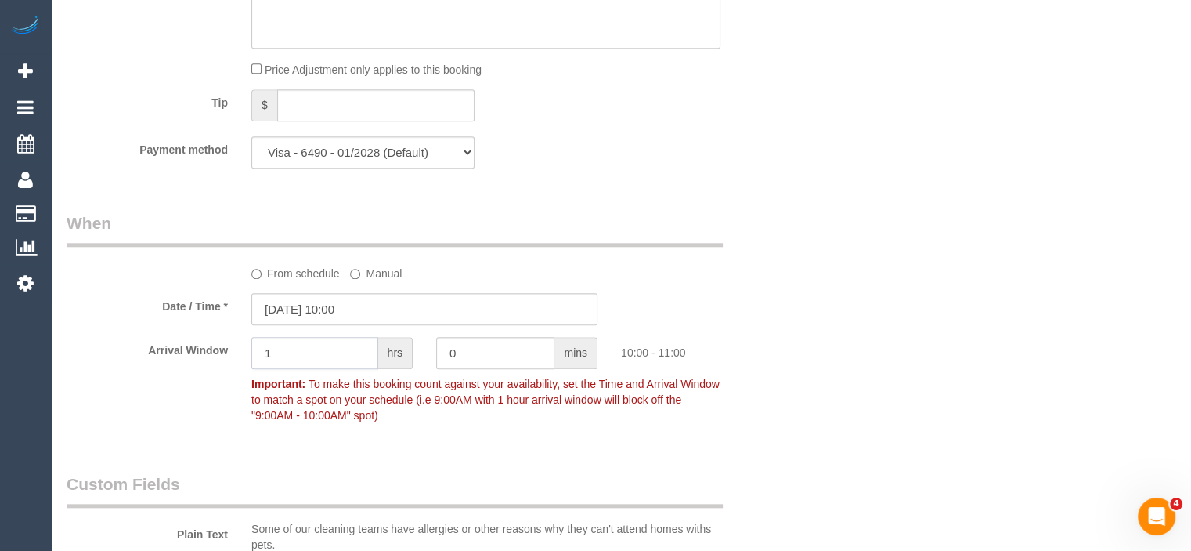
click at [337, 369] on input "1" at bounding box center [314, 353] width 127 height 32
drag, startPoint x: 337, startPoint y: 377, endPoint x: 226, endPoint y: 377, distance: 111.2
click at [226, 377] on div "Arrival Window 1 hrs 0 mins 10:00 - 11:00 Important: To make this booking count…" at bounding box center [424, 383] width 739 height 93
type input "2"
click at [1010, 360] on div "Who Email* akeerm.garang@gmail.com Name * Akeer Garang new customer Where Addre…" at bounding box center [621, 147] width 1109 height 3163
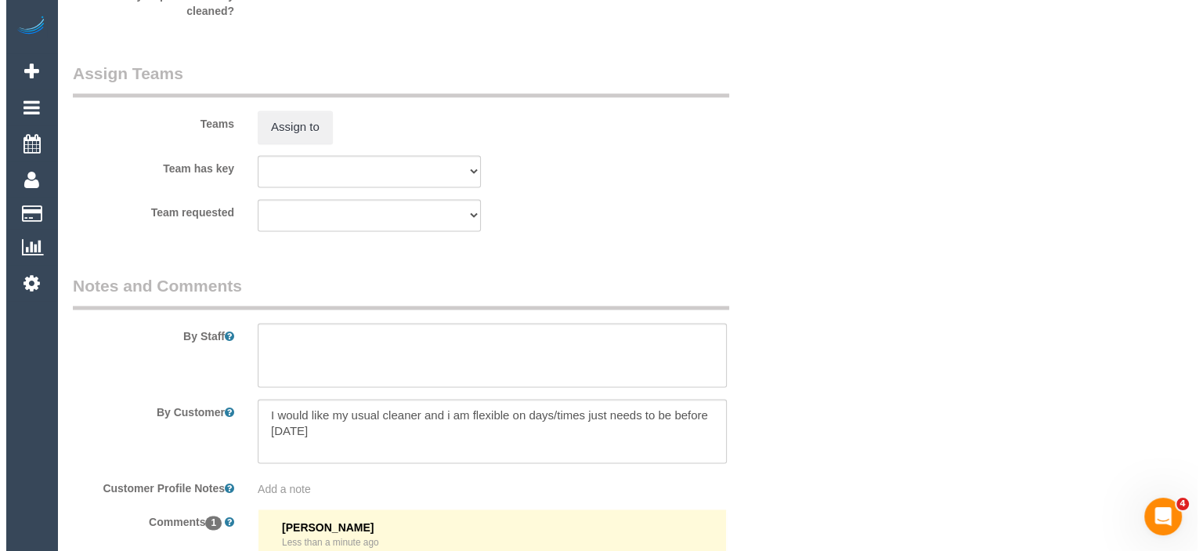
scroll to position [2450, 0]
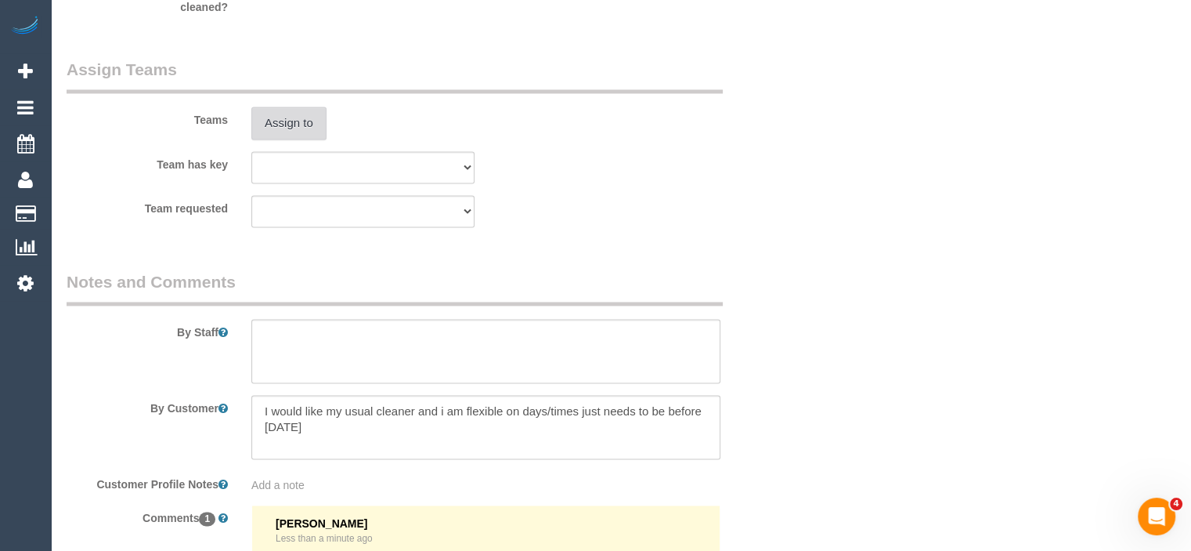
click at [286, 139] on button "Assign to" at bounding box center [288, 123] width 75 height 33
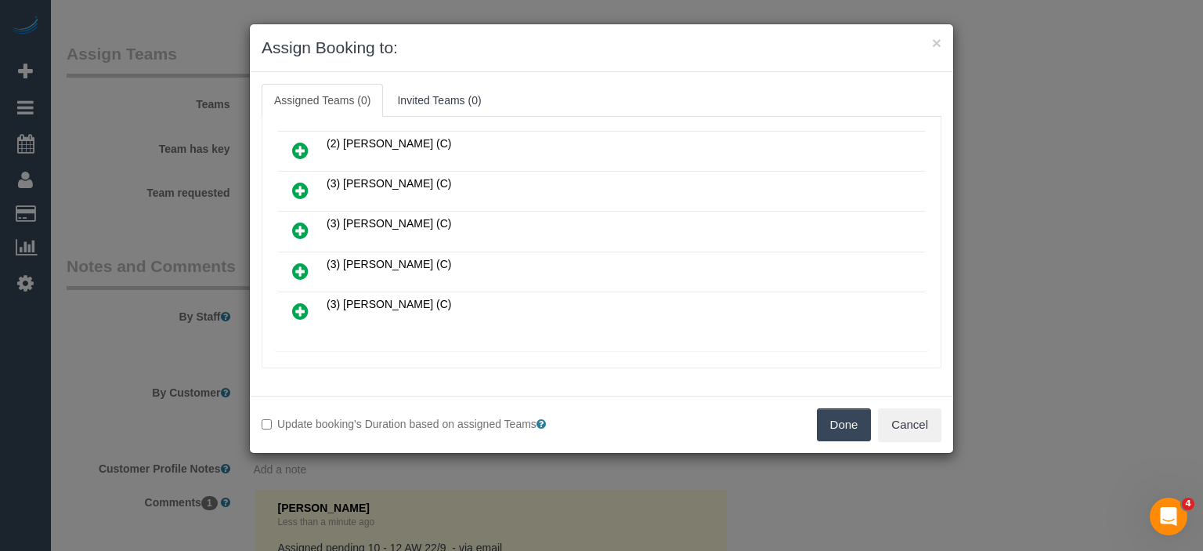
click at [296, 303] on icon at bounding box center [300, 311] width 16 height 19
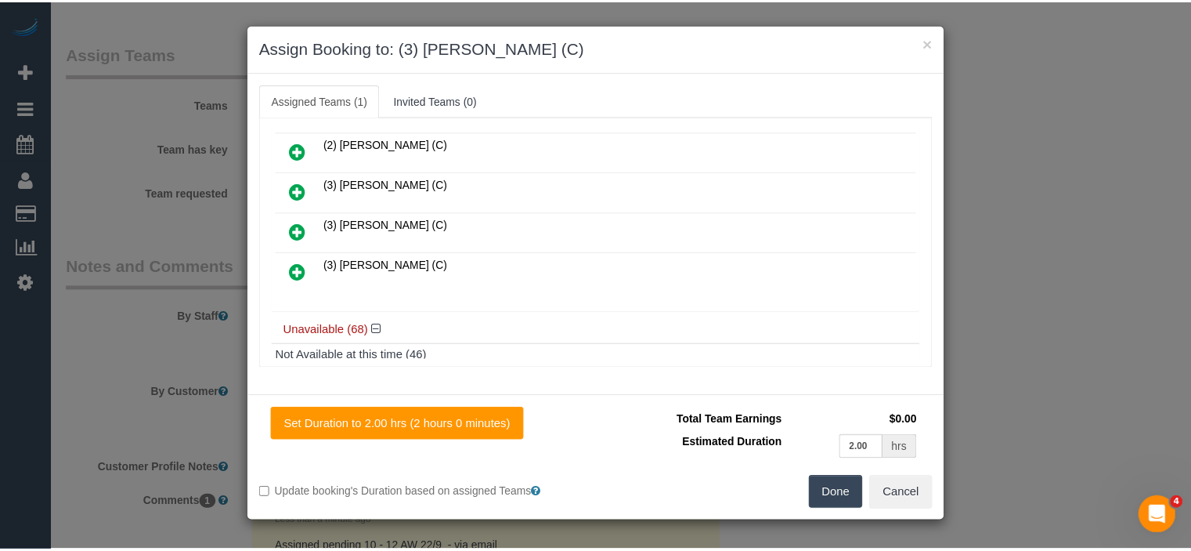
scroll to position [0, 0]
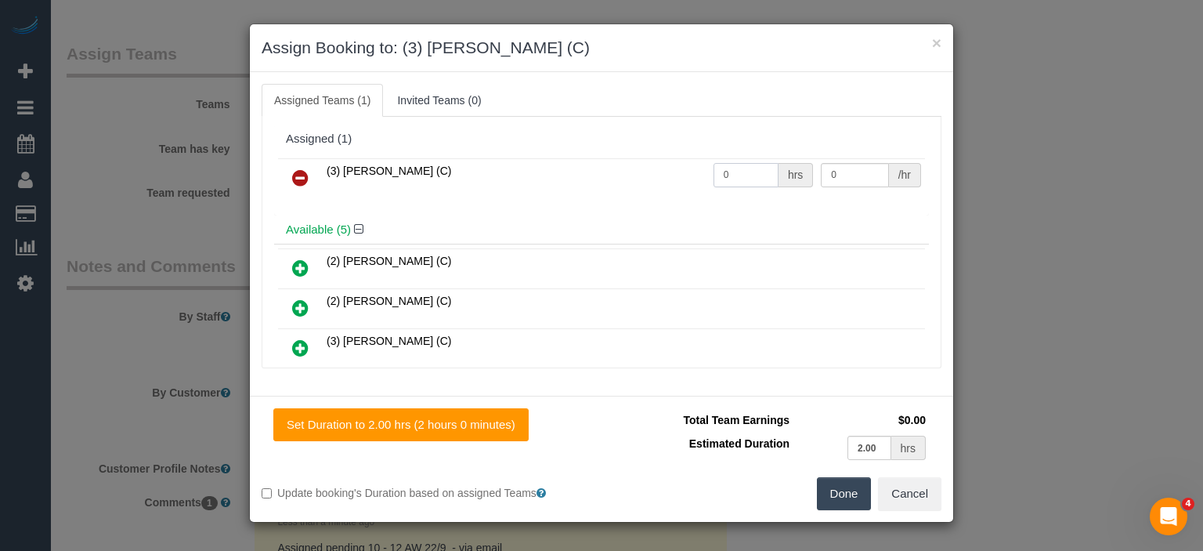
click at [732, 175] on input "0" at bounding box center [745, 175] width 65 height 24
type input "2"
type input "35"
click at [858, 496] on button "Done" at bounding box center [844, 493] width 55 height 33
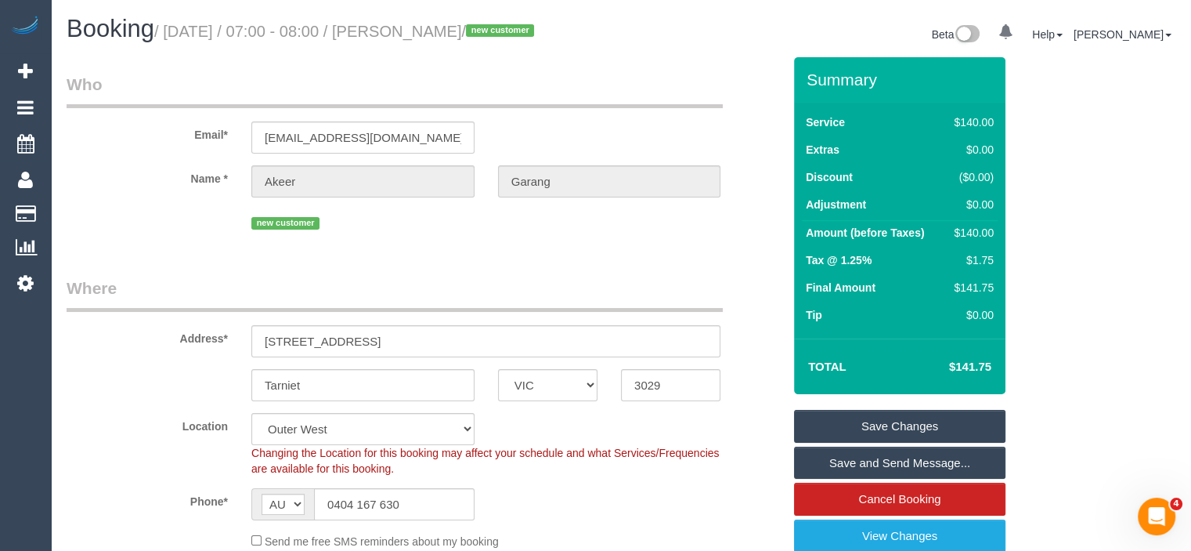
click at [958, 441] on link "Save Changes" at bounding box center [899, 426] width 211 height 33
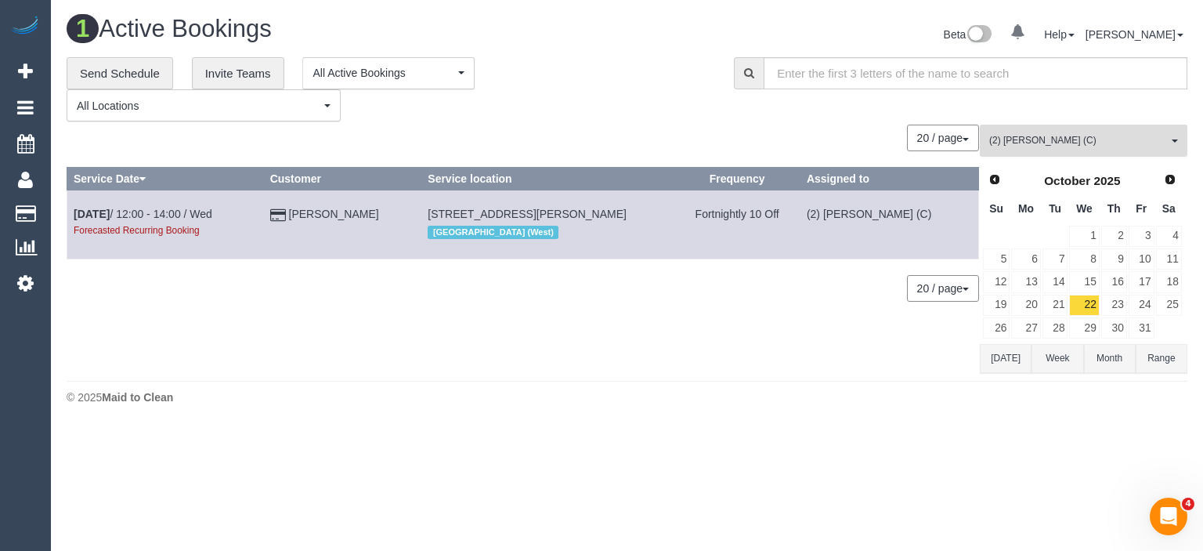
click at [1084, 146] on span "(2) Anita Jamieson (C)" at bounding box center [1078, 140] width 179 height 13
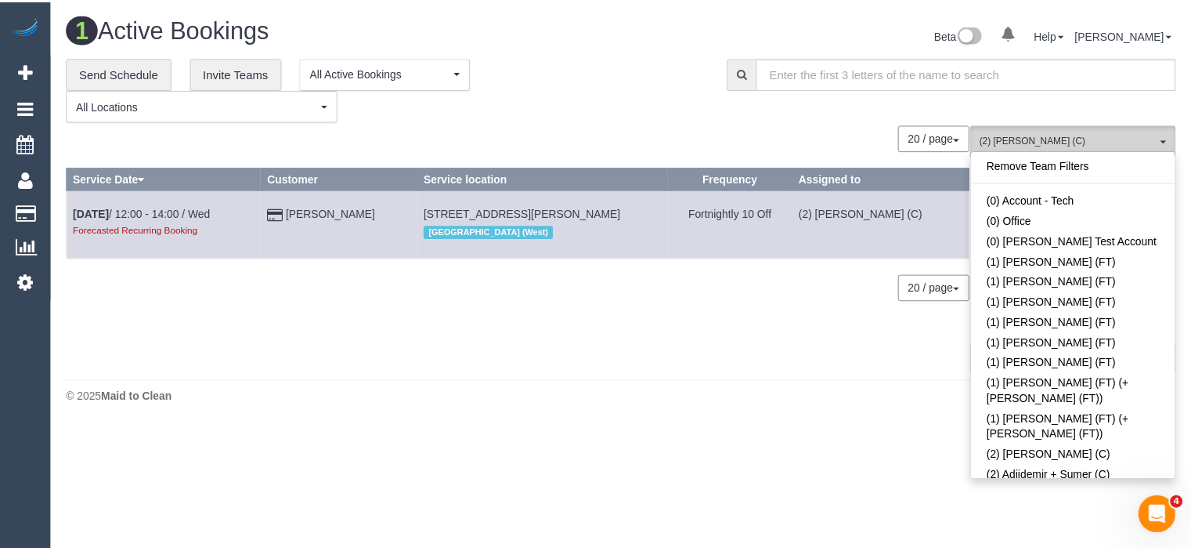
scroll to position [272, 0]
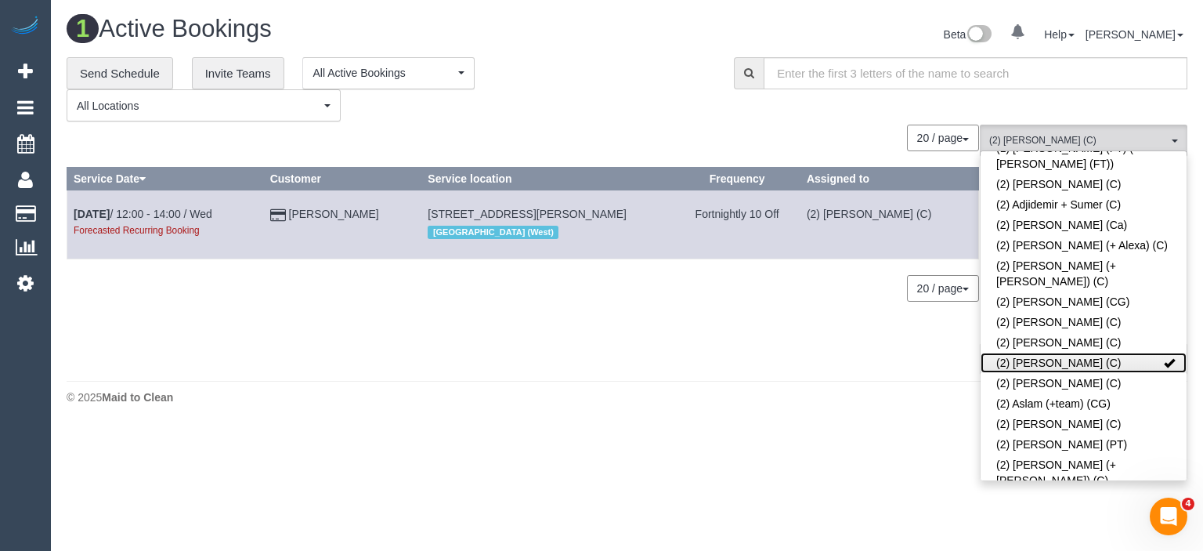
click at [1148, 352] on link "(2) Anita Jamieson (C)" at bounding box center [1084, 362] width 206 height 20
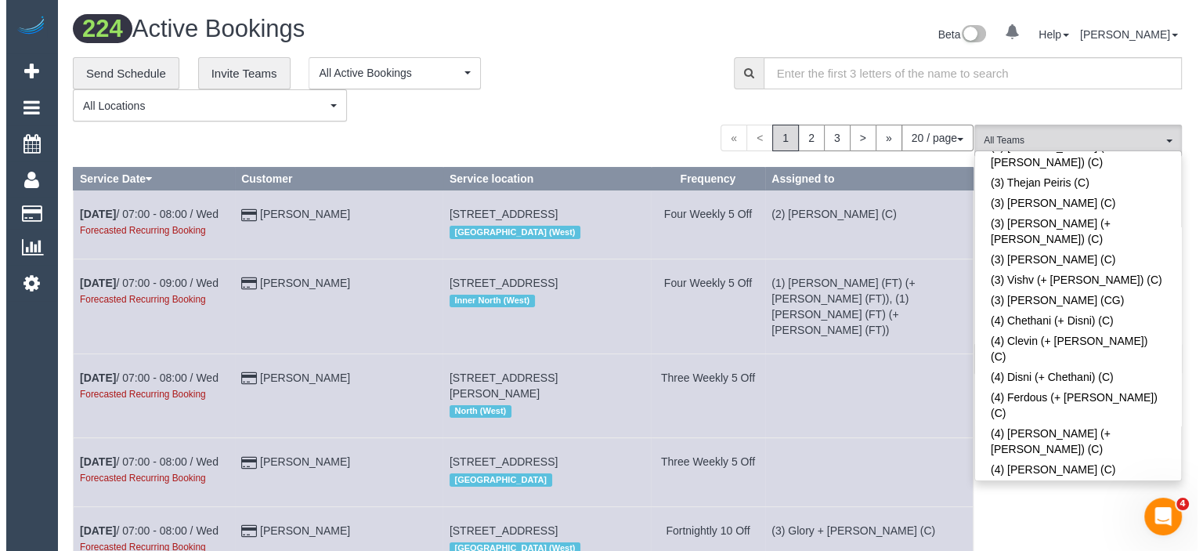
scroll to position [4708, 0]
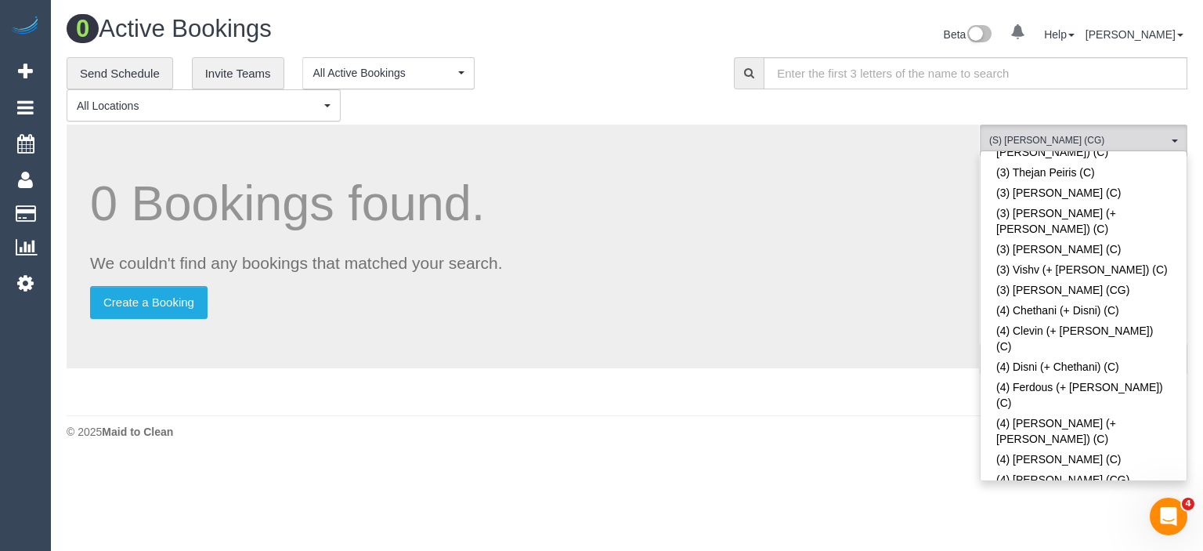
click at [1031, 508] on body "0 Beta Your Notifications You have 0 alerts Add Booking Bookings Active Booking…" at bounding box center [601, 275] width 1203 height 551
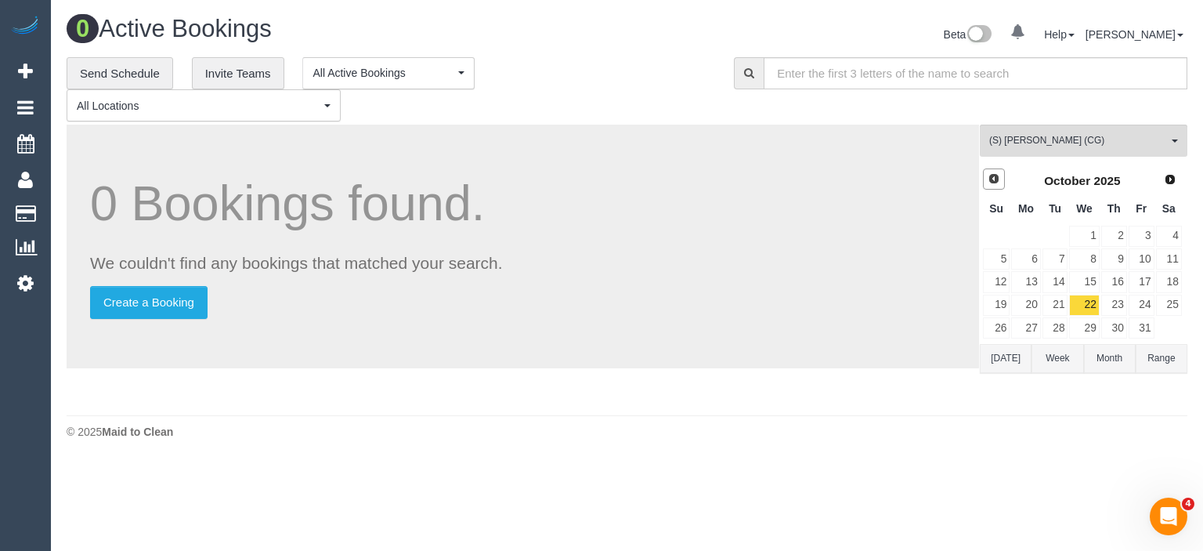
click at [996, 184] on span "Prev" at bounding box center [994, 178] width 13 height 13
click at [1165, 275] on link "20" at bounding box center [1169, 281] width 26 height 21
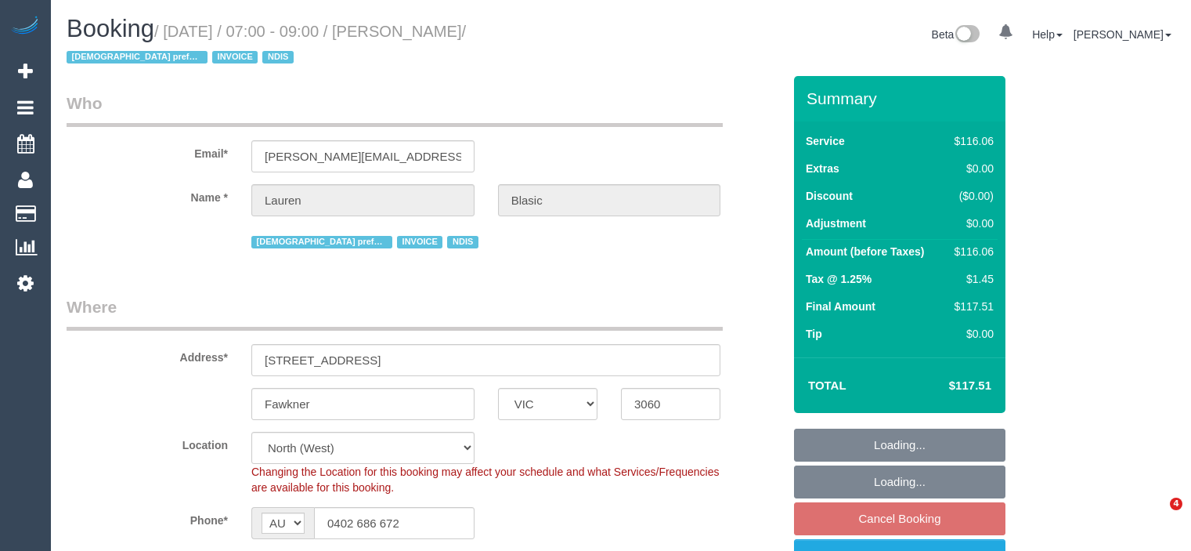
select select "VIC"
select select "object:531"
select select "number:29"
select select "number:14"
select select "number:18"
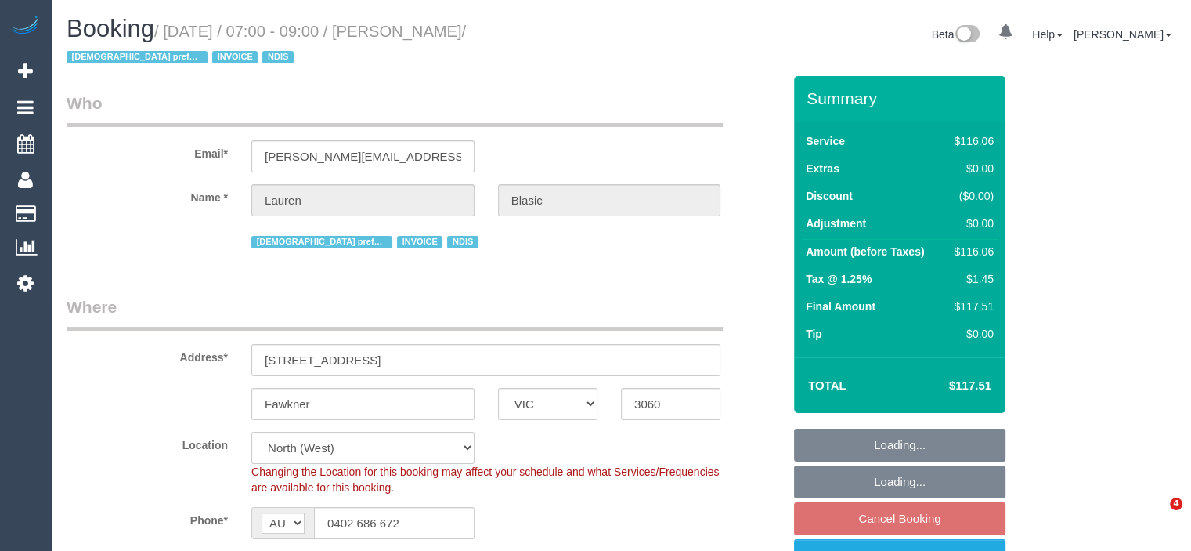
select select "number:36"
select select "number:34"
select select "number:11"
select select "object:1249"
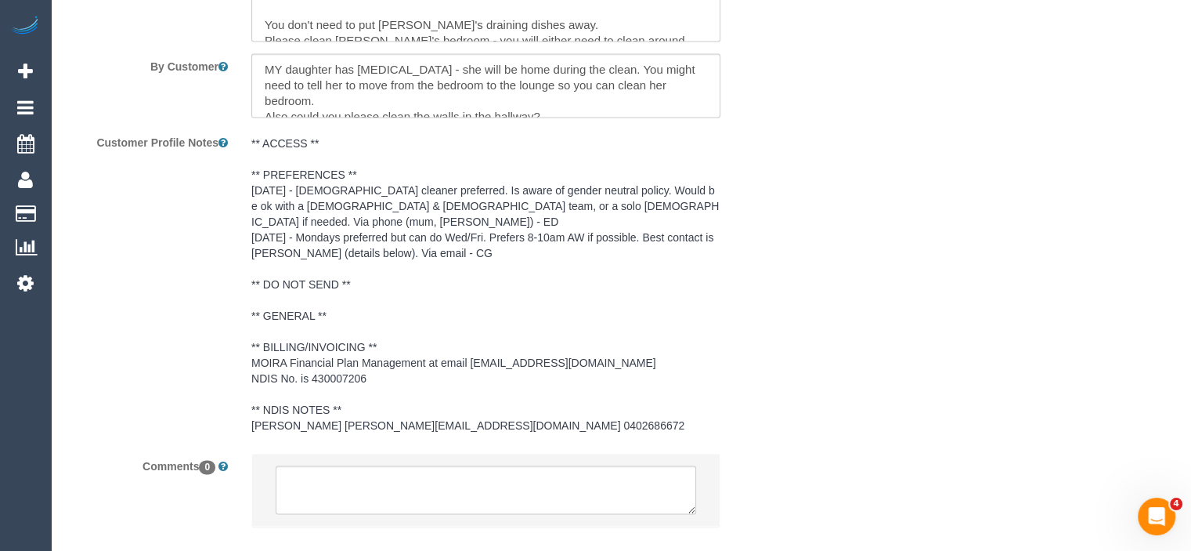
scroll to position [2420, 0]
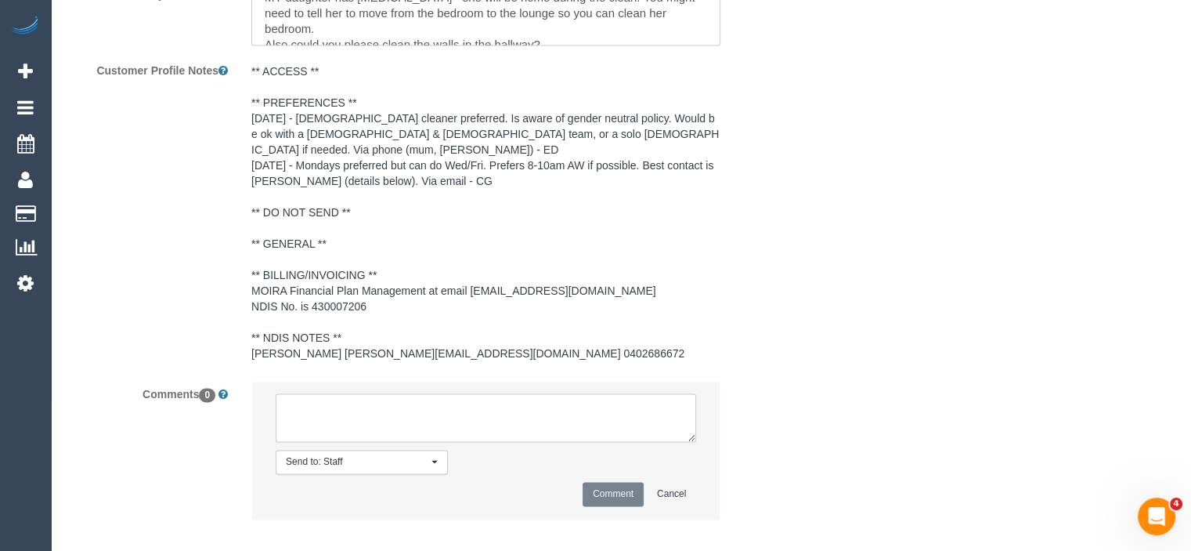
click at [324, 412] on textarea at bounding box center [486, 417] width 421 height 49
type textarea "Updated AW to 7 - 7.30am - via email"
click at [359, 229] on pre "** ACCESS ** ** PREFERENCES ** [DATE] - [DEMOGRAPHIC_DATA] cleaner preferred. I…" at bounding box center [485, 212] width 469 height 298
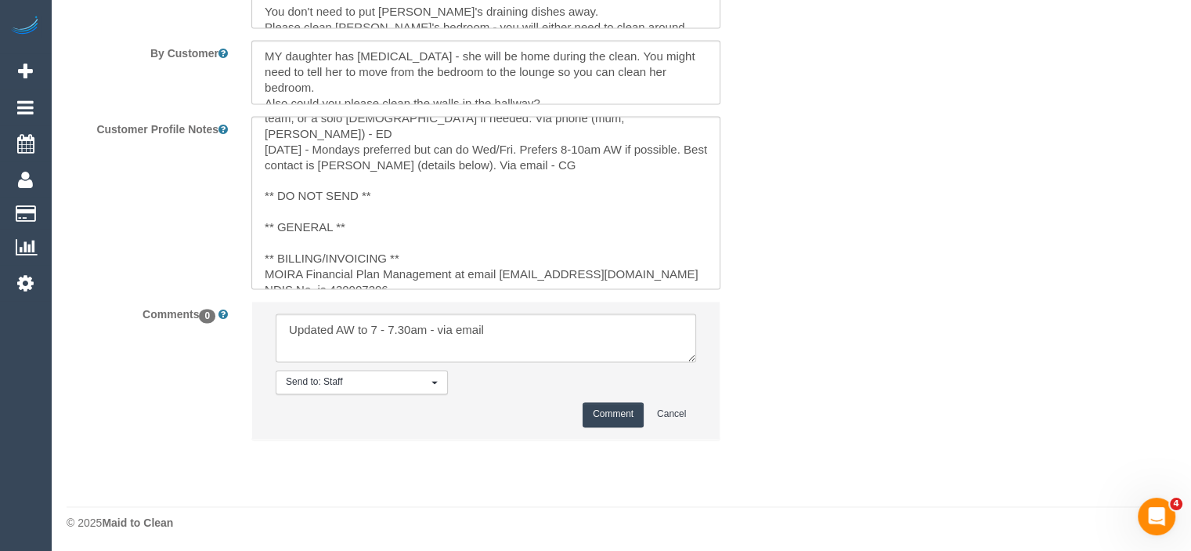
scroll to position [95, 0]
click at [356, 206] on textarea "** ACCESS ** ** PREFERENCES ** [DATE] - [DEMOGRAPHIC_DATA] cleaner preferred. I…" at bounding box center [485, 202] width 469 height 173
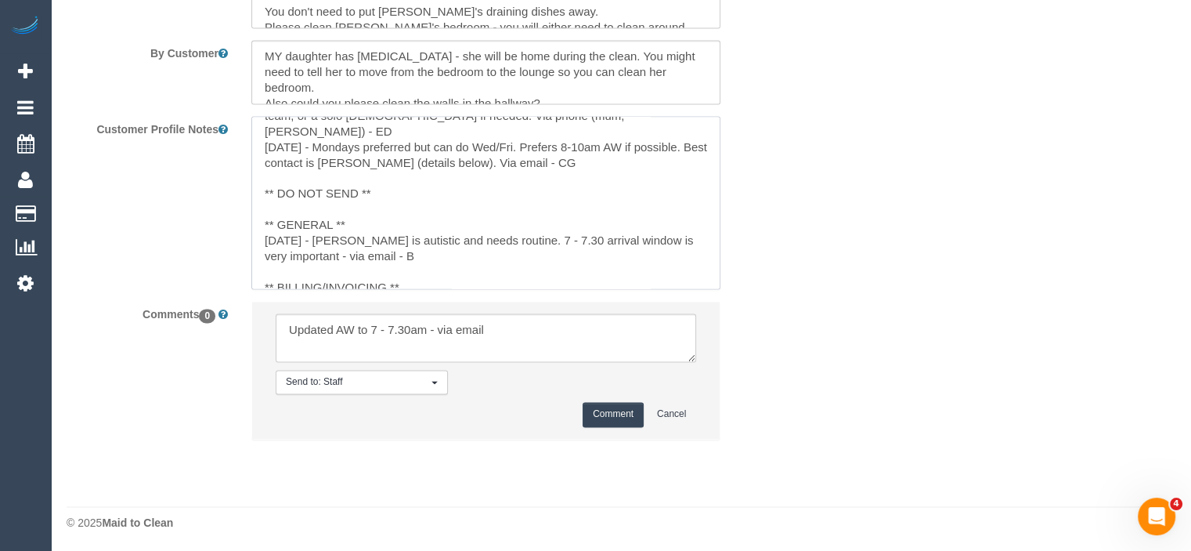
type textarea "** ACCESS ** ** PREFERENCES ** [DATE] - [DEMOGRAPHIC_DATA] cleaner preferred. I…"
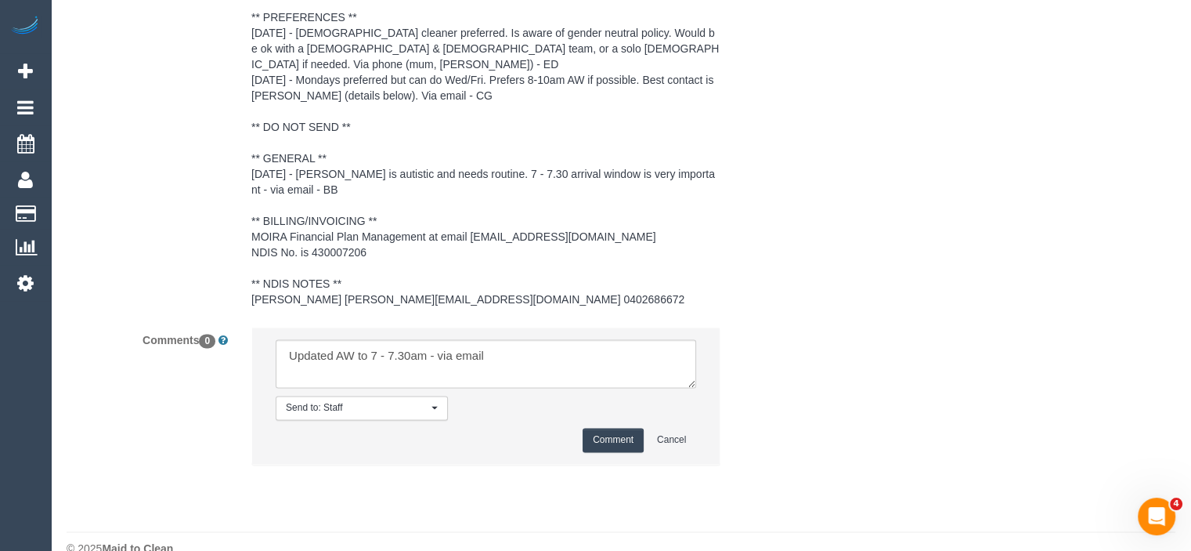
scroll to position [2516, 0]
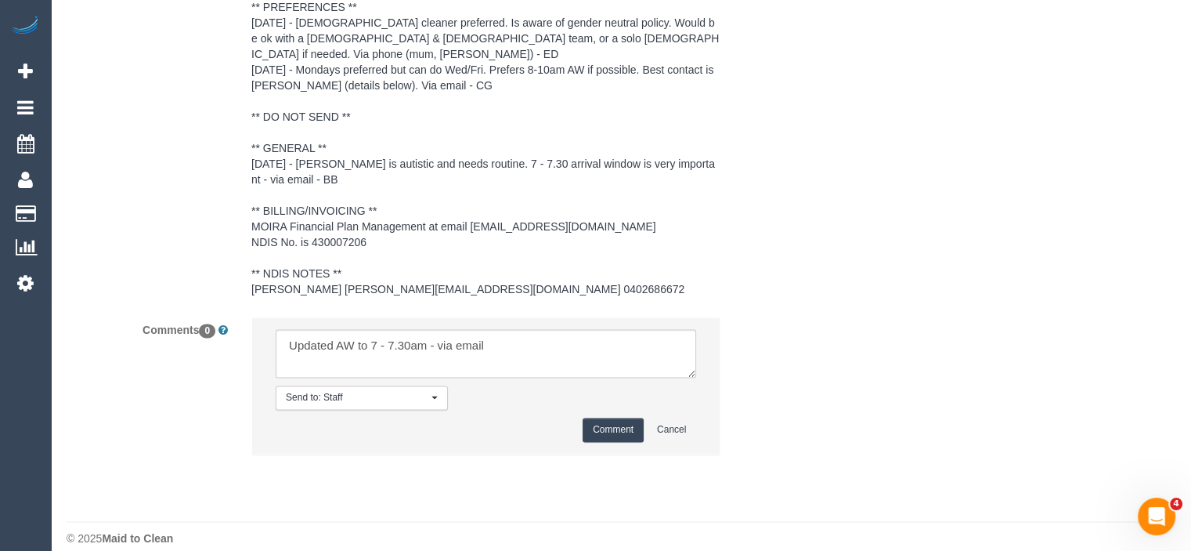
click at [611, 417] on button "Comment" at bounding box center [613, 429] width 61 height 24
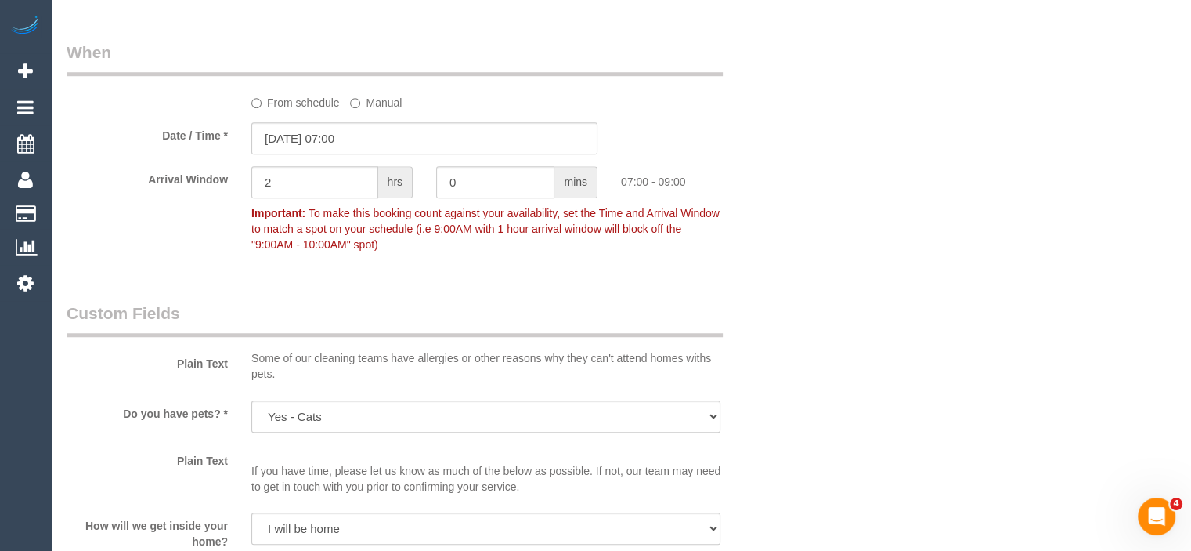
scroll to position [1215, 0]
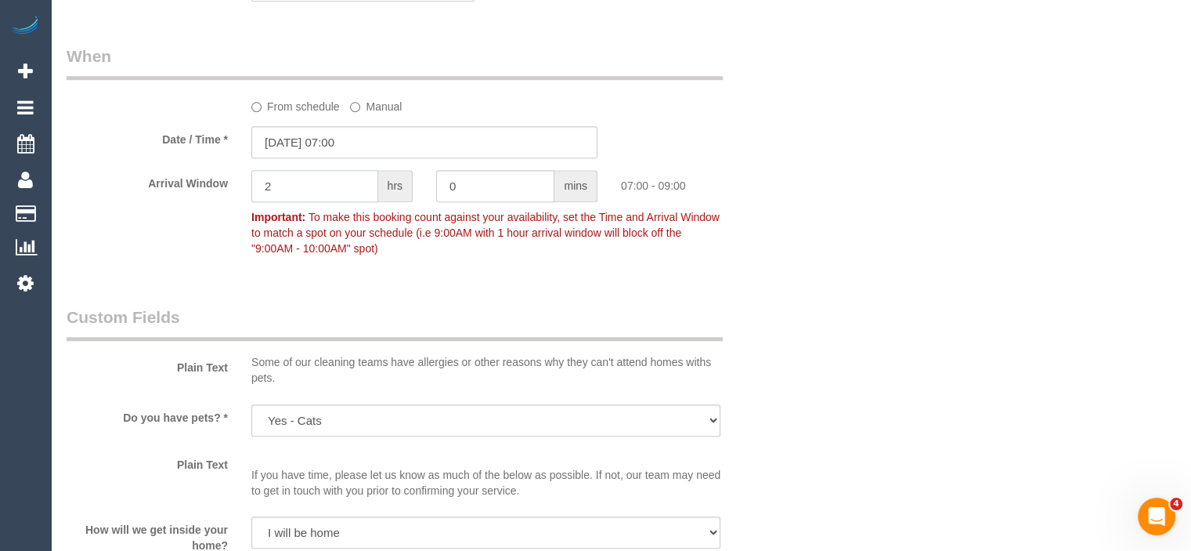
drag, startPoint x: 305, startPoint y: 183, endPoint x: 85, endPoint y: 194, distance: 220.3
click at [85, 194] on div "Arrival Window 2 hrs 0 mins 07:00 - 09:00 Important: To make this booking count…" at bounding box center [424, 216] width 739 height 93
type input "0"
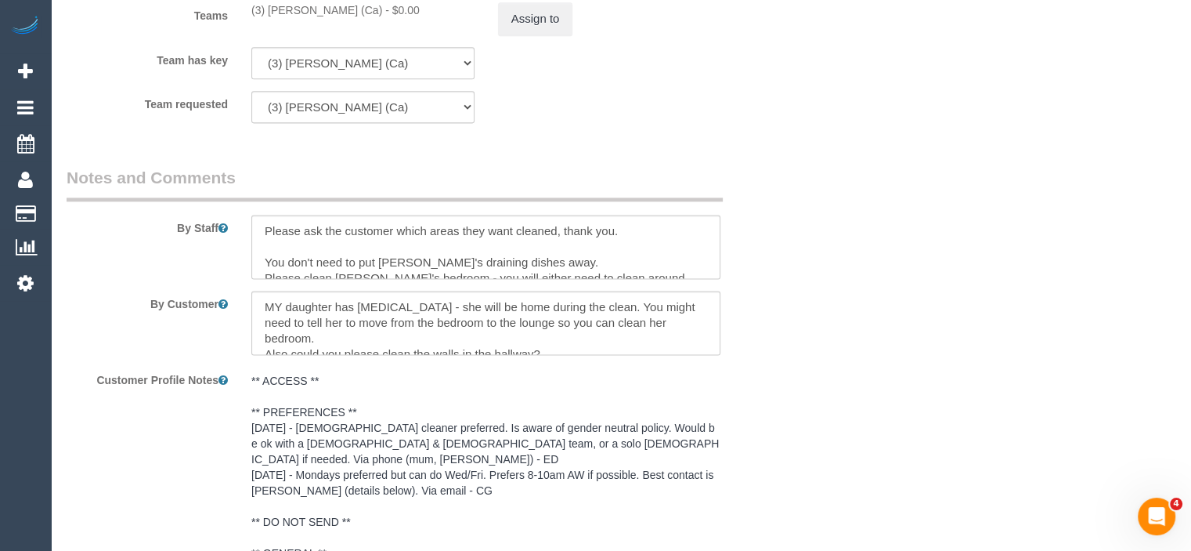
scroll to position [2112, 0]
type input "30"
click at [257, 231] on textarea at bounding box center [485, 245] width 469 height 64
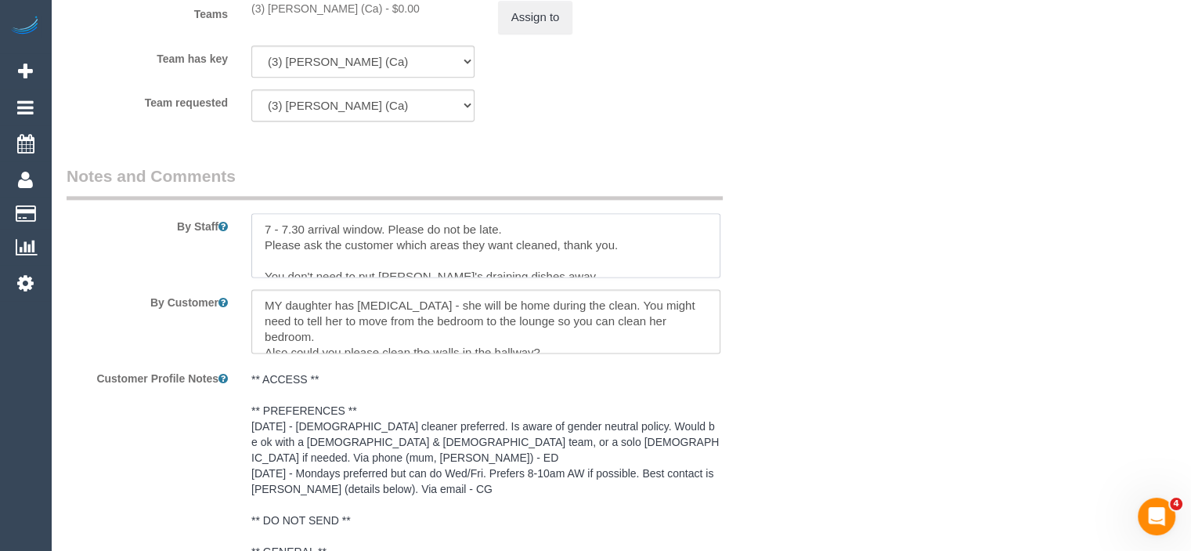
type textarea "7 - 7.30 arrival window. Please do not be late. Please ask the customer which a…"
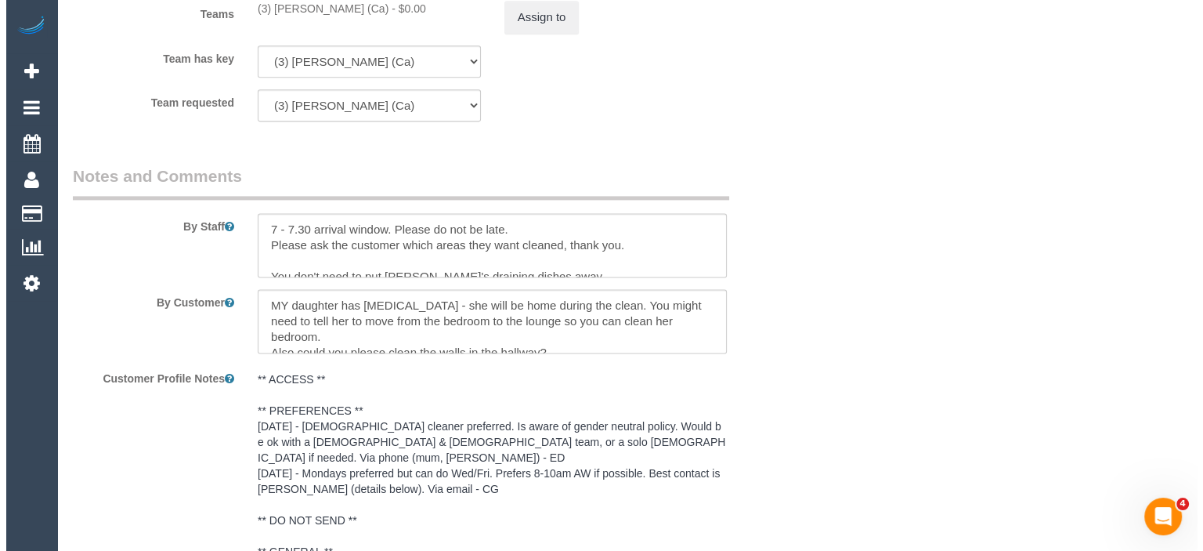
scroll to position [0, 0]
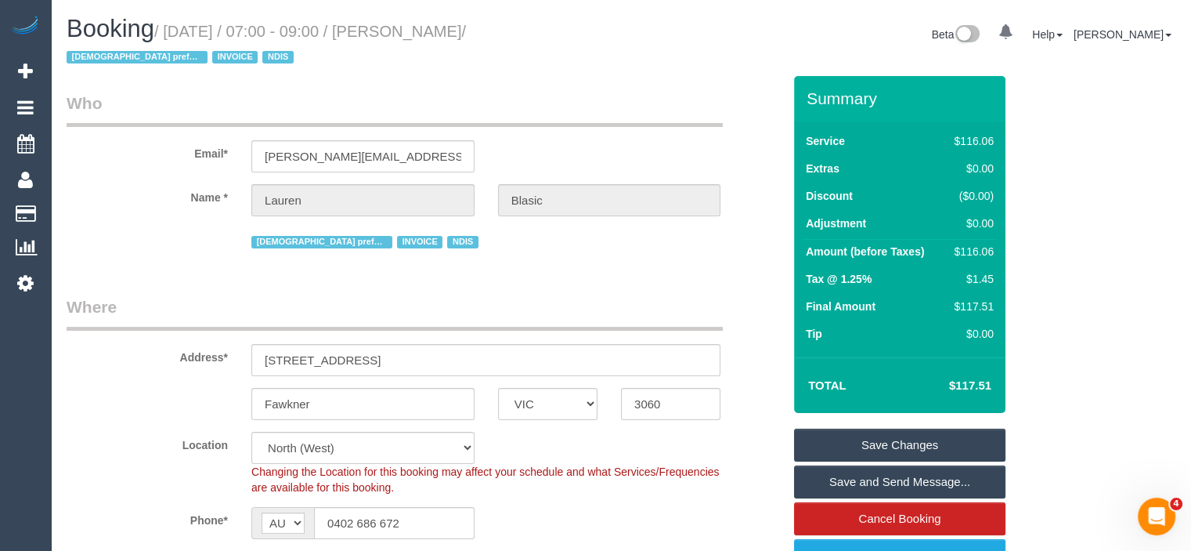
click at [879, 479] on link "Save and Send Message..." at bounding box center [899, 481] width 211 height 33
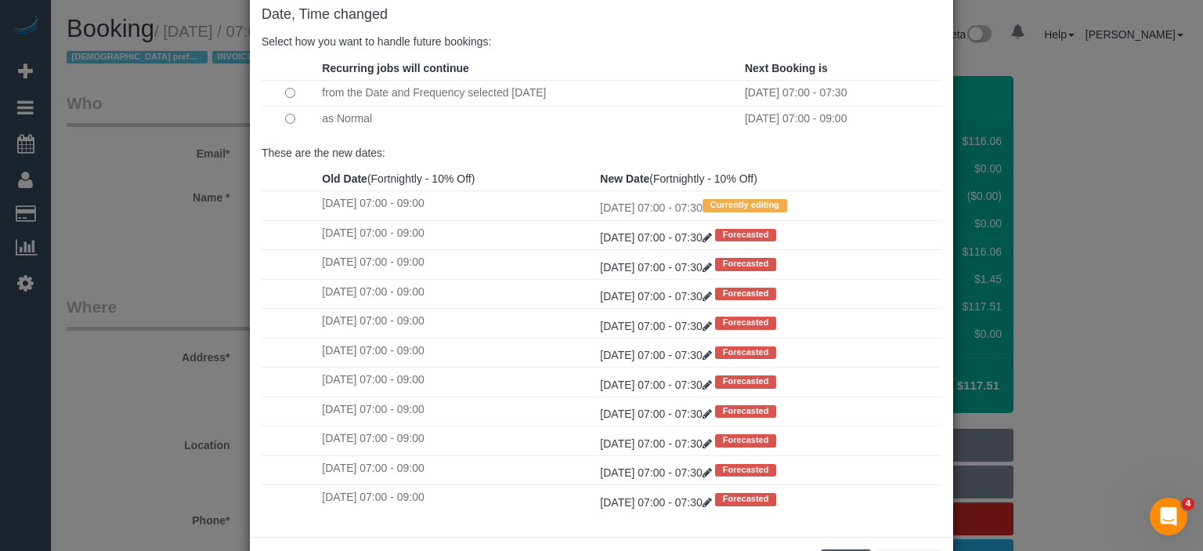
scroll to position [150, 0]
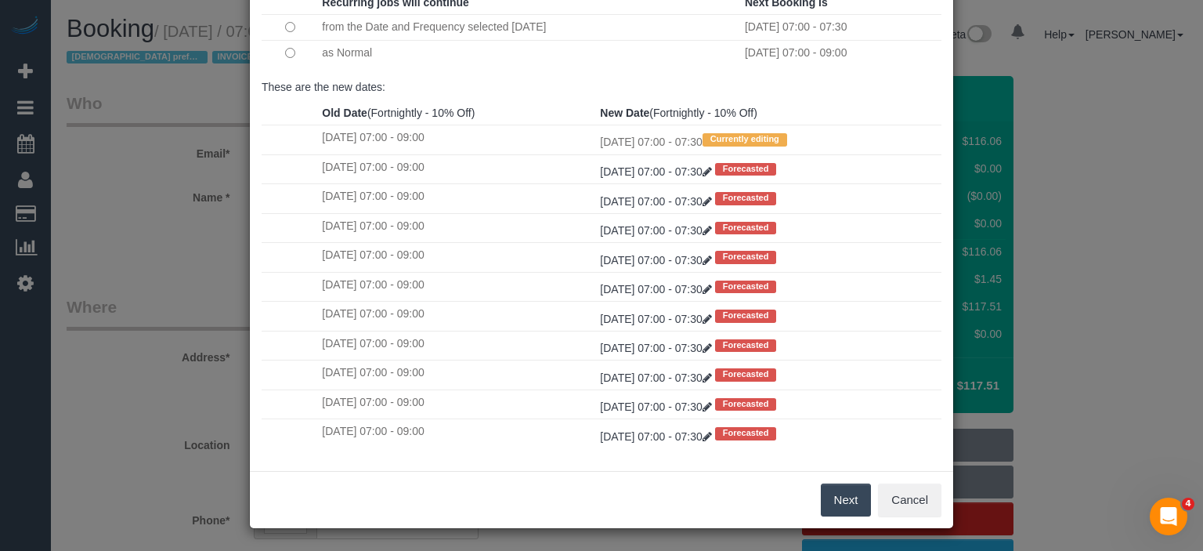
click at [839, 495] on button "Next" at bounding box center [846, 499] width 51 height 33
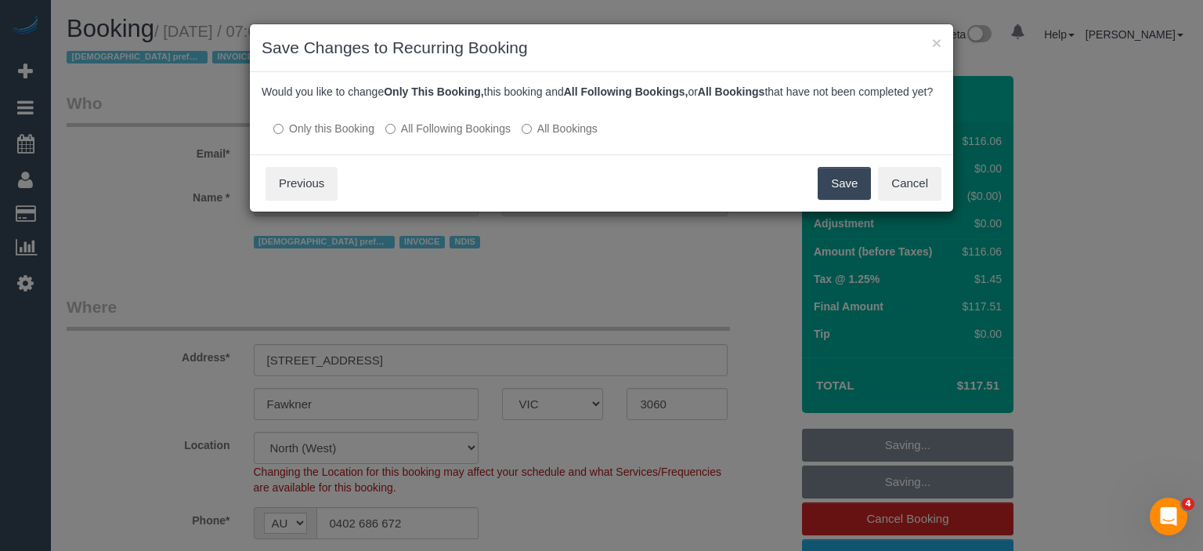
click at [421, 136] on label "All Following Bookings" at bounding box center [447, 129] width 125 height 16
click at [853, 200] on button "Save" at bounding box center [844, 183] width 53 height 33
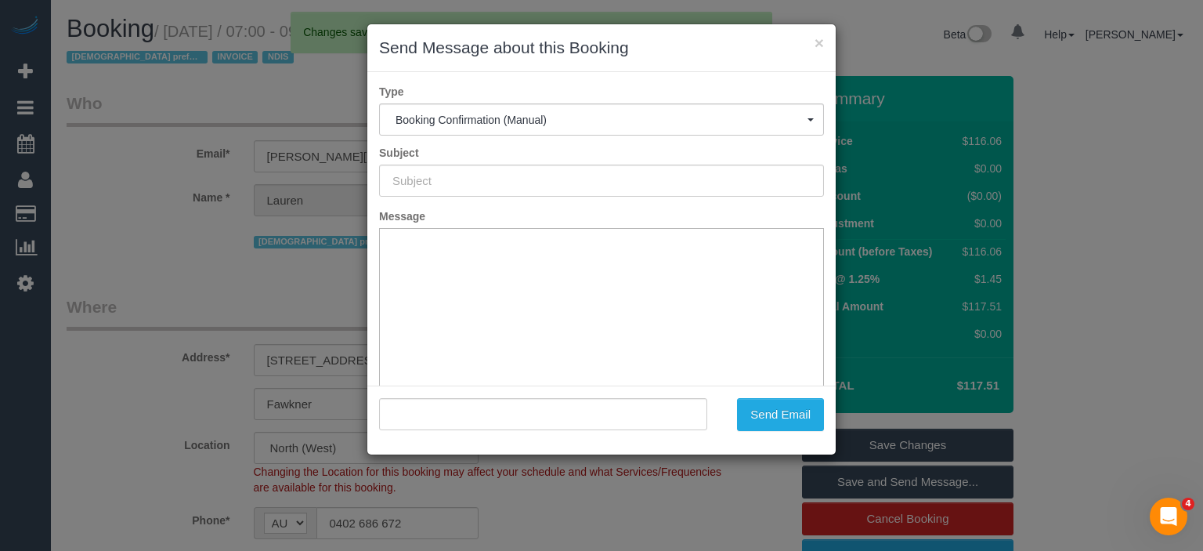
type input "Booking Confirmed"
type input ""[PERSON_NAME]" <[PERSON_NAME][EMAIL_ADDRESS][DOMAIN_NAME]>"
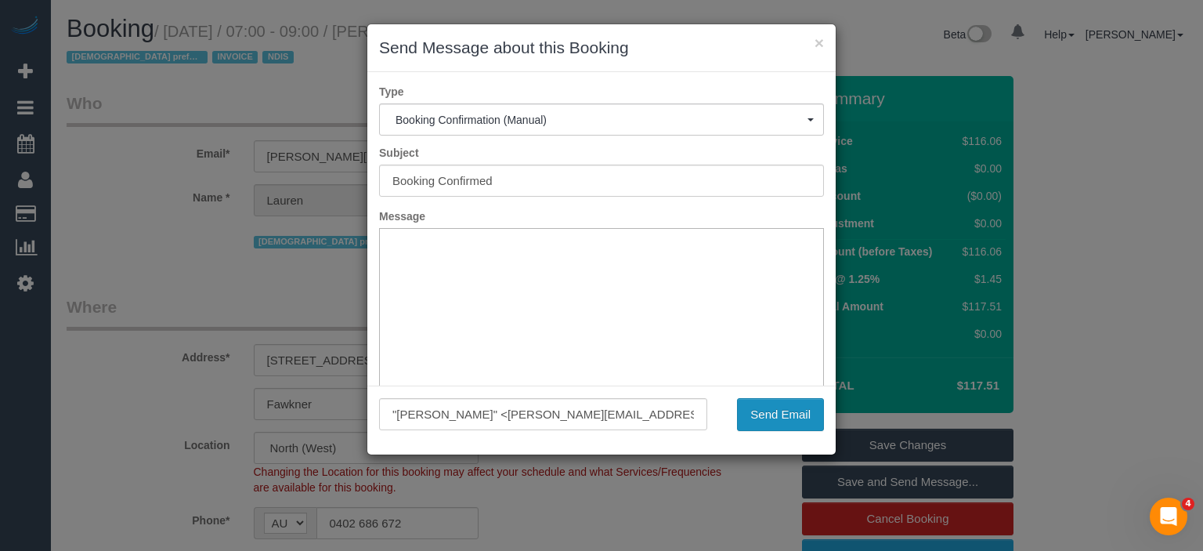
click at [786, 421] on button "Send Email" at bounding box center [780, 414] width 87 height 33
